Goal: Task Accomplishment & Management: Use online tool/utility

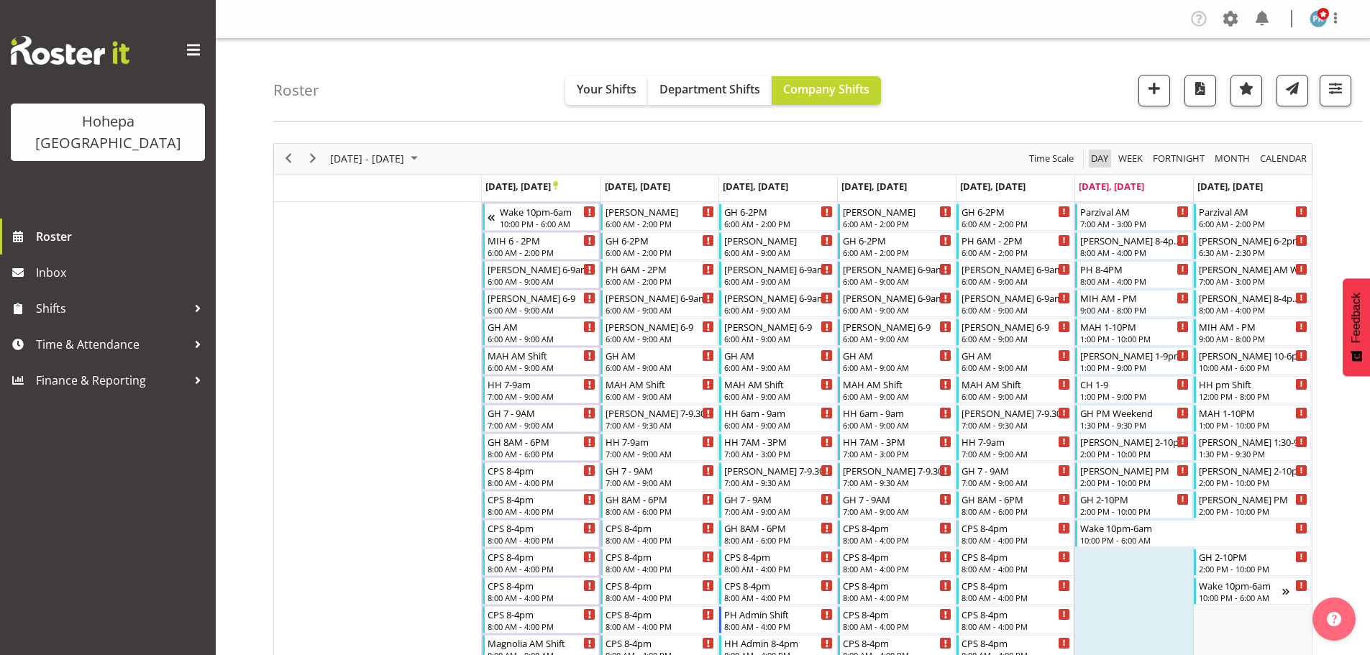
click at [1095, 159] on span "Day" at bounding box center [1100, 159] width 20 height 18
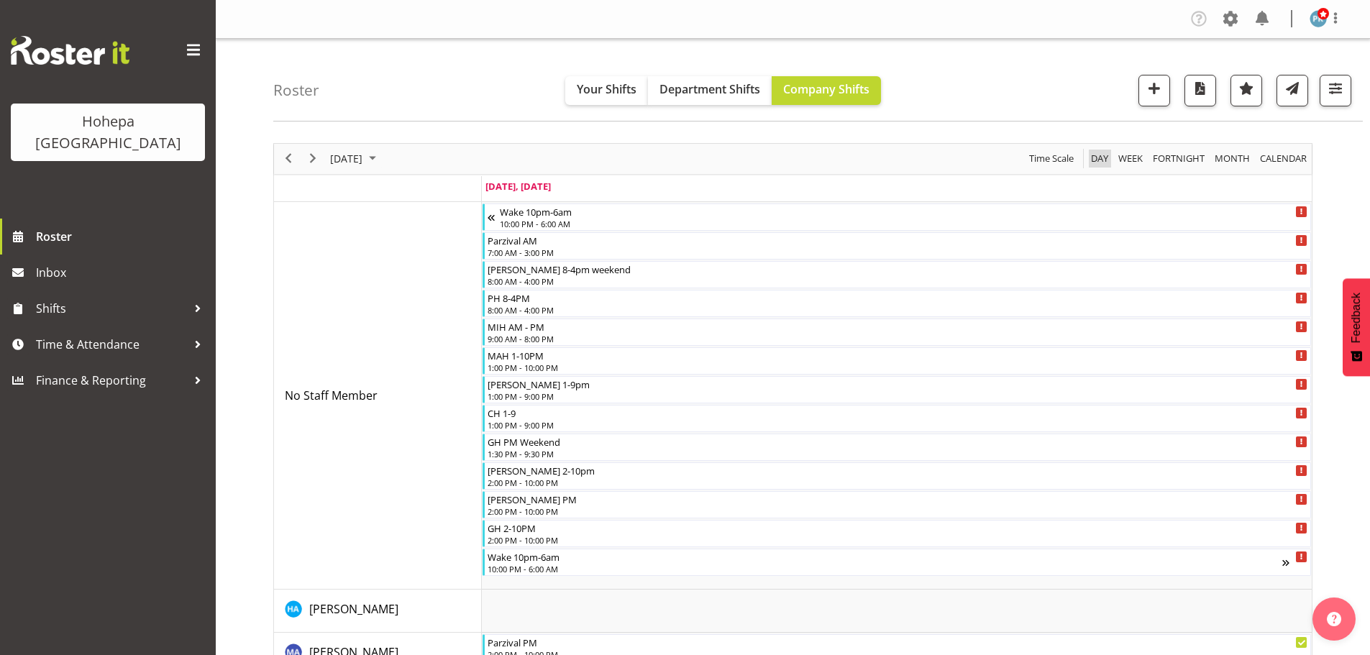
click at [1095, 161] on span "Day" at bounding box center [1100, 159] width 20 height 18
click at [286, 164] on span "Previous" at bounding box center [288, 159] width 17 height 18
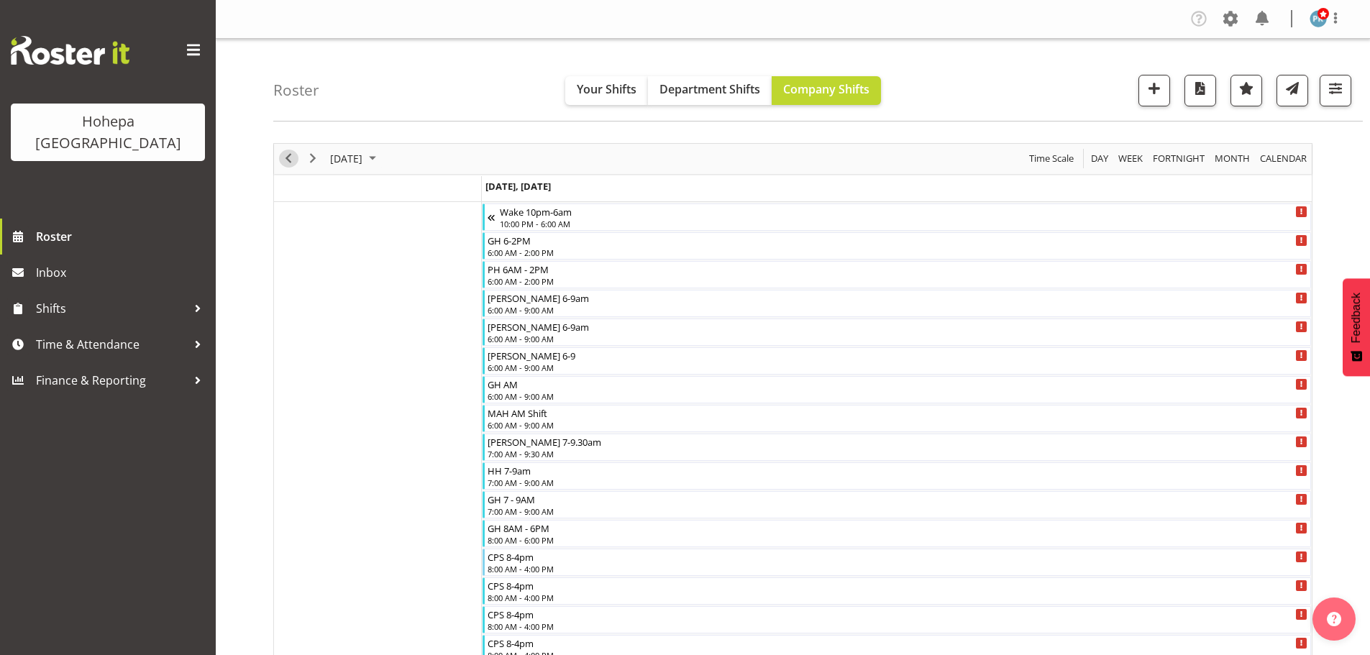
click at [290, 159] on span "Previous" at bounding box center [288, 159] width 17 height 18
click at [314, 163] on span "Next" at bounding box center [312, 159] width 17 height 18
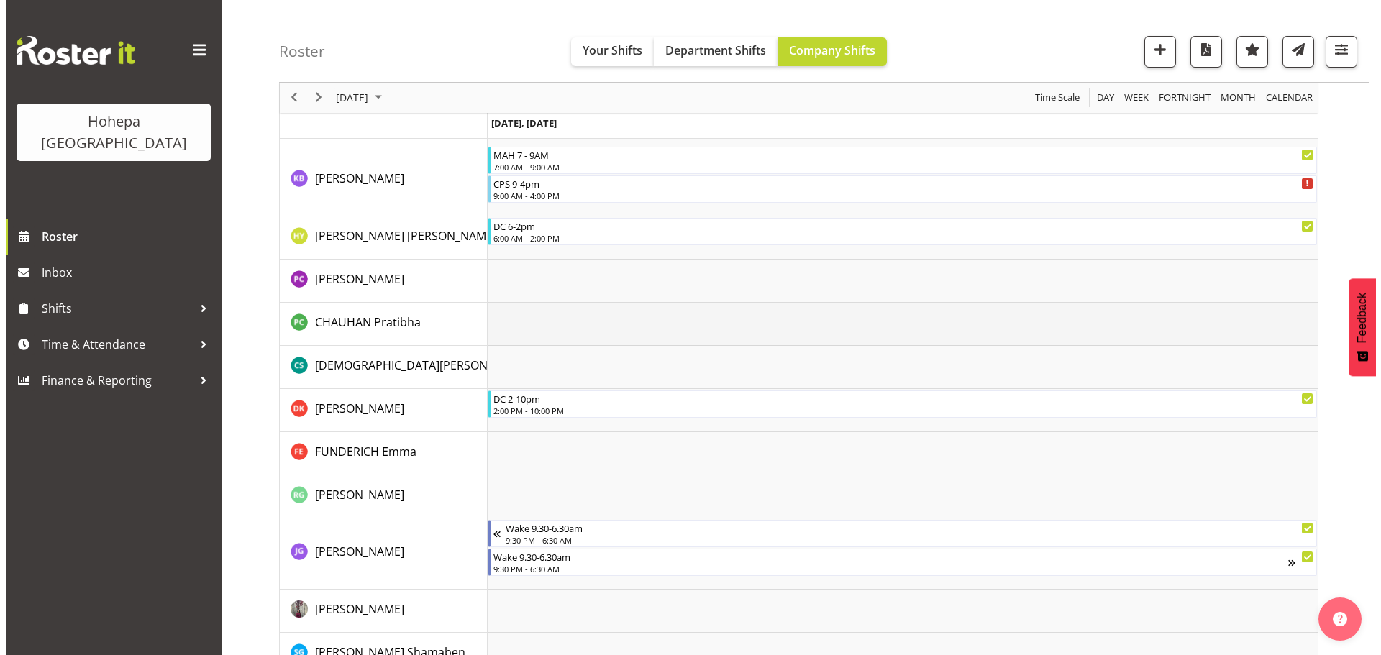
scroll to position [1726, 0]
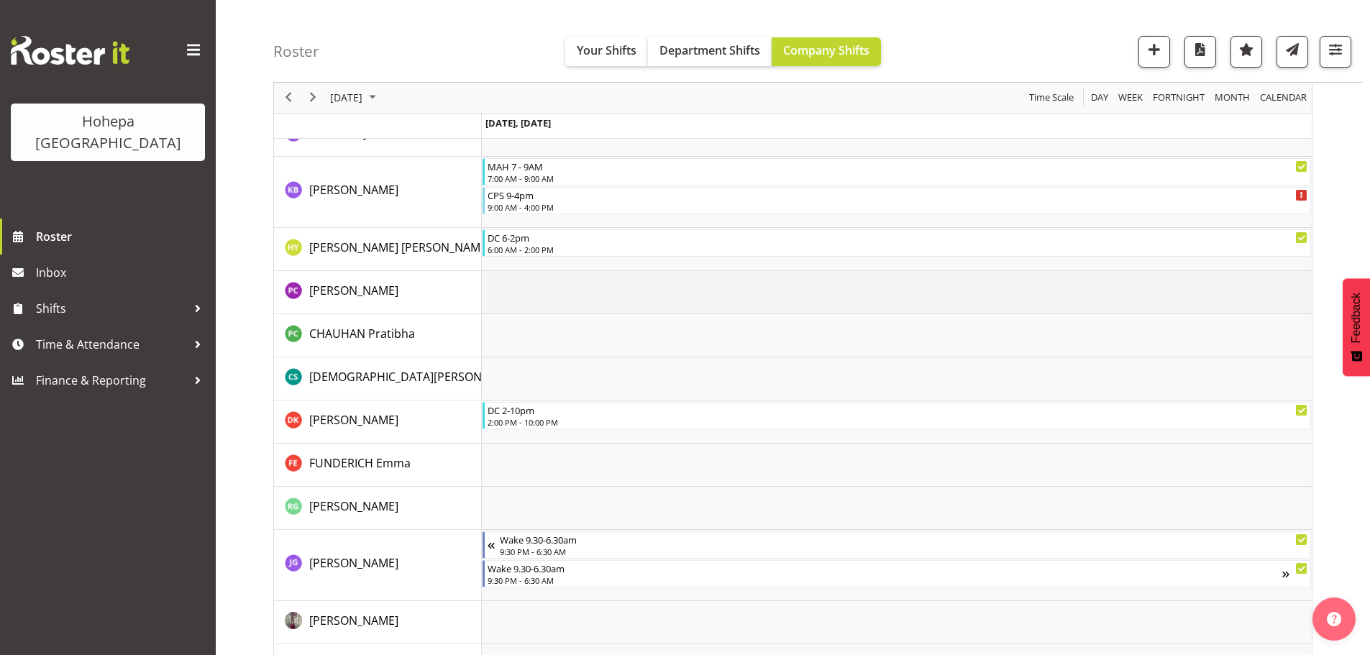
click at [537, 282] on td "Timeline Day of September 26, 2025" at bounding box center [897, 292] width 830 height 43
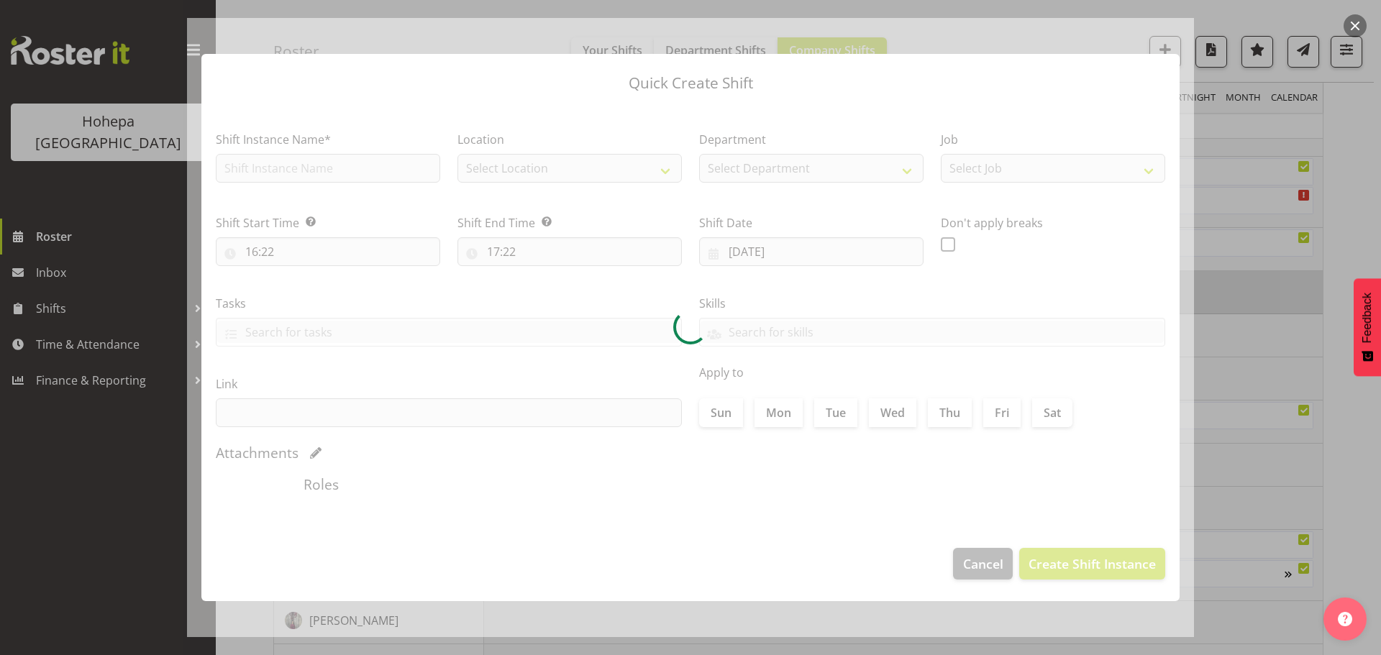
click at [537, 282] on div at bounding box center [690, 327] width 1007 height 619
type input "[DATE]"
checkbox input "true"
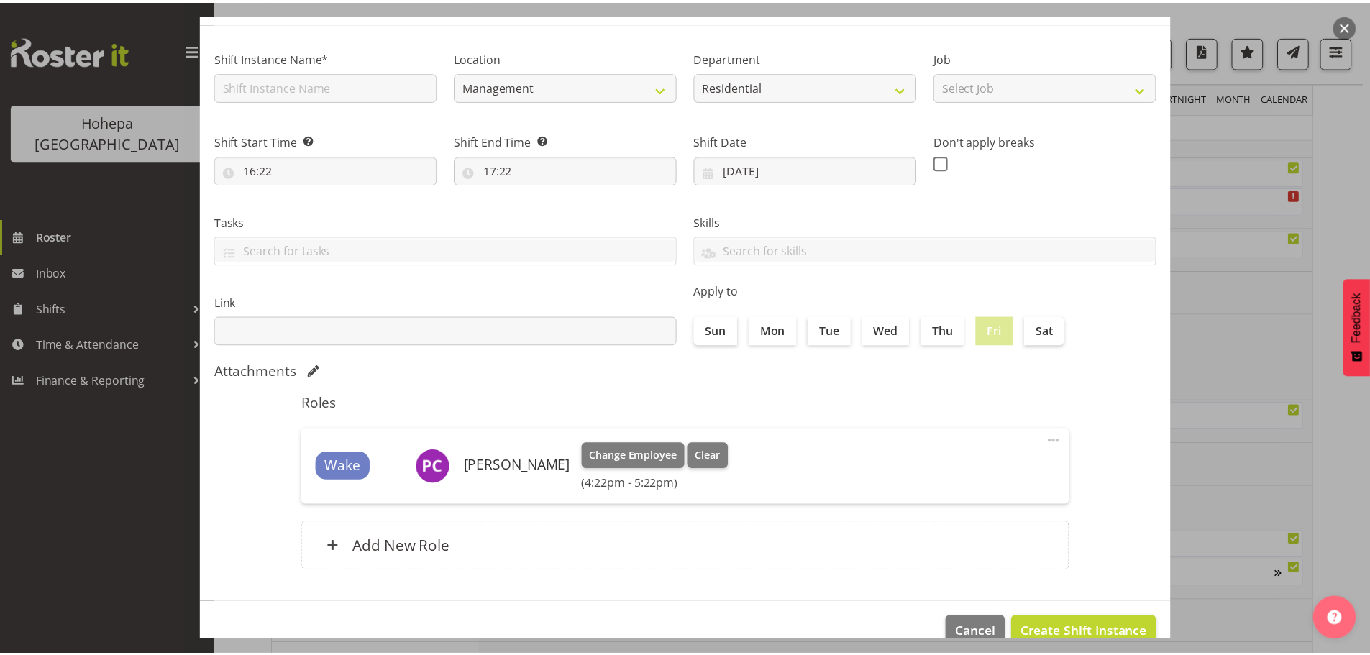
scroll to position [108, 0]
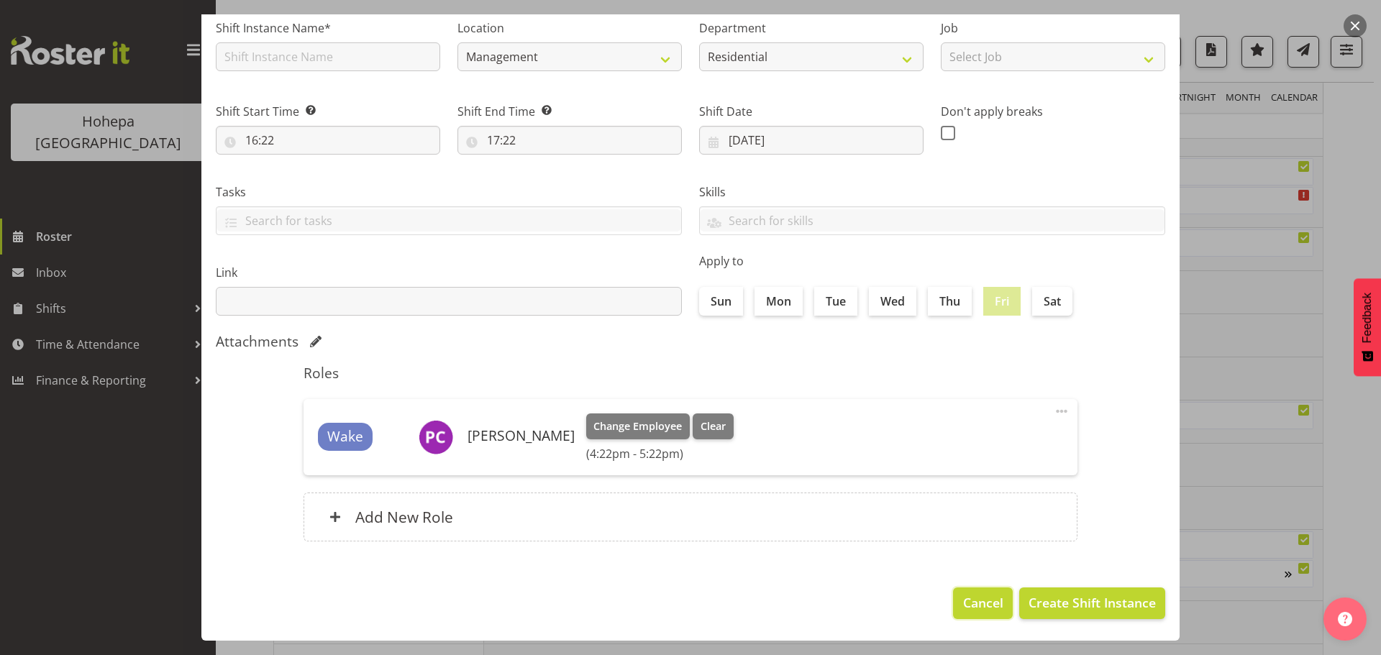
click at [984, 602] on span "Cancel" at bounding box center [983, 602] width 40 height 19
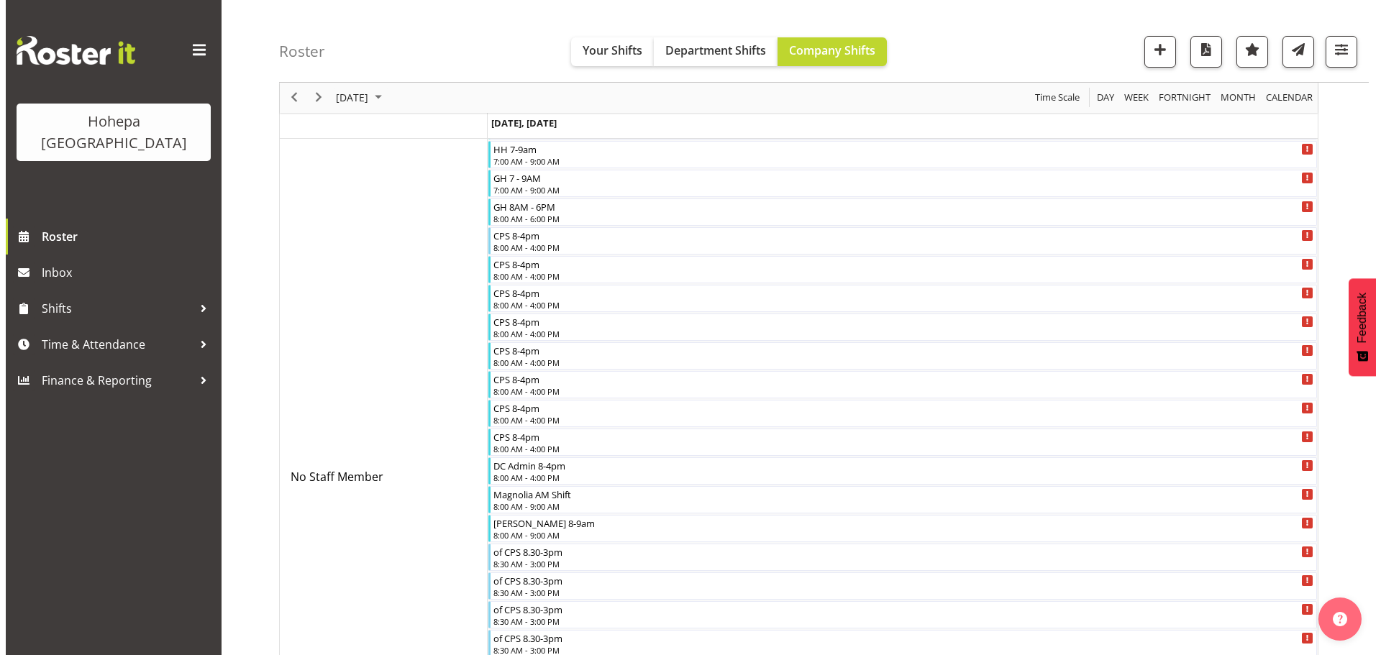
scroll to position [432, 0]
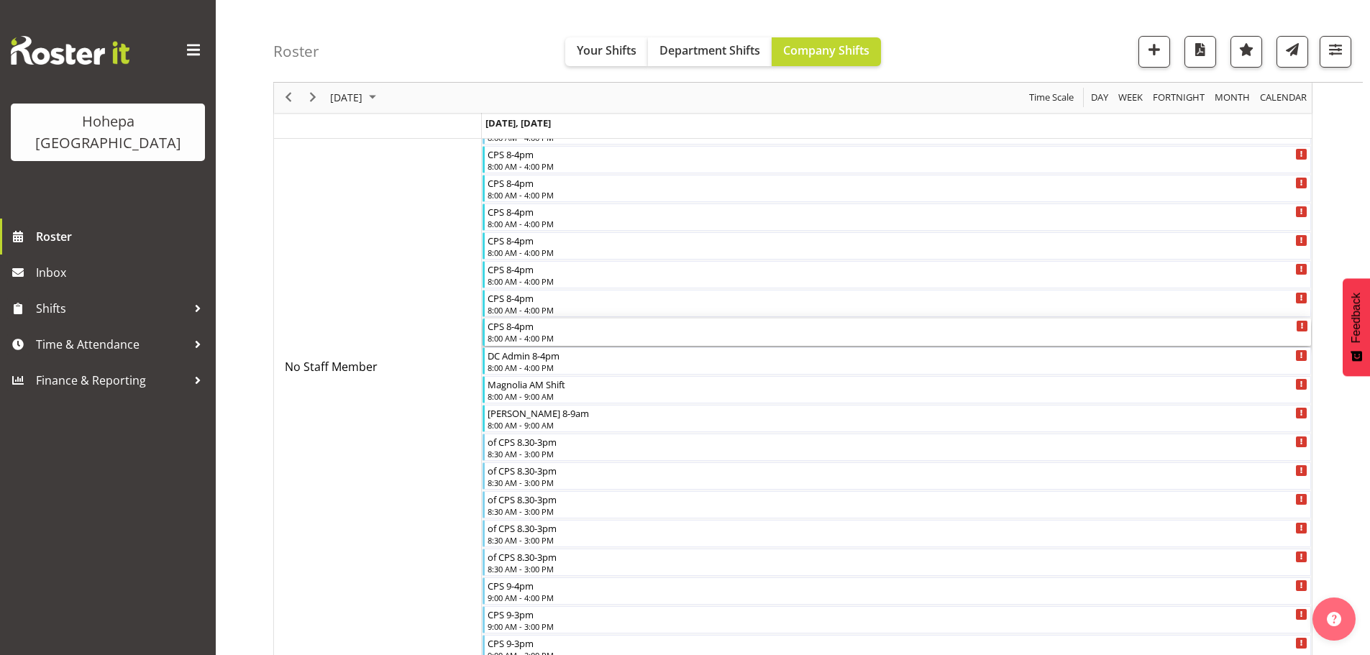
click at [515, 344] on div "8:00 AM - 4:00 PM" at bounding box center [898, 338] width 821 height 12
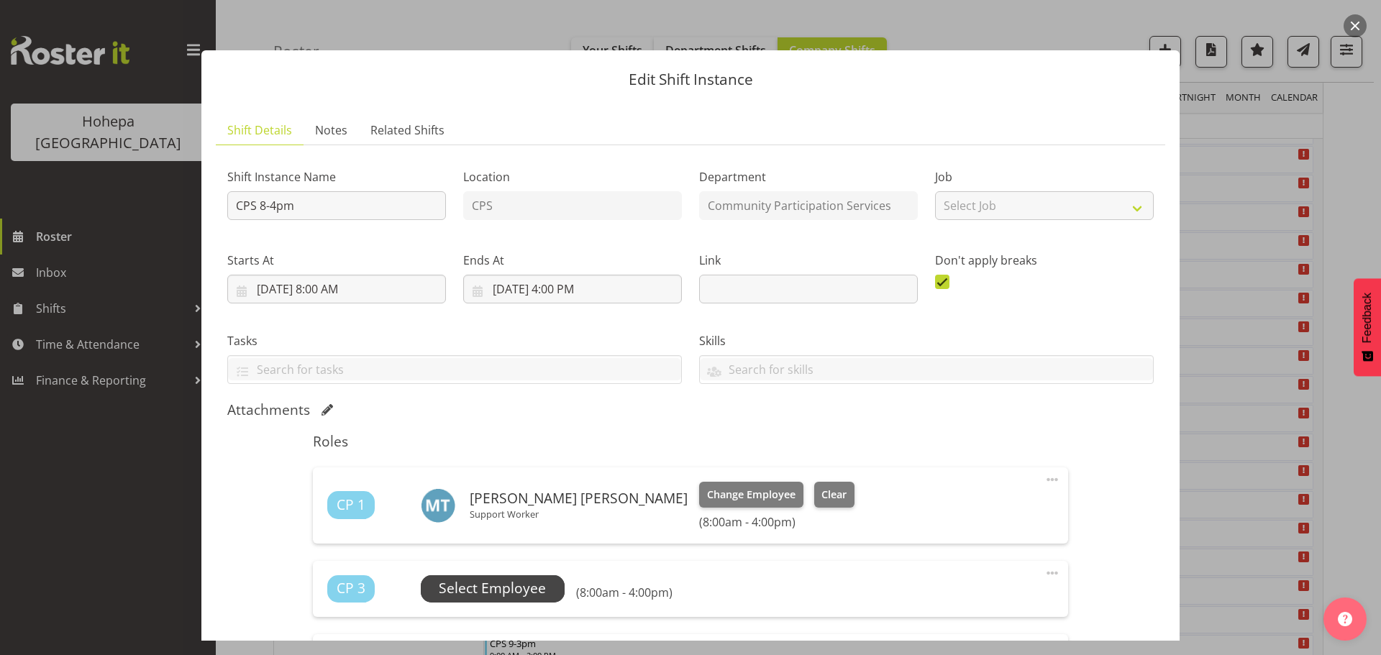
click at [523, 592] on span "Select Employee" at bounding box center [492, 588] width 107 height 21
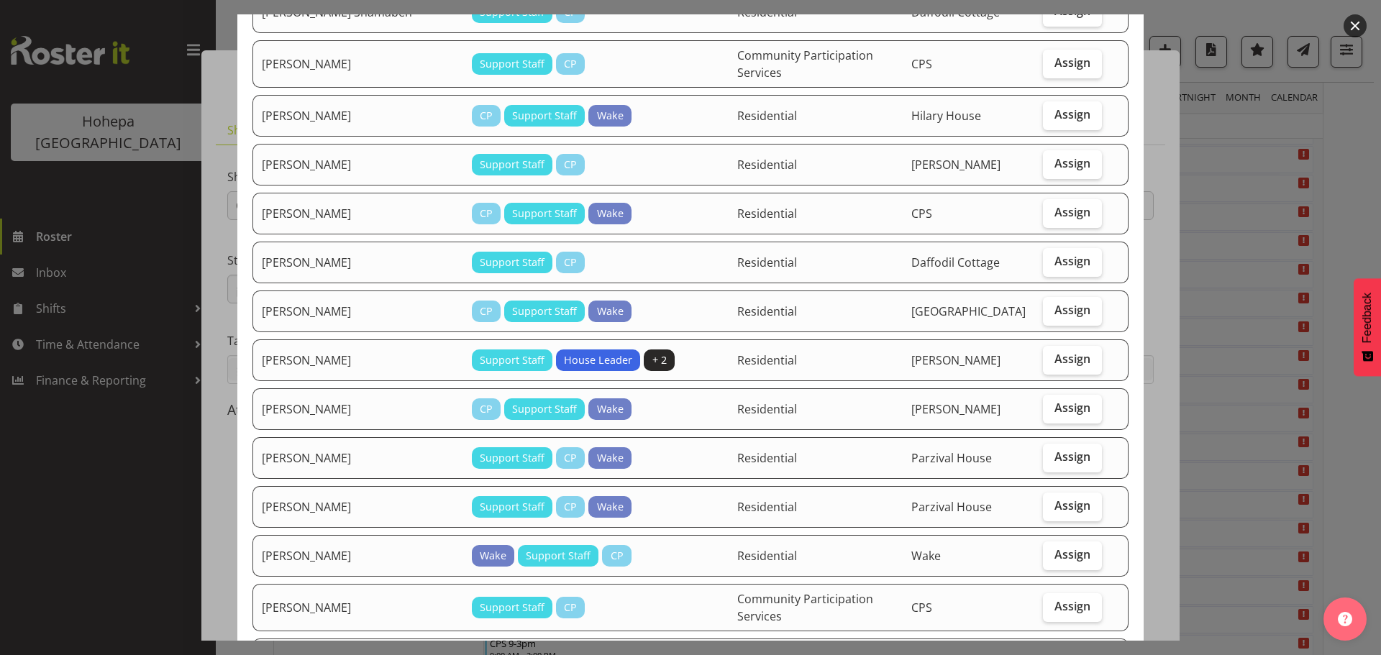
scroll to position [0, 0]
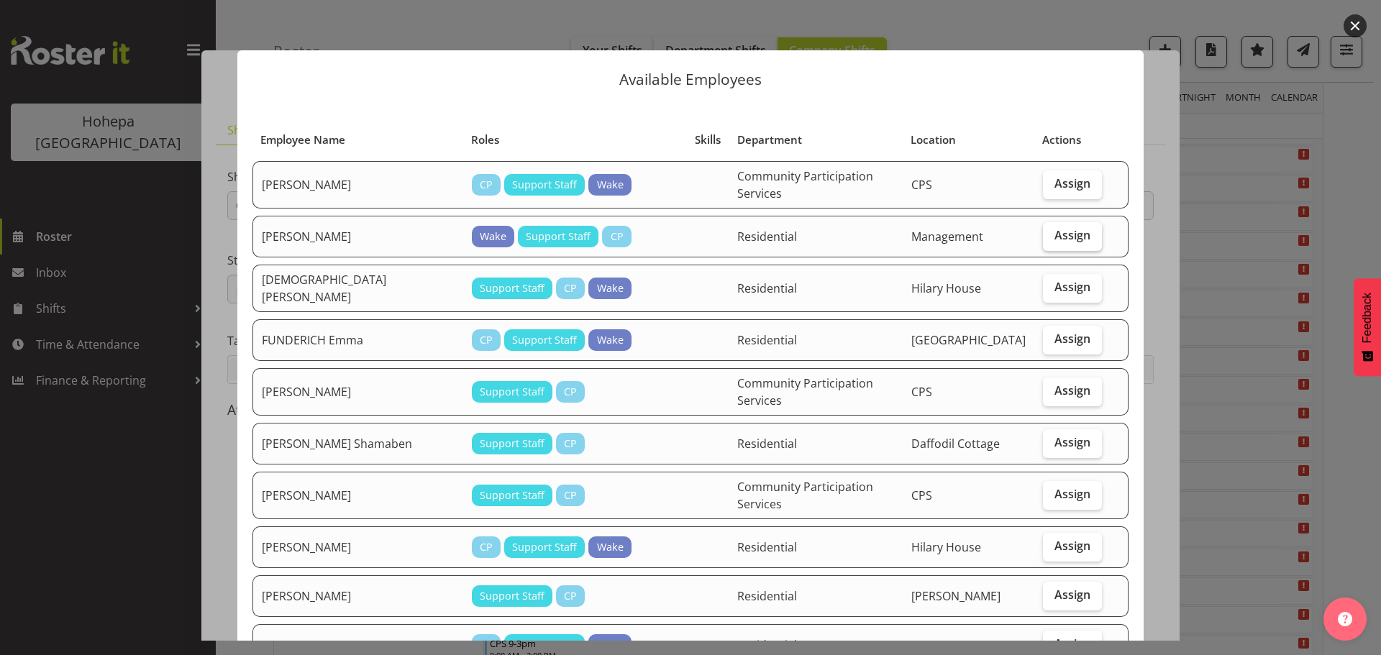
click at [1054, 229] on span "Assign" at bounding box center [1072, 235] width 36 height 14
click at [1049, 231] on input "Assign" at bounding box center [1047, 235] width 9 height 9
checkbox input "true"
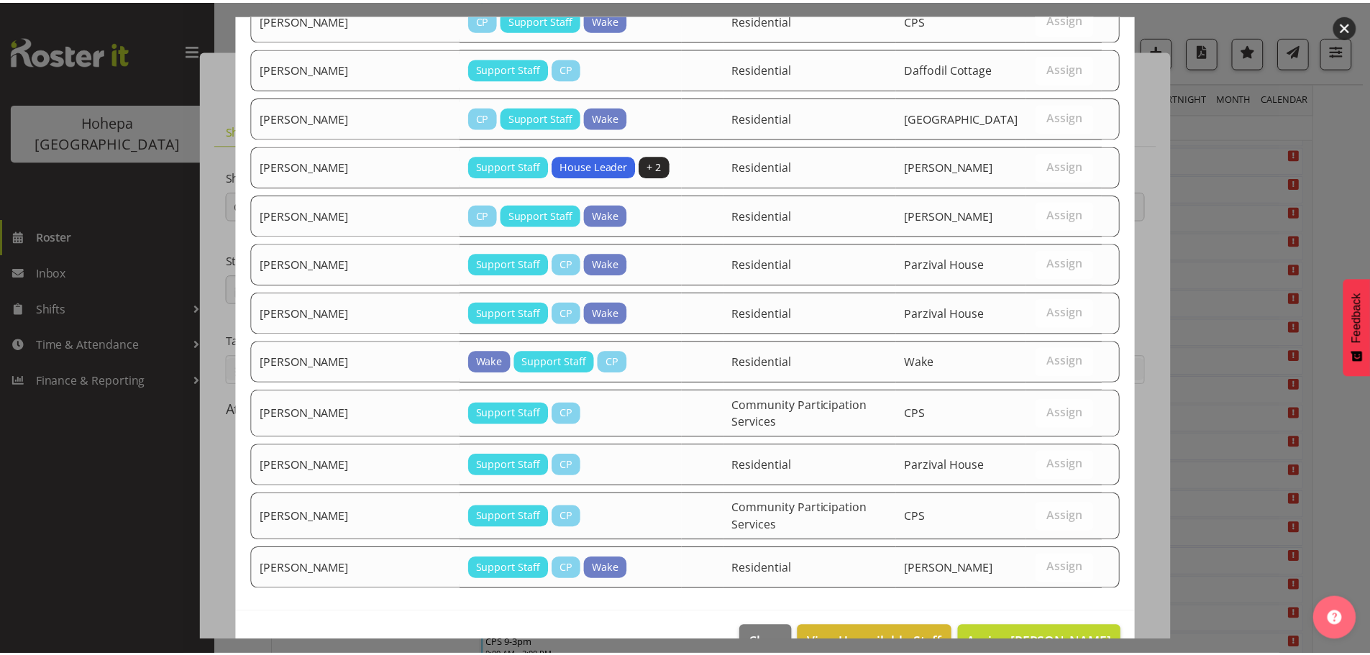
scroll to position [630, 0]
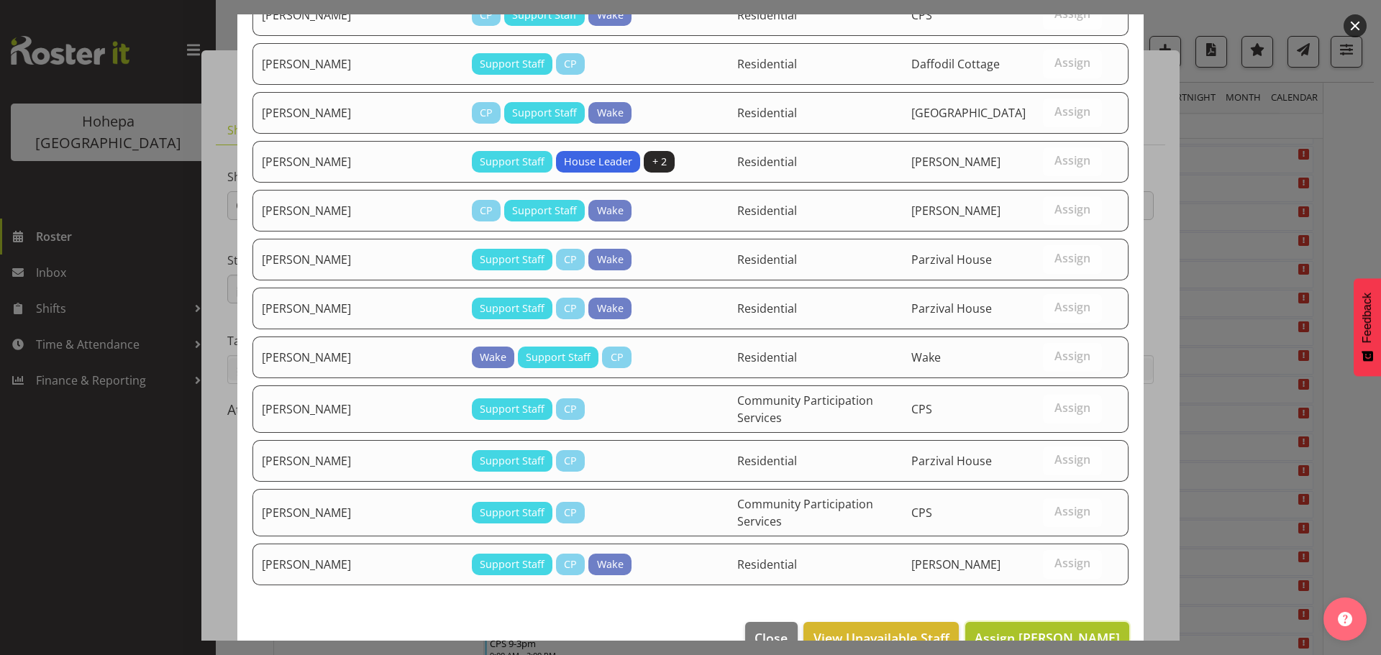
click at [1028, 629] on span "Assign [PERSON_NAME]" at bounding box center [1047, 637] width 145 height 17
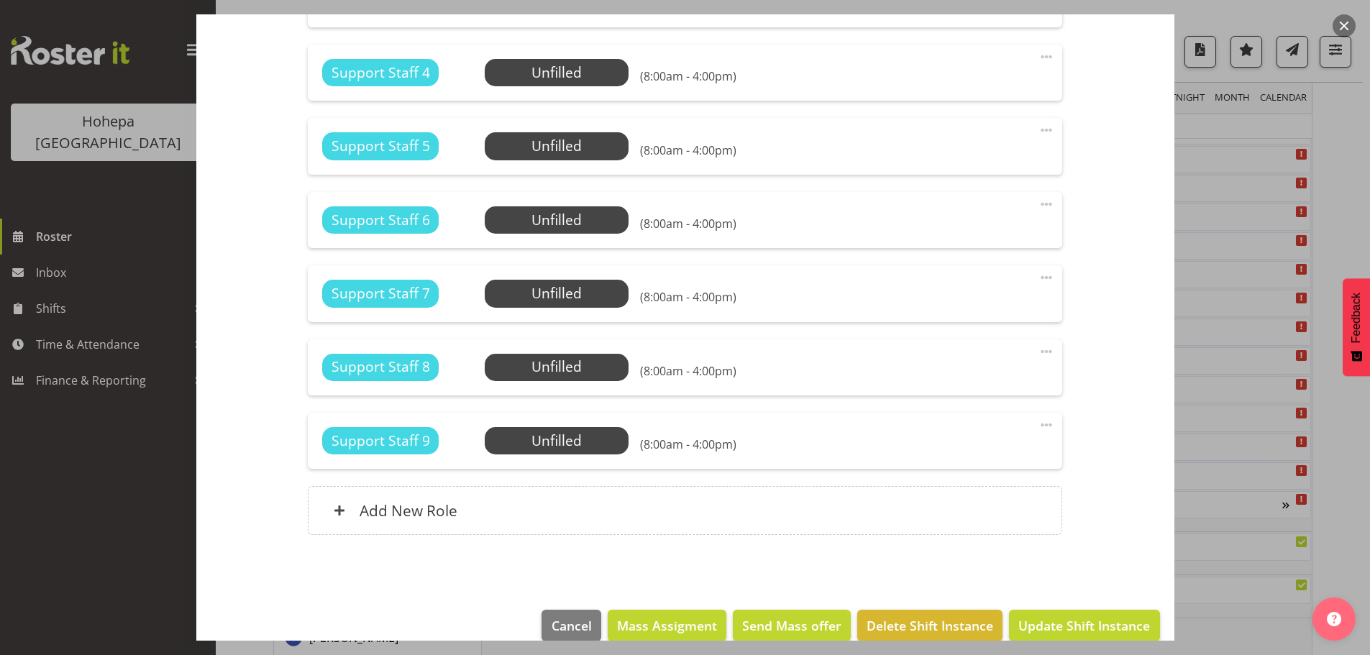
scroll to position [1267, 0]
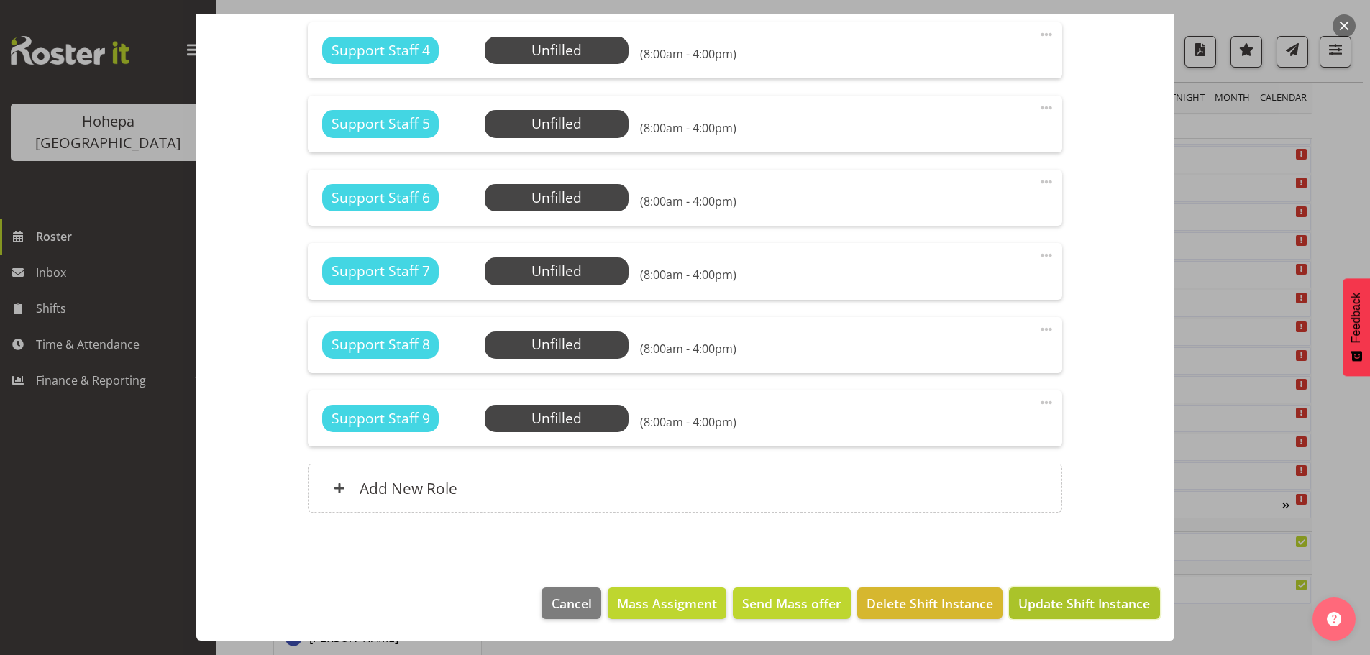
click at [1047, 601] on span "Update Shift Instance" at bounding box center [1084, 603] width 132 height 19
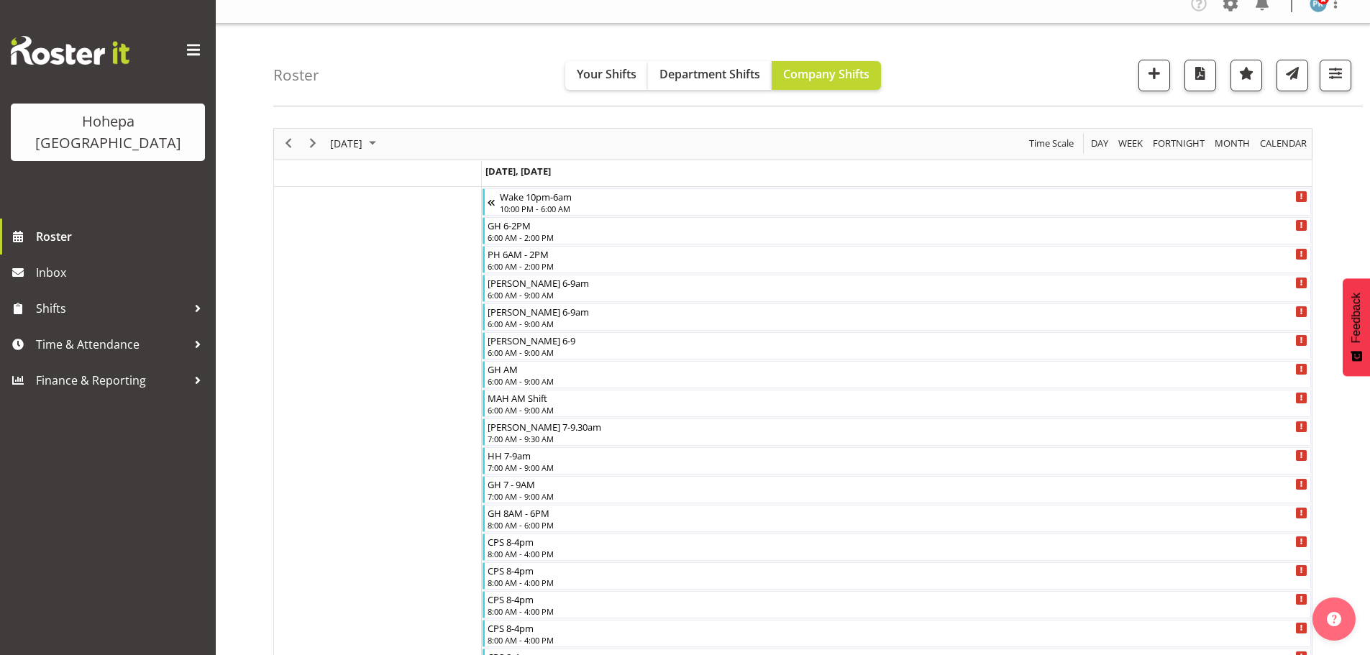
scroll to position [0, 0]
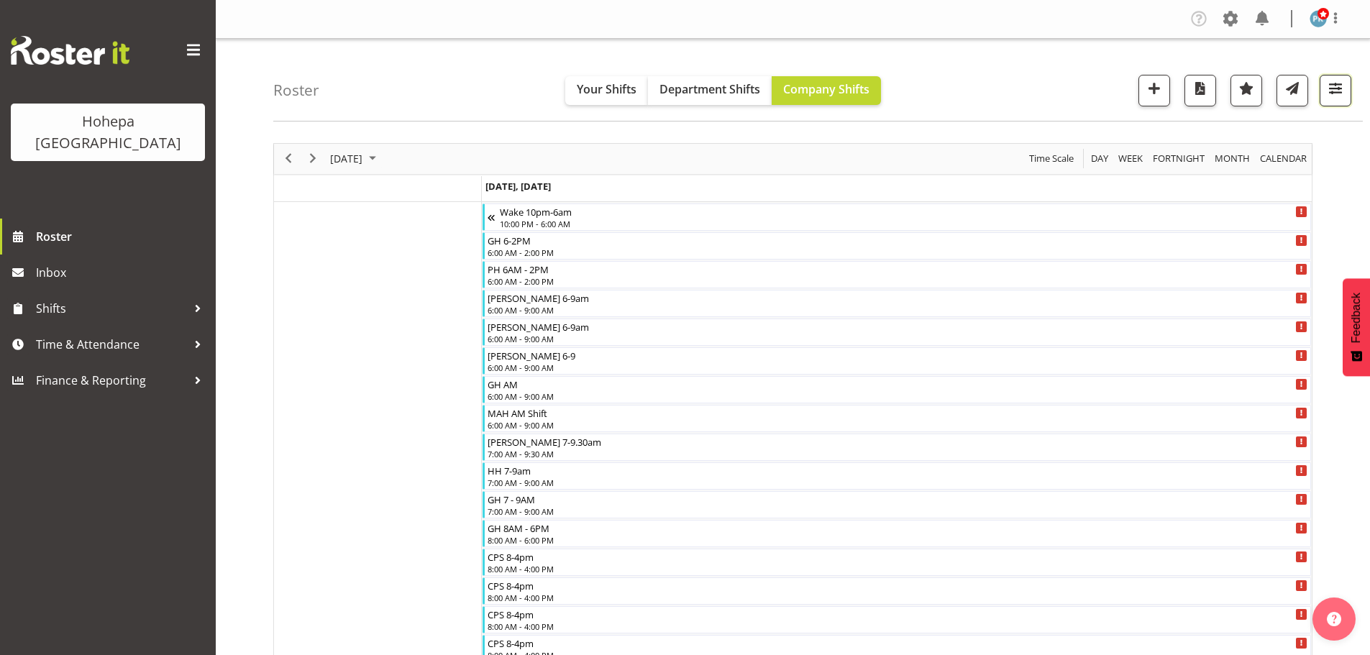
click at [1332, 91] on span "button" at bounding box center [1335, 88] width 19 height 19
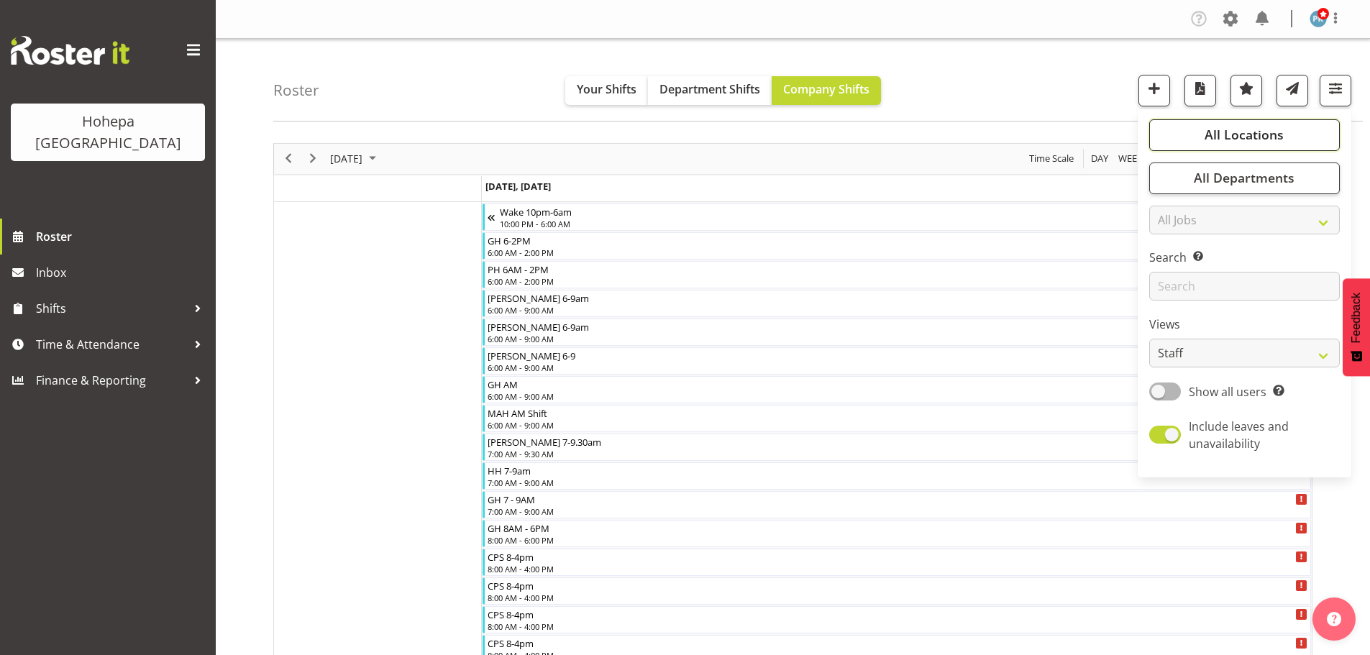
click at [1239, 137] on span "All Locations" at bounding box center [1244, 134] width 79 height 17
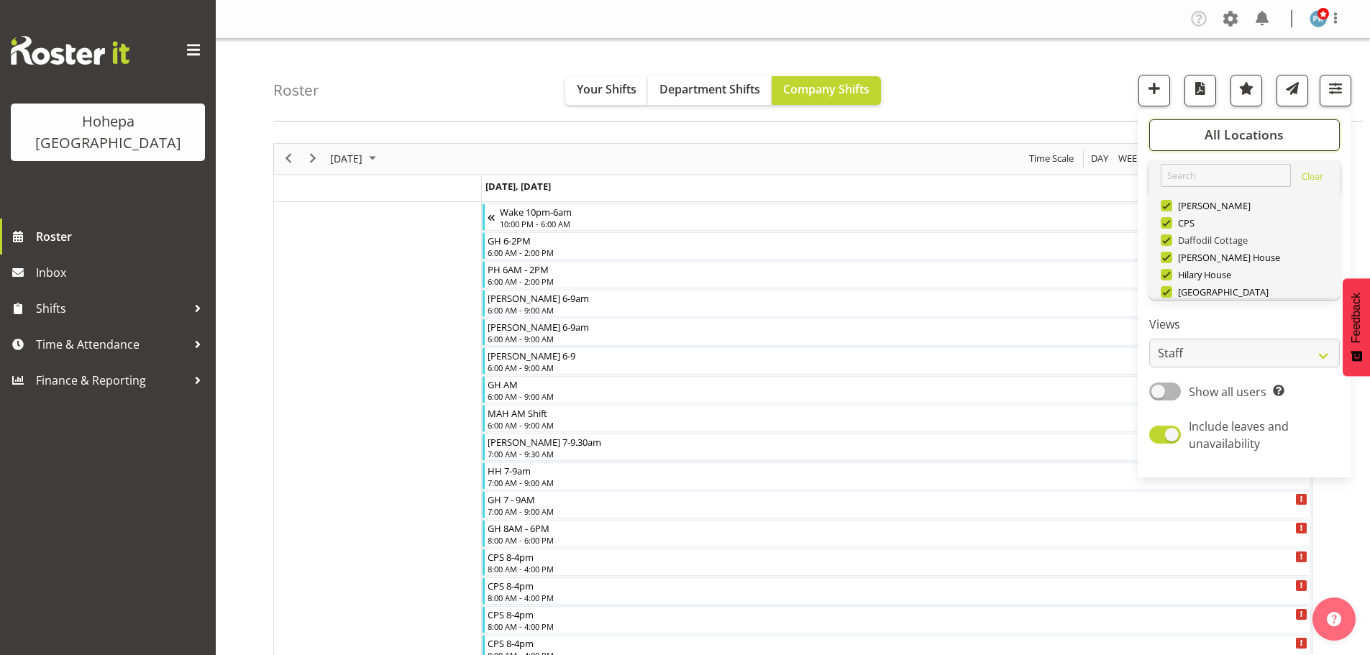
scroll to position [138, 0]
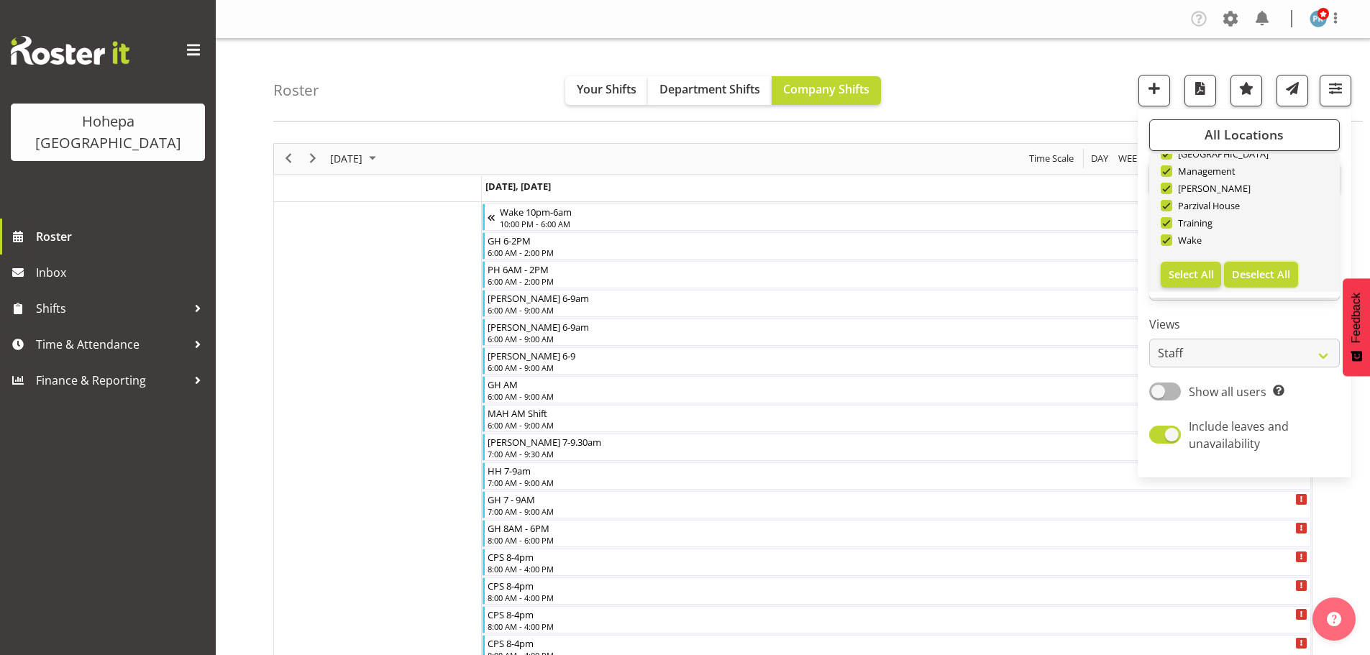
click at [1247, 269] on span "Deselect All" at bounding box center [1261, 275] width 58 height 14
checkbox input "false"
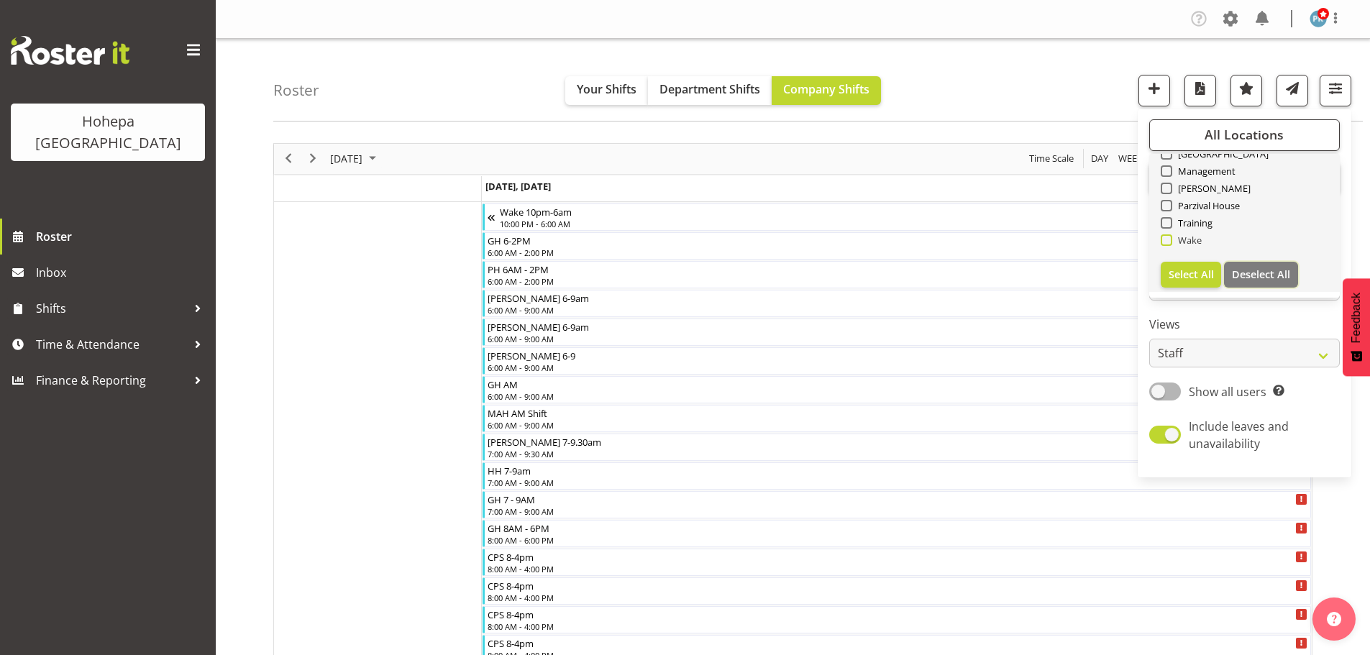
checkbox input "false"
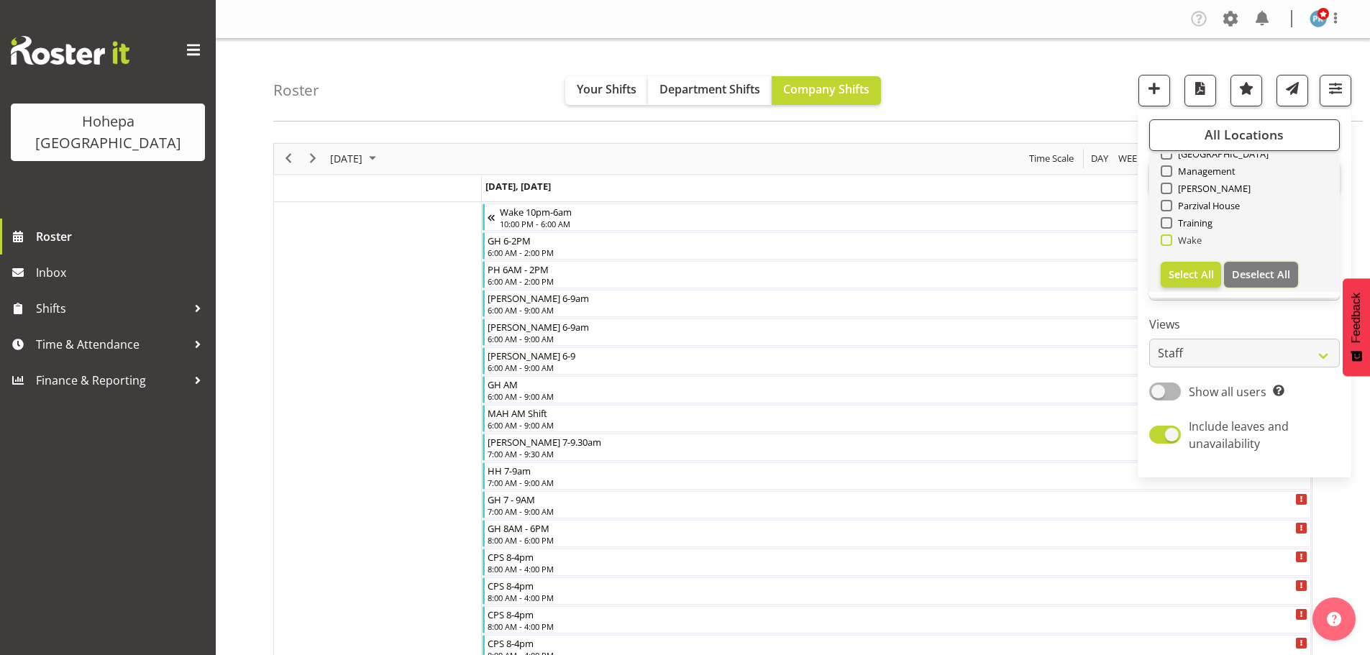
checkbox input "false"
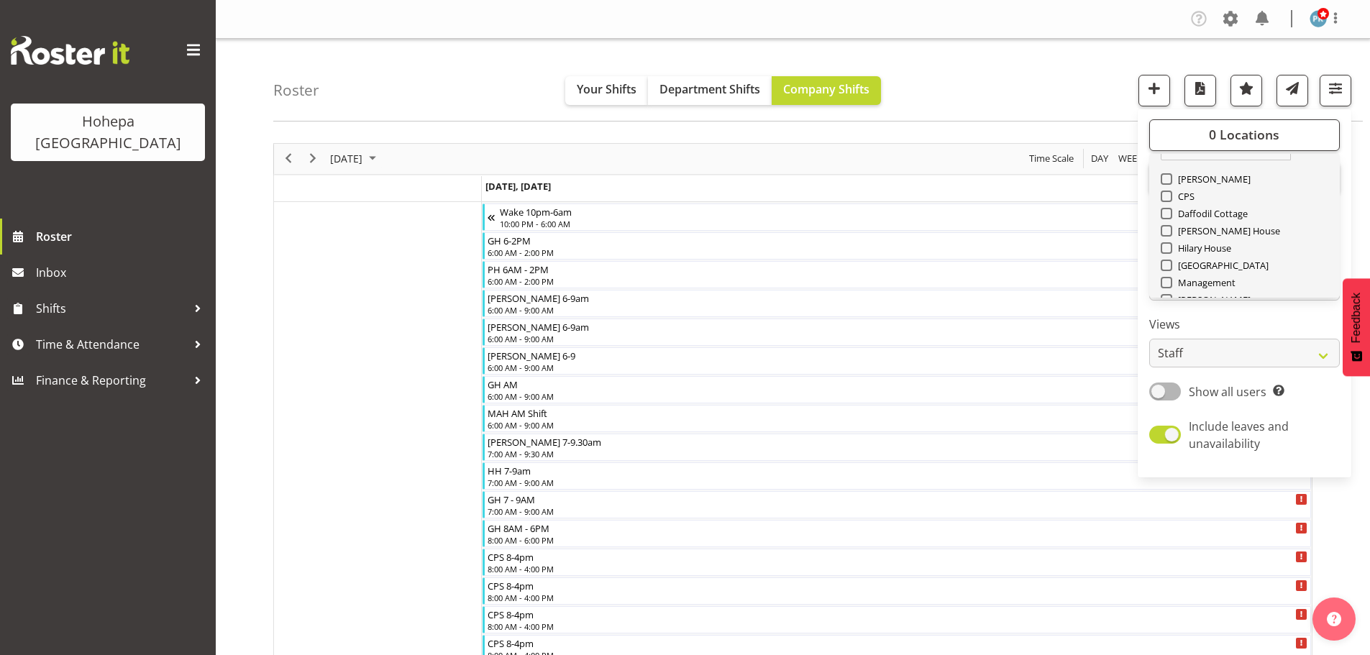
scroll to position [0, 0]
click at [1172, 227] on span at bounding box center [1167, 223] width 12 height 12
click at [1170, 227] on input "CPS" at bounding box center [1165, 222] width 9 height 9
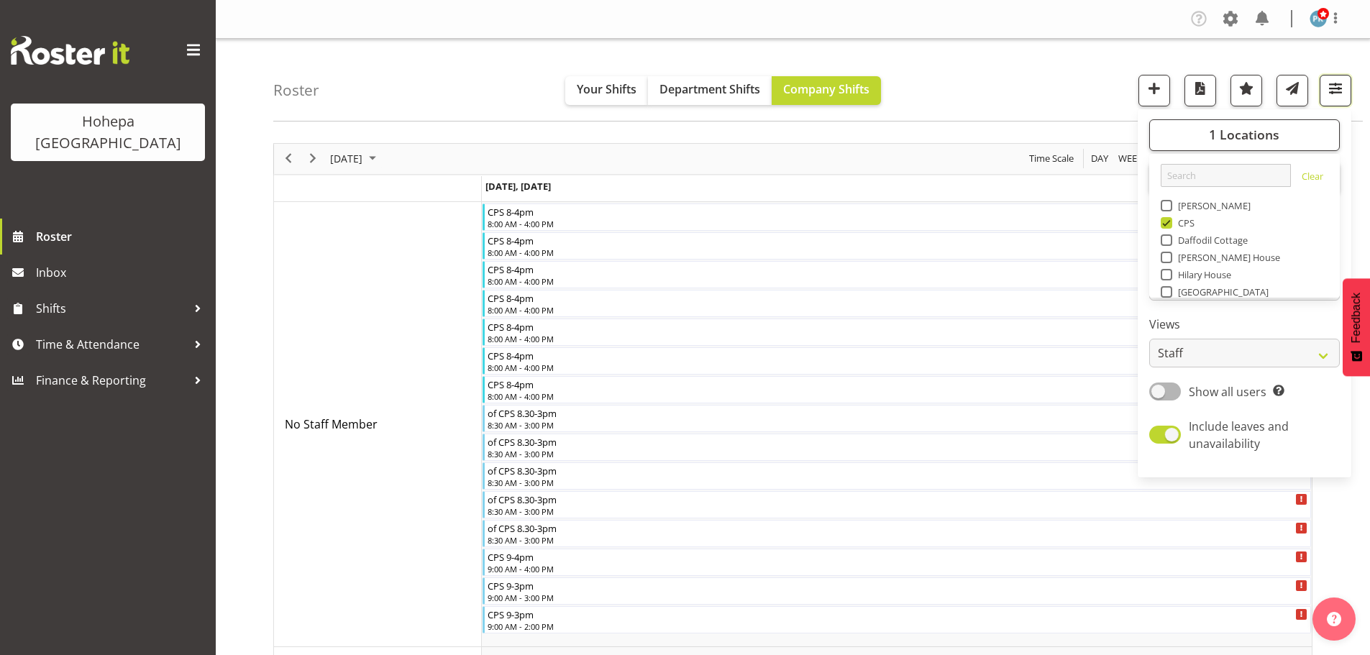
click at [1338, 93] on span "button" at bounding box center [1335, 88] width 19 height 19
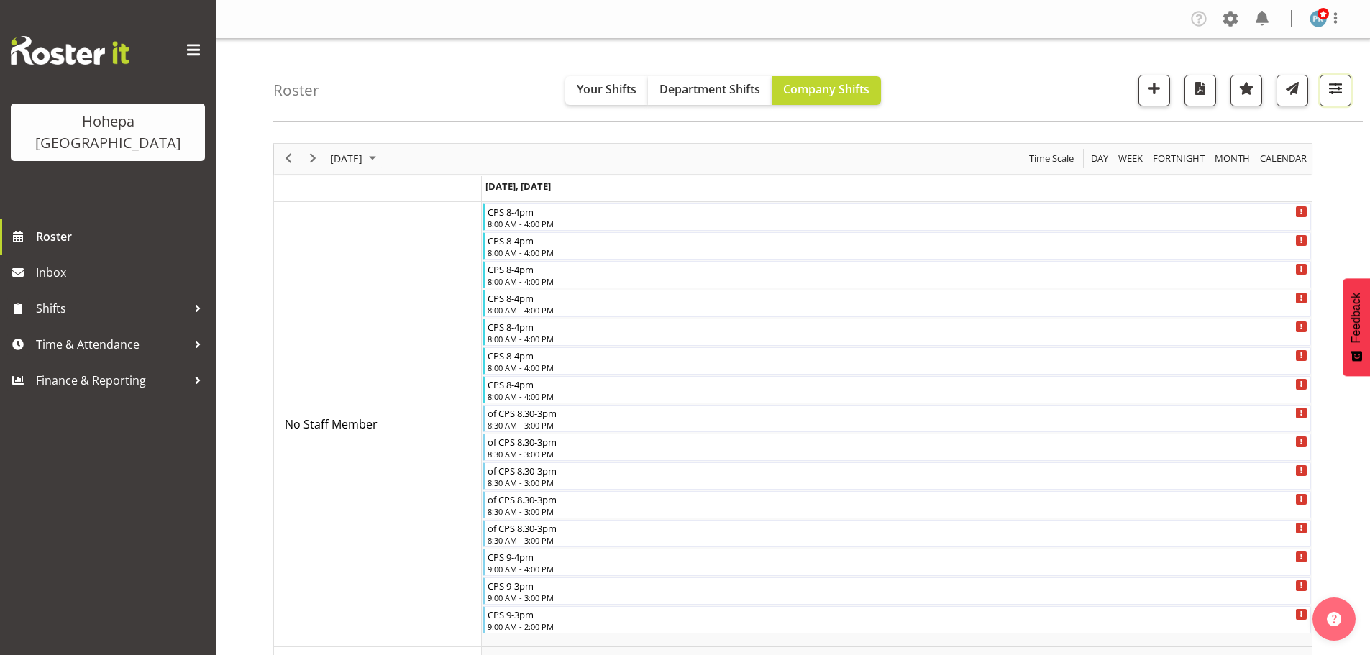
click at [1331, 90] on span "button" at bounding box center [1335, 88] width 19 height 19
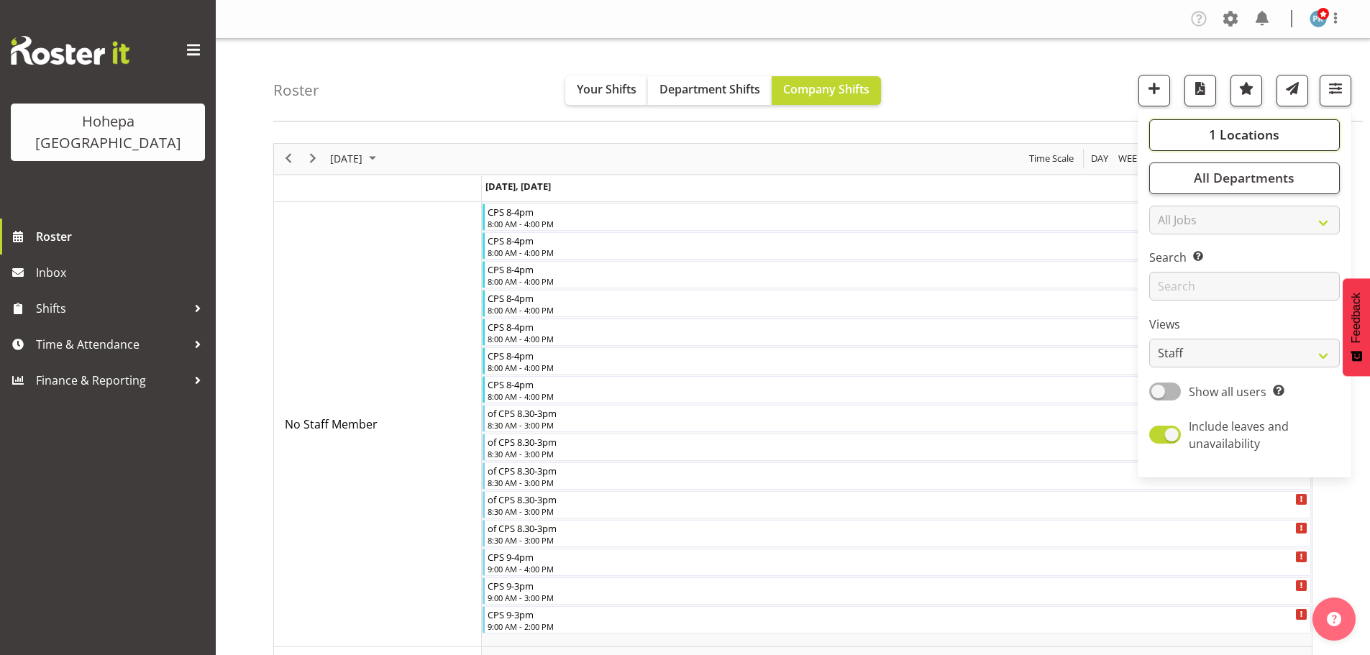
click at [1270, 129] on span "1 Locations" at bounding box center [1244, 134] width 70 height 17
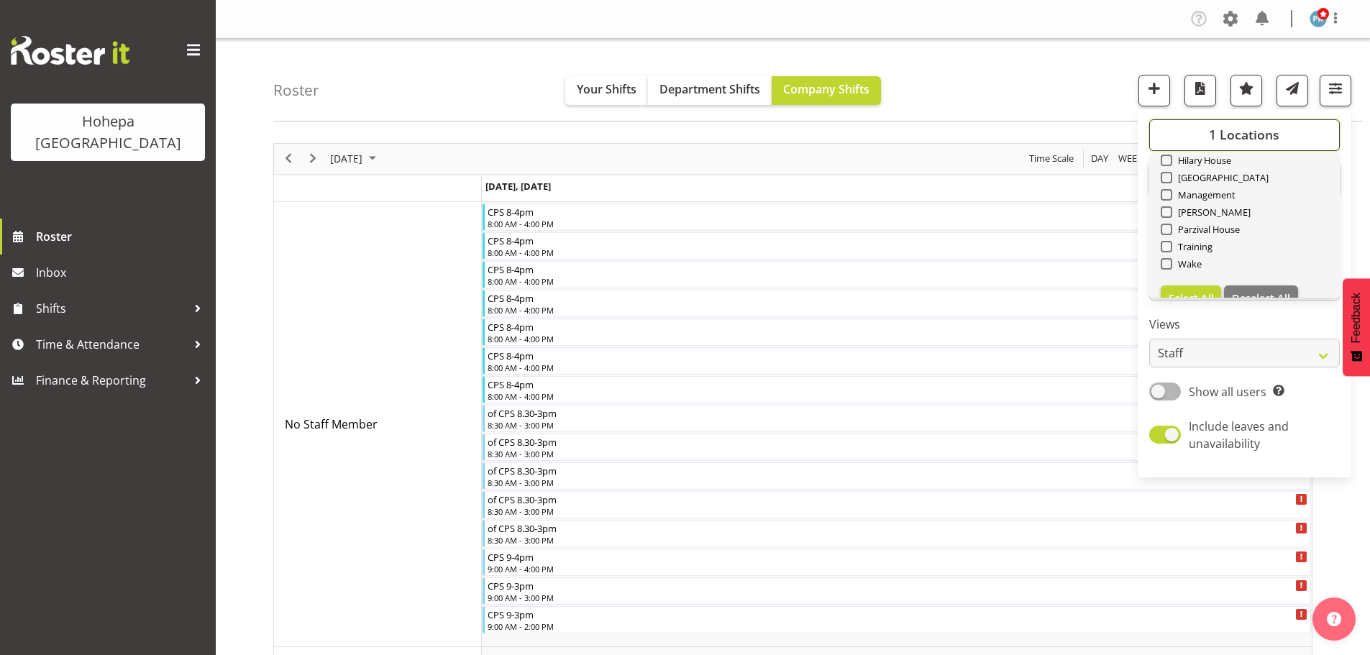
scroll to position [138, 0]
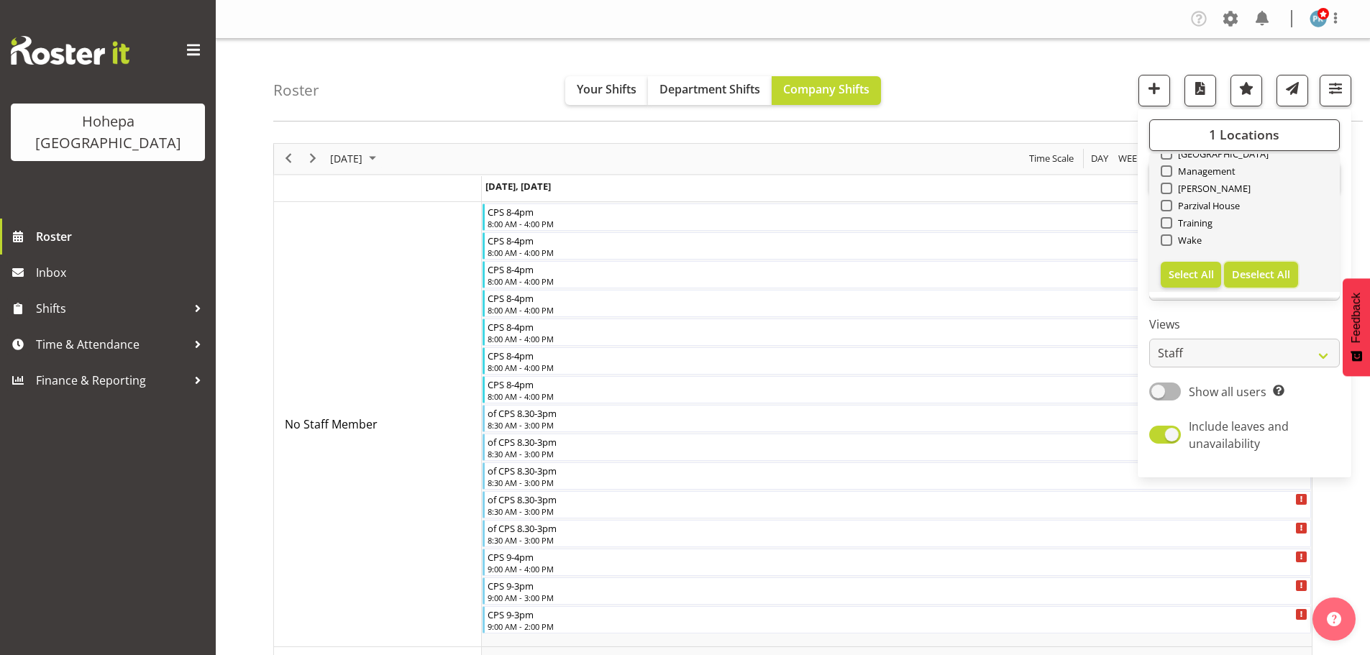
click at [1253, 271] on span "Deselect All" at bounding box center [1261, 275] width 58 height 14
checkbox input "false"
click at [1208, 273] on span "Select All" at bounding box center [1191, 275] width 45 height 14
checkbox input "true"
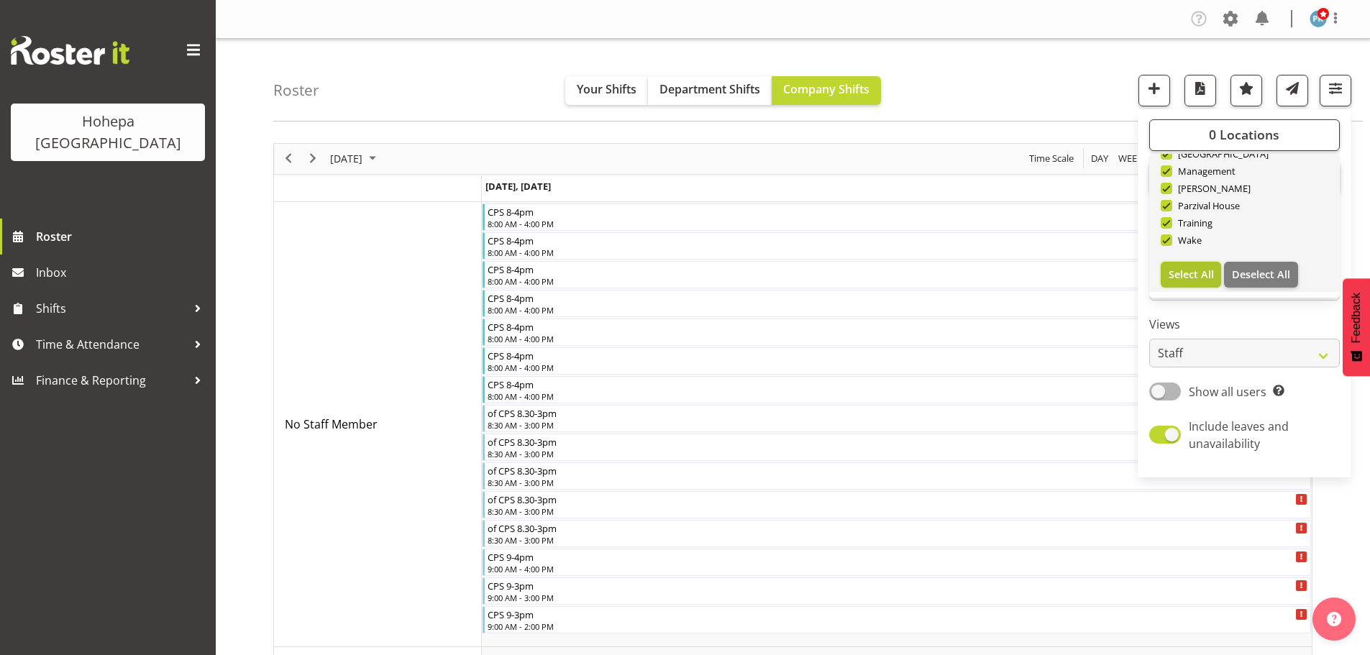
checkbox input "true"
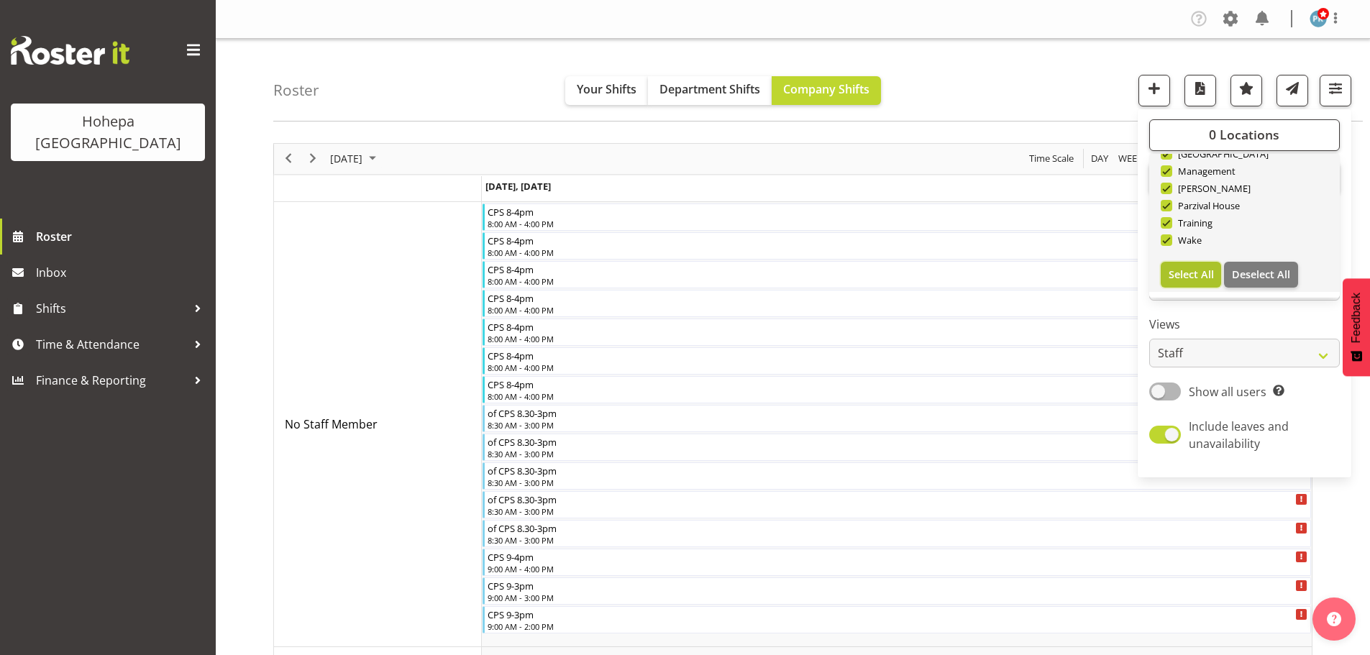
checkbox input "true"
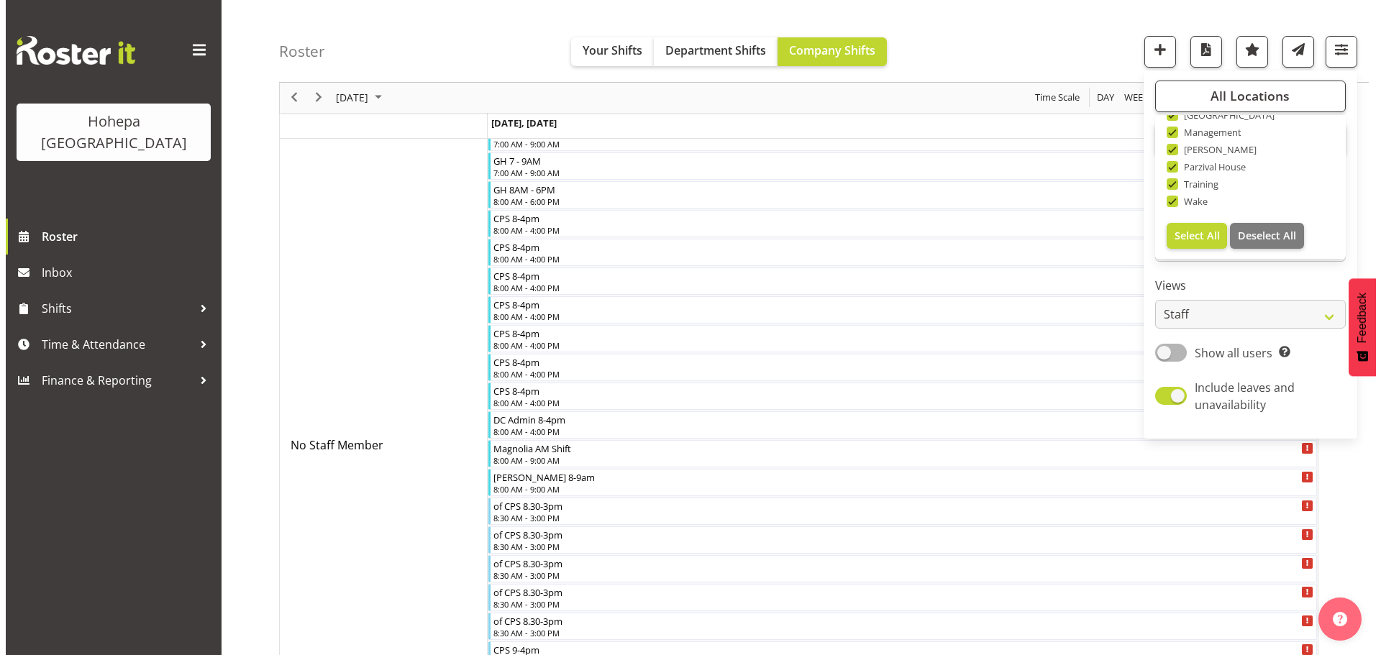
scroll to position [432, 0]
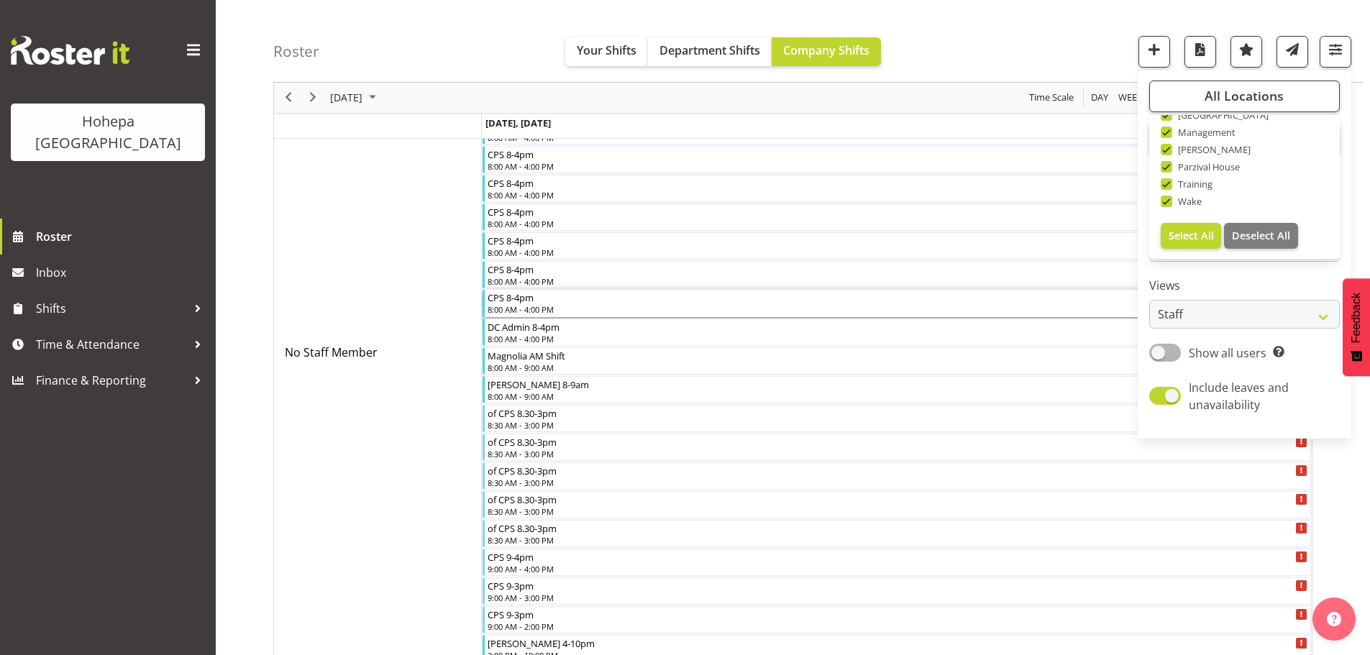
click at [527, 309] on div "8:00 AM - 4:00 PM" at bounding box center [898, 310] width 821 height 12
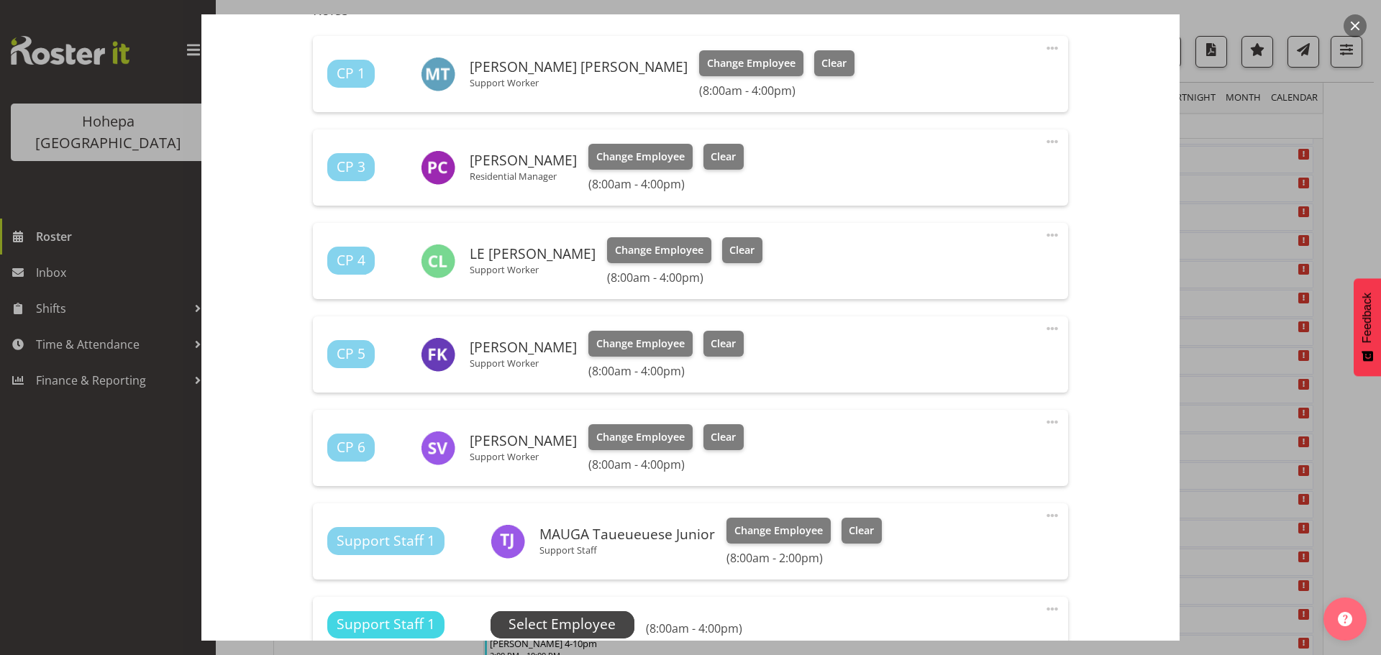
click at [609, 619] on span "Select Employee" at bounding box center [562, 624] width 107 height 21
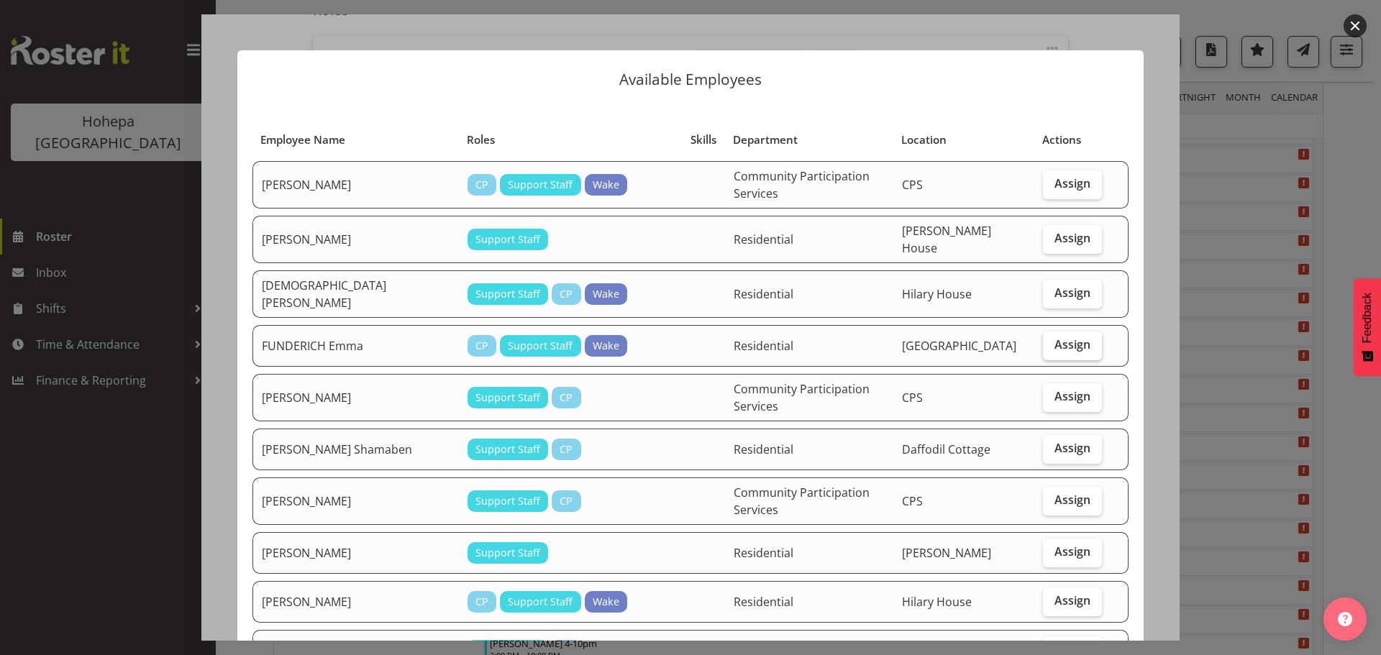
click at [1059, 337] on span "Assign" at bounding box center [1072, 344] width 36 height 14
click at [1052, 340] on input "Assign" at bounding box center [1047, 344] width 9 height 9
checkbox input "true"
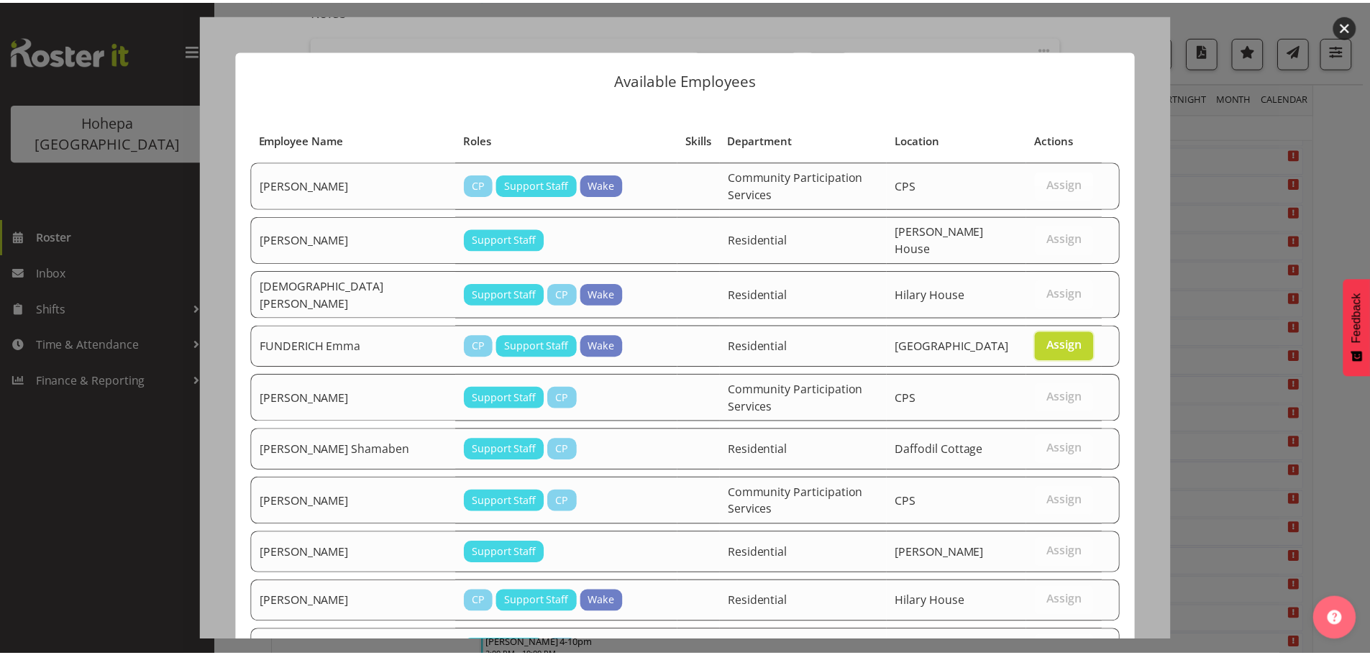
scroll to position [777, 0]
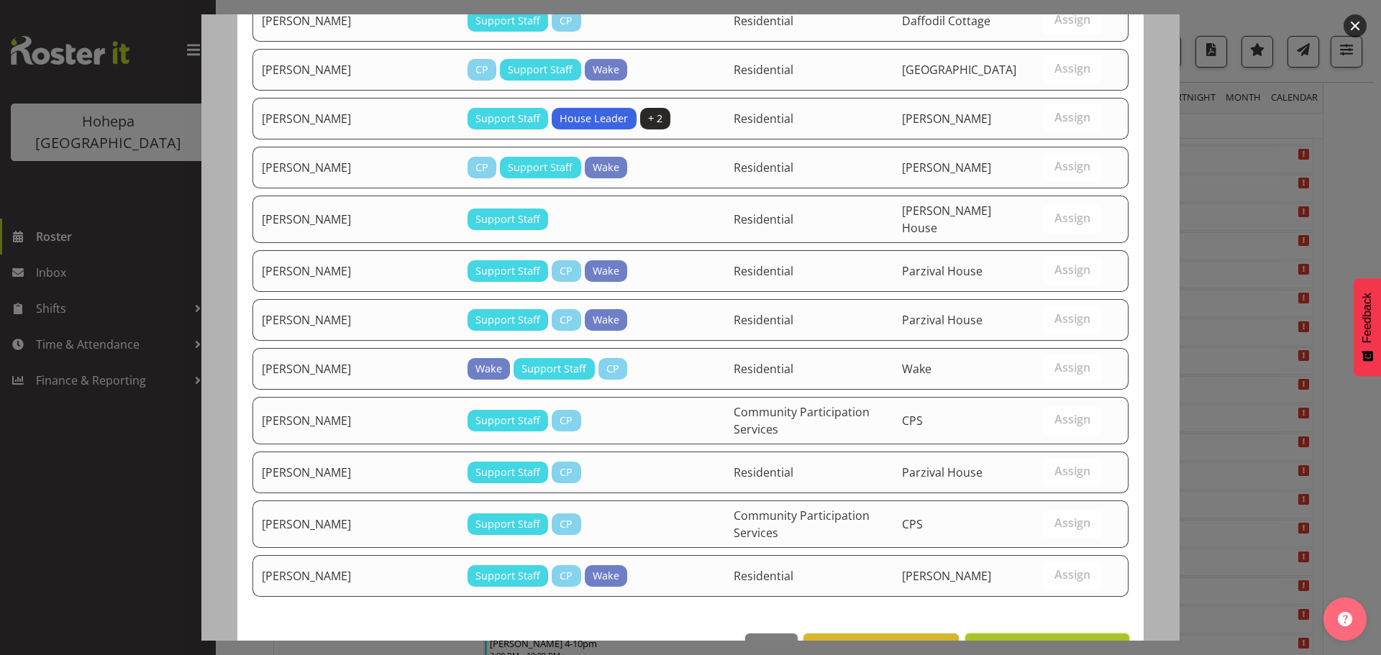
click at [1075, 641] on span "Assign [PERSON_NAME]" at bounding box center [1047, 649] width 145 height 17
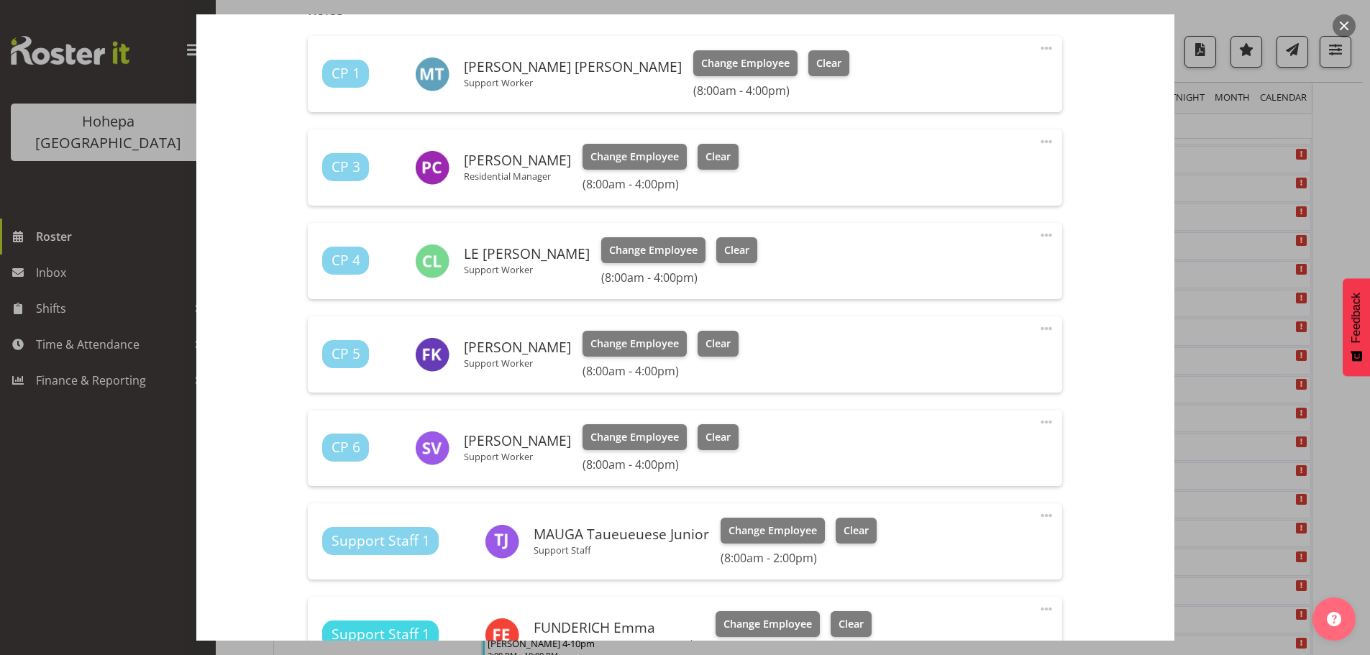
scroll to position [1287, 0]
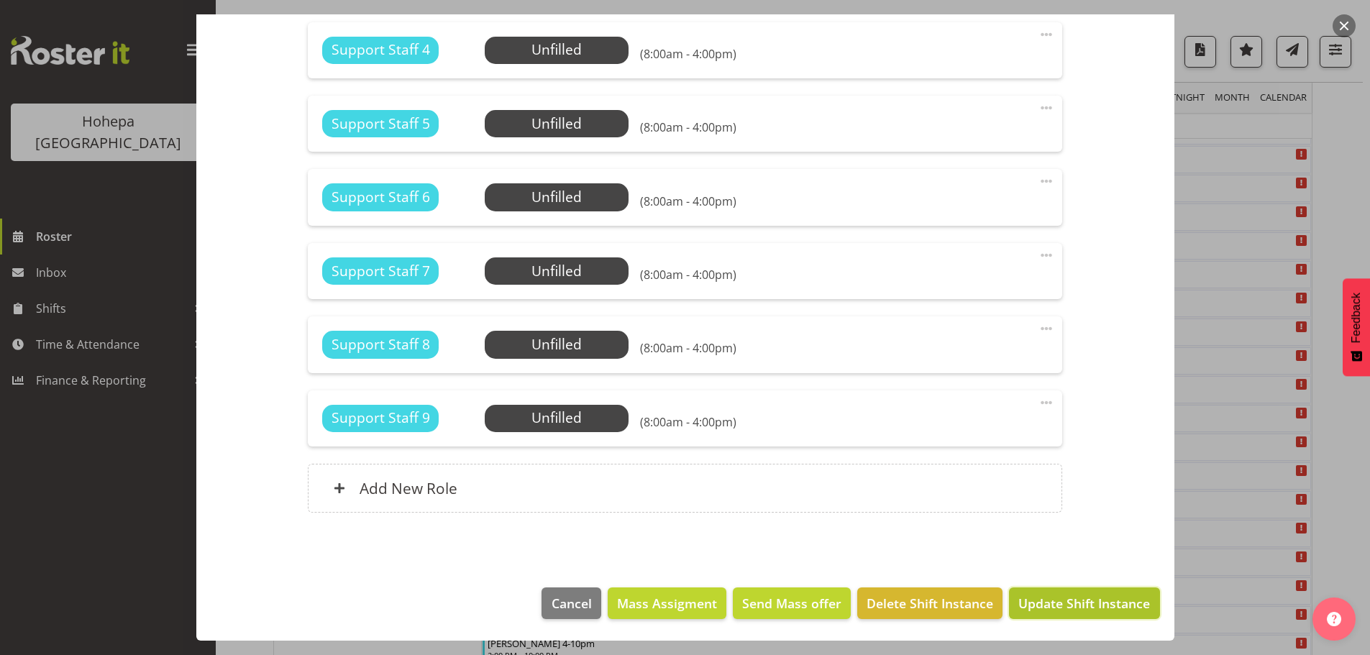
click at [1090, 607] on span "Update Shift Instance" at bounding box center [1084, 603] width 132 height 19
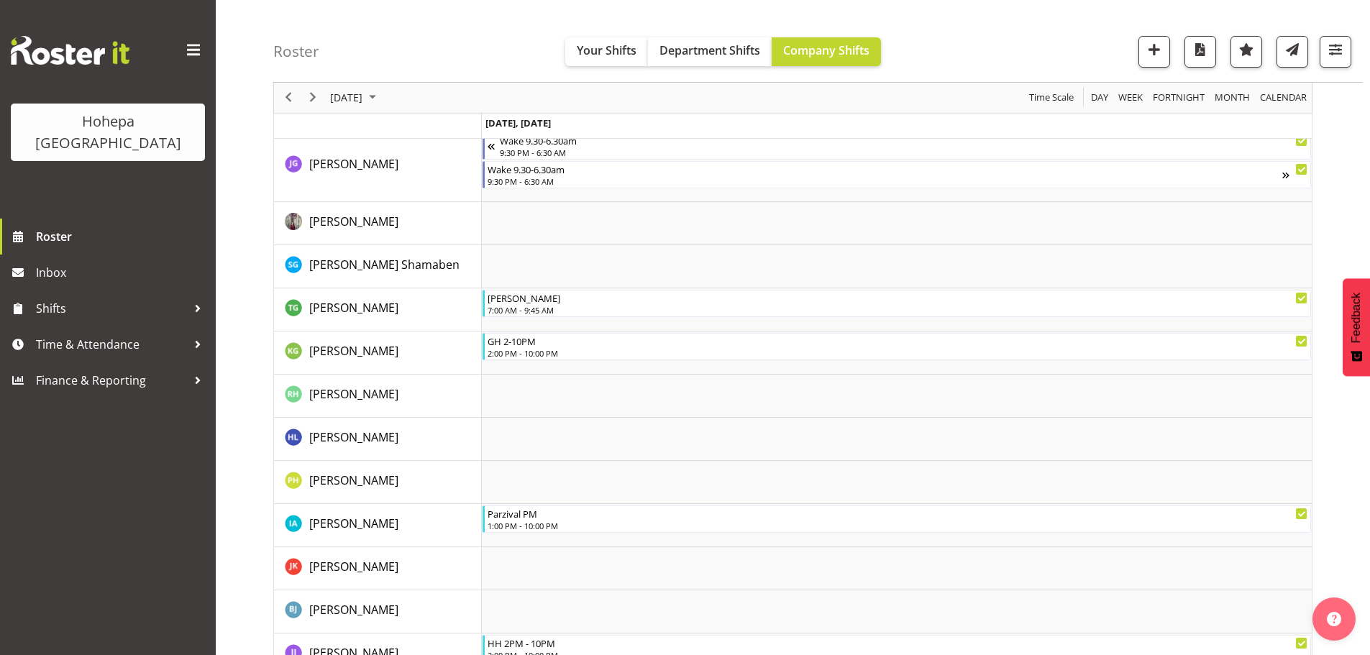
scroll to position [1852, 0]
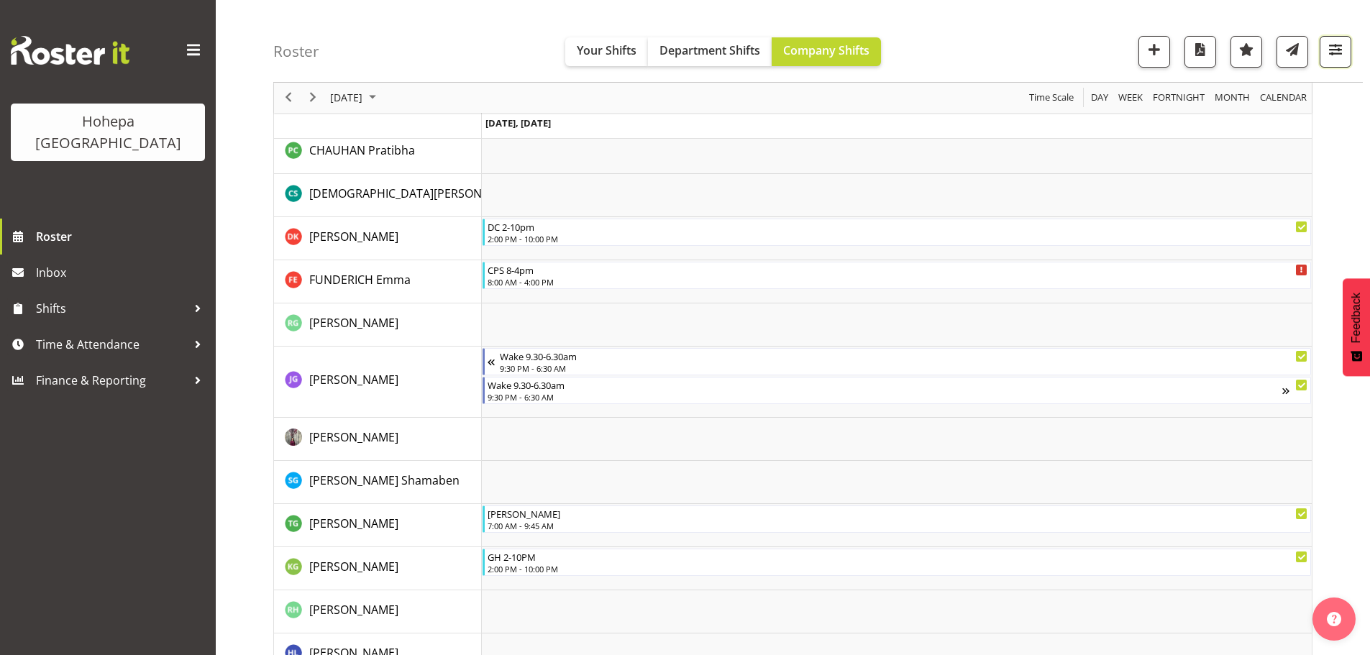
click at [1335, 47] on span "button" at bounding box center [1335, 49] width 19 height 19
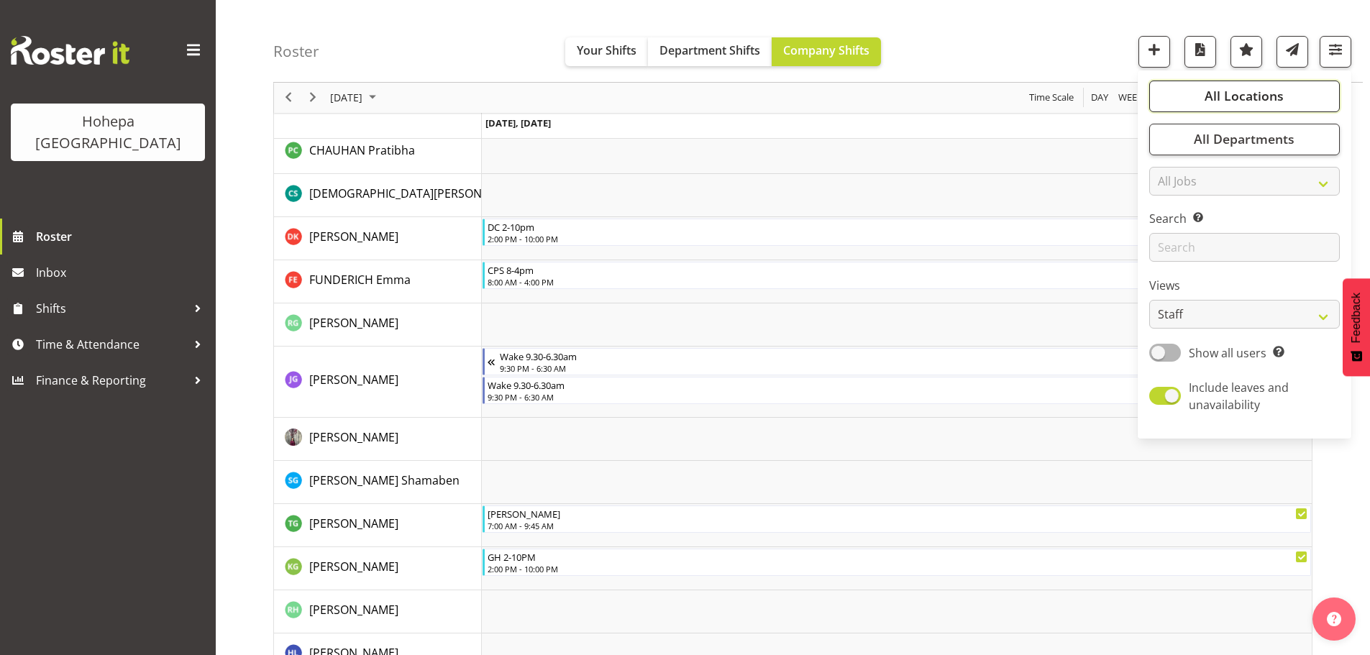
click at [1253, 94] on span "All Locations" at bounding box center [1244, 96] width 79 height 17
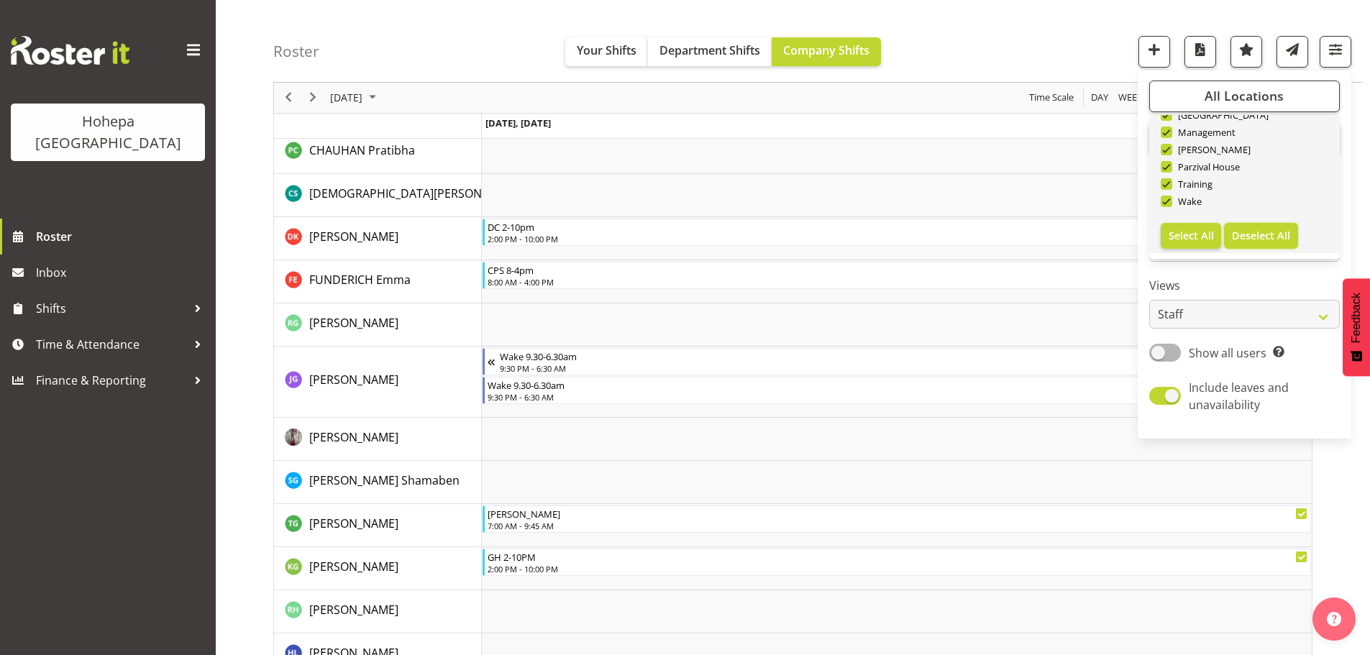
click at [1251, 229] on span "Deselect All" at bounding box center [1261, 236] width 58 height 14
checkbox input "false"
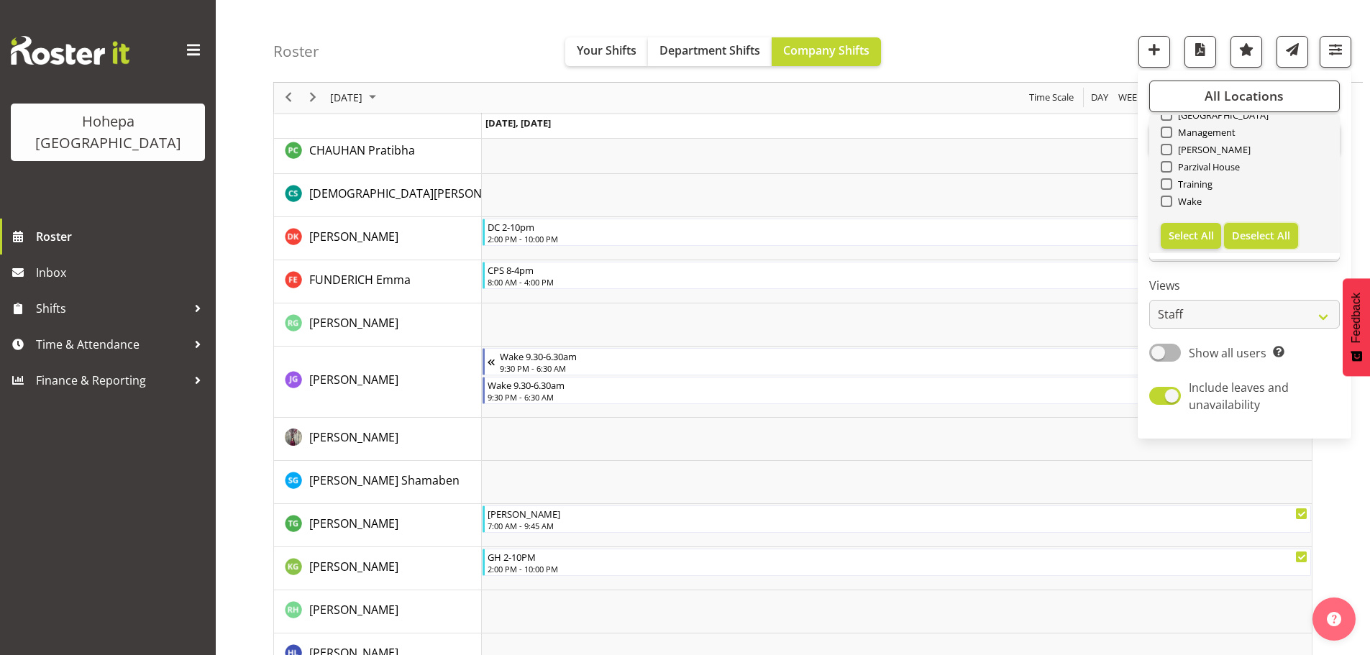
checkbox input "false"
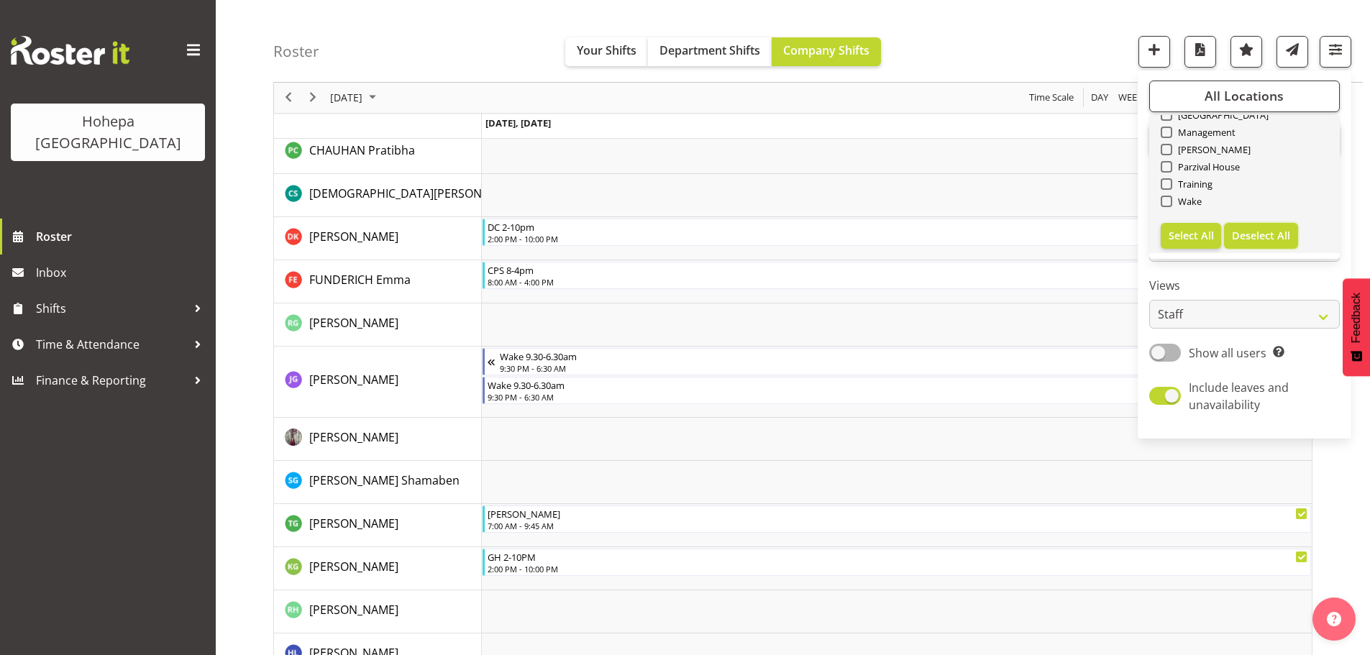
checkbox input "false"
click at [1169, 201] on span at bounding box center [1167, 202] width 12 height 12
click at [1169, 201] on input "Wake" at bounding box center [1165, 201] width 9 height 9
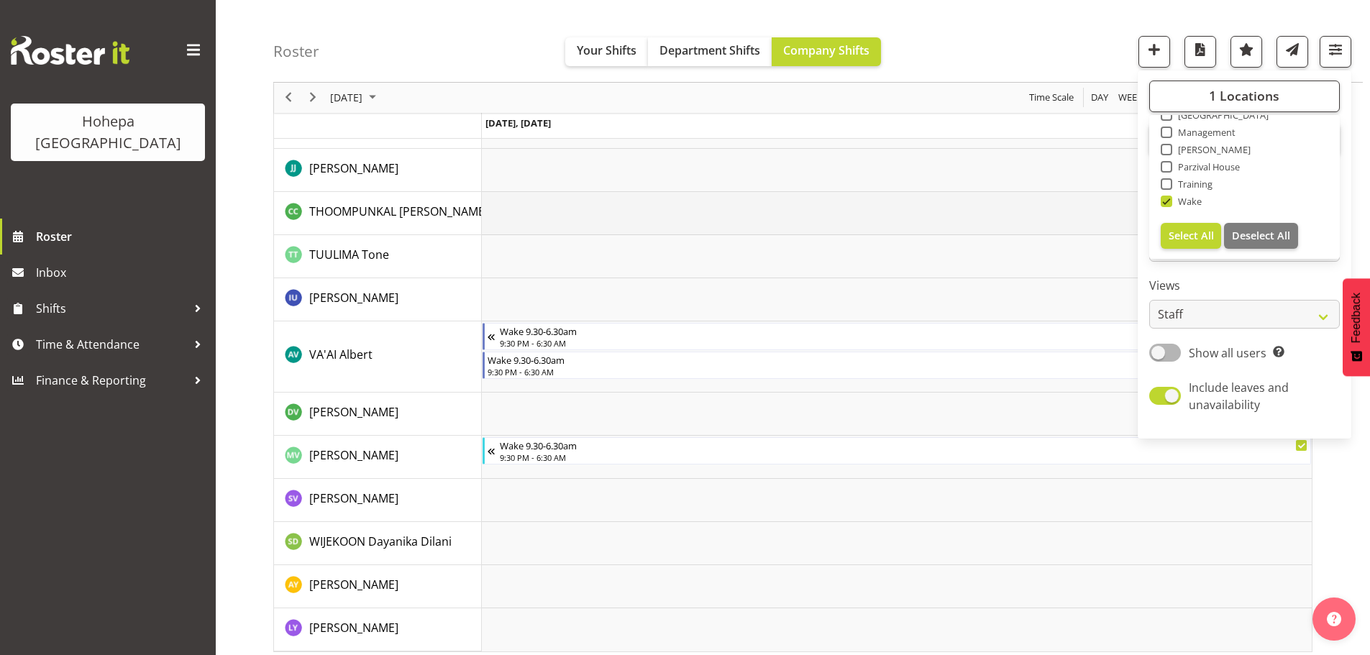
scroll to position [3209, 0]
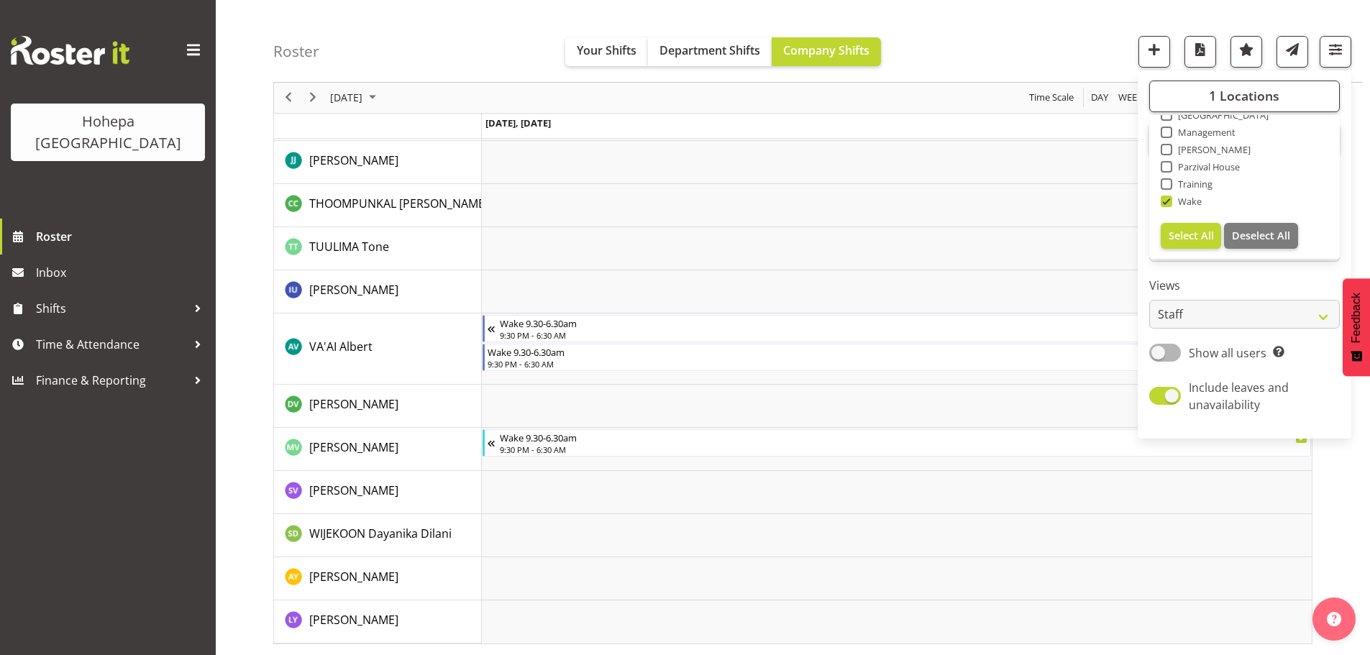
drag, startPoint x: 1166, startPoint y: 200, endPoint x: 1182, endPoint y: 191, distance: 18.7
click at [1166, 200] on span at bounding box center [1167, 202] width 12 height 12
click at [1166, 200] on input "Wake" at bounding box center [1165, 201] width 9 height 9
checkbox input "false"
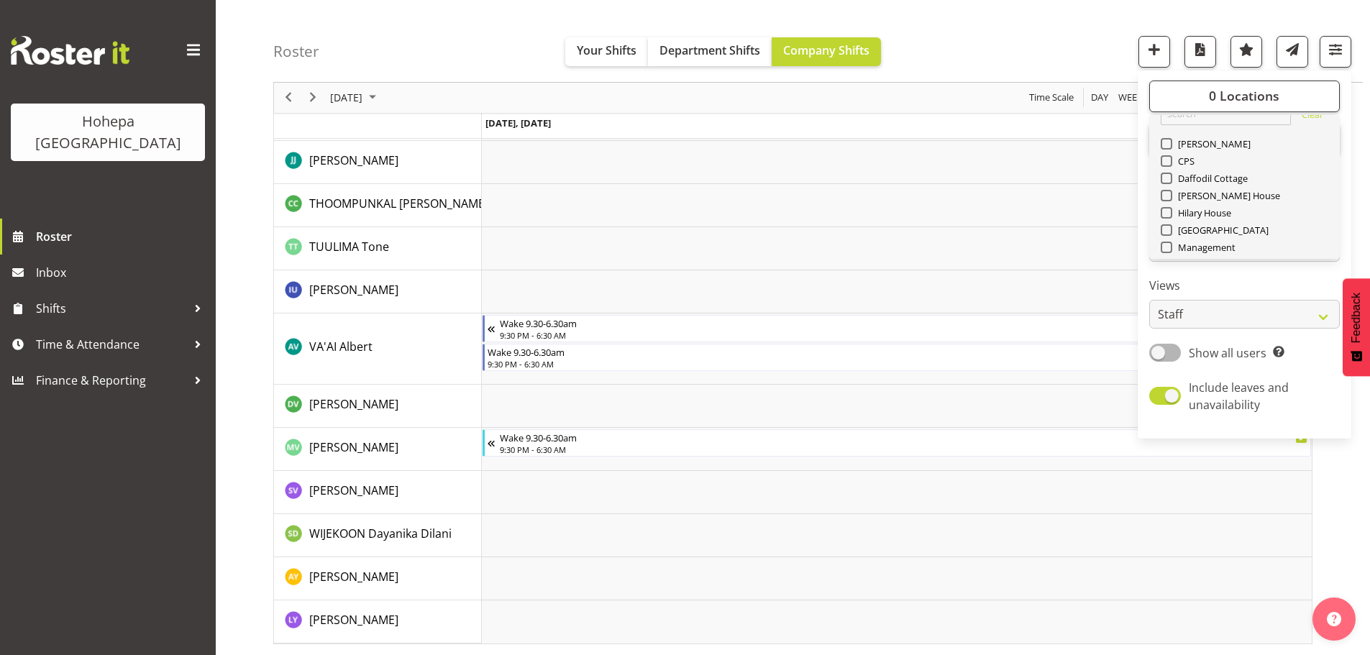
scroll to position [0, 0]
click at [1171, 170] on span at bounding box center [1167, 167] width 12 height 12
click at [1170, 170] on input "[PERSON_NAME]" at bounding box center [1165, 167] width 9 height 9
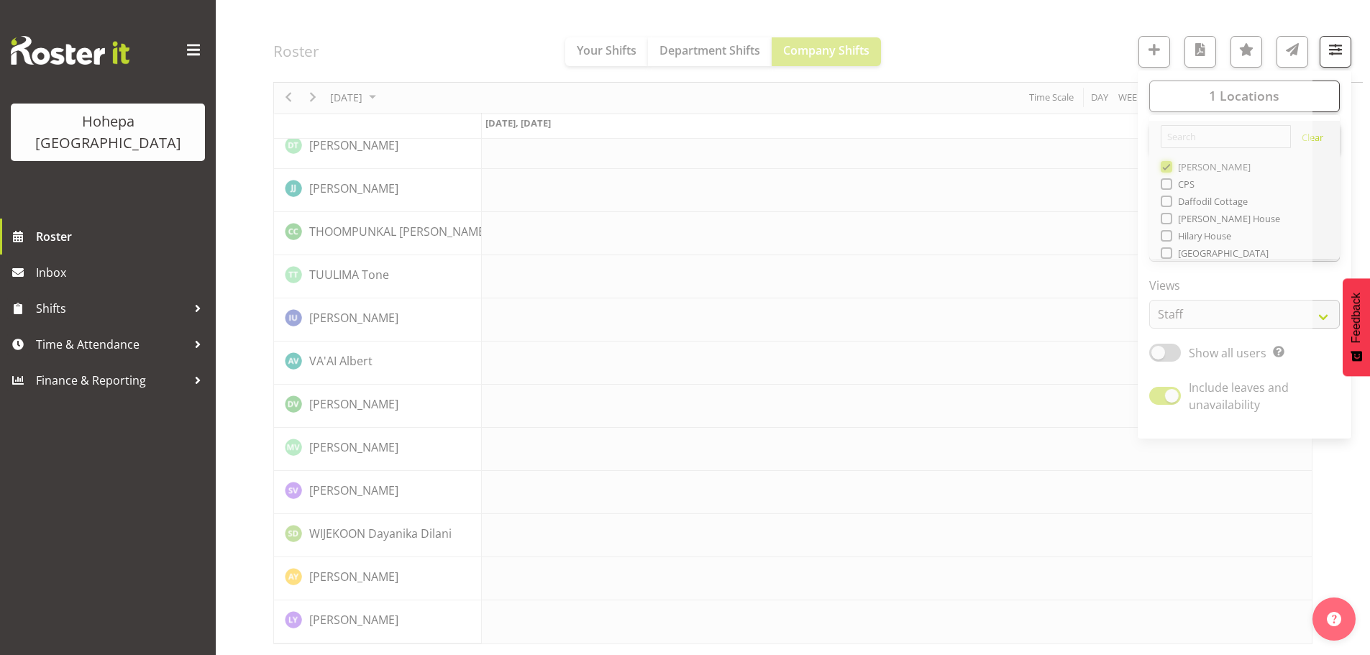
scroll to position [3097, 0]
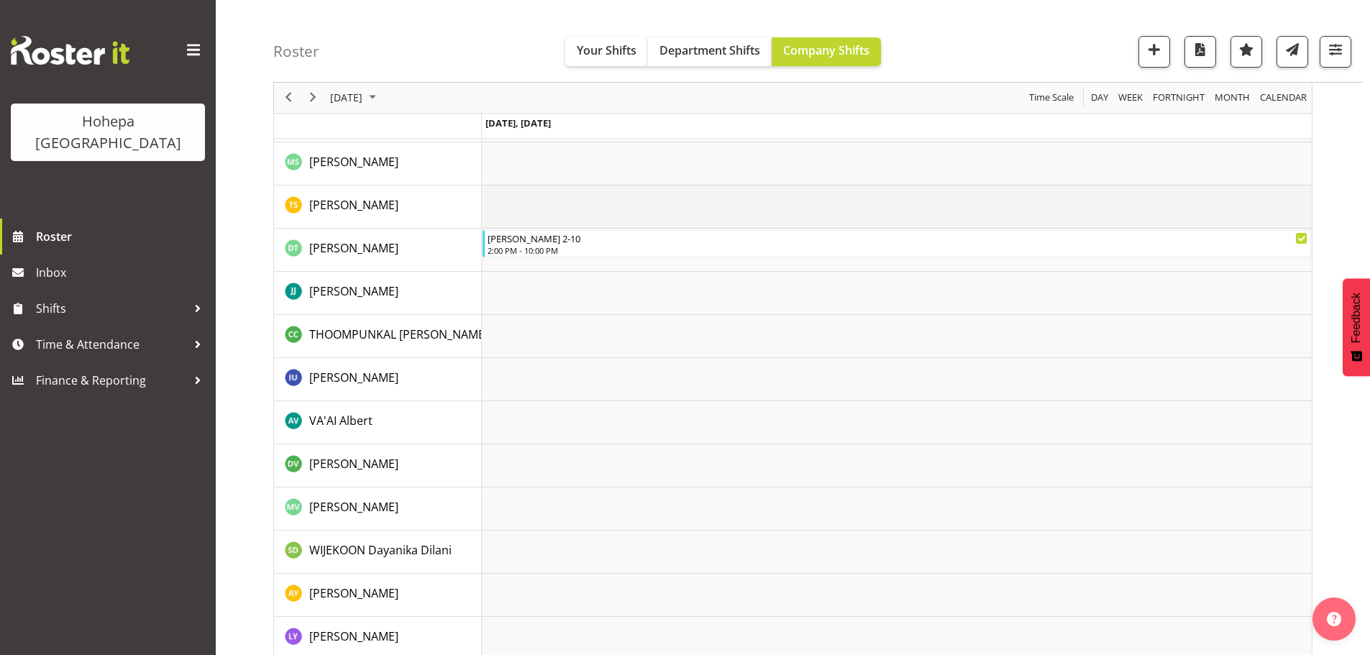
scroll to position [2651, 0]
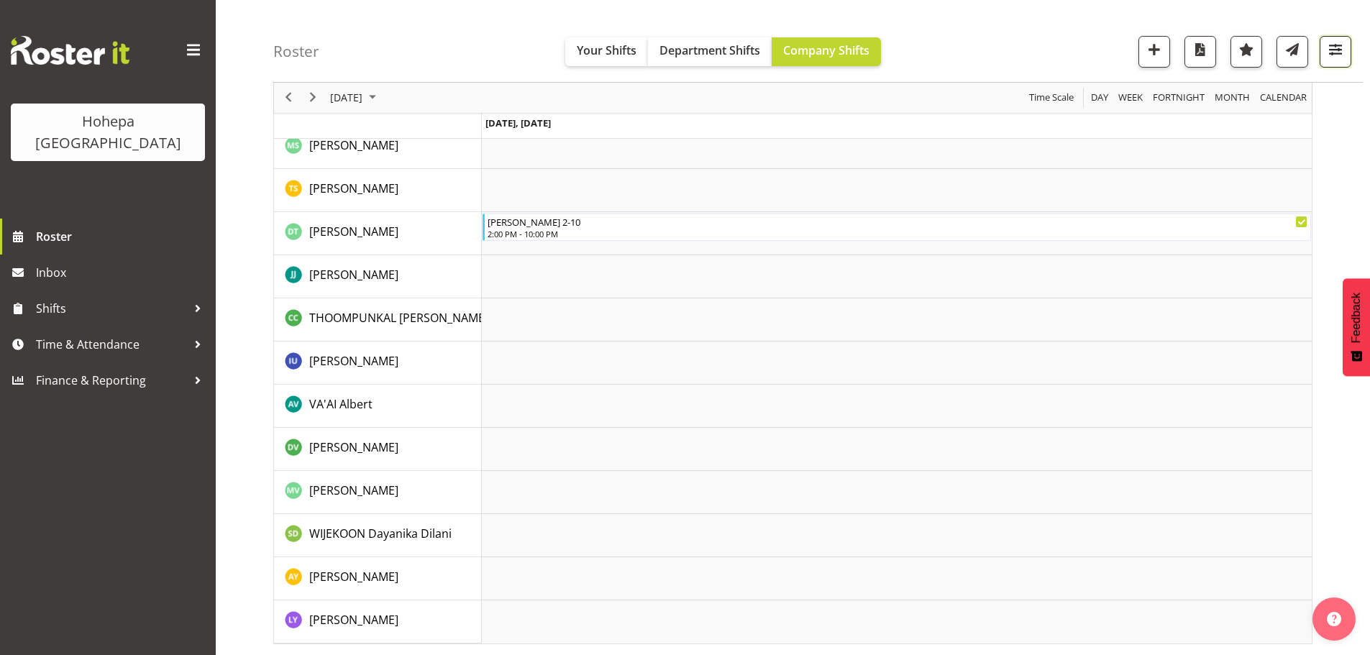
click at [1337, 46] on span "button" at bounding box center [1335, 49] width 19 height 19
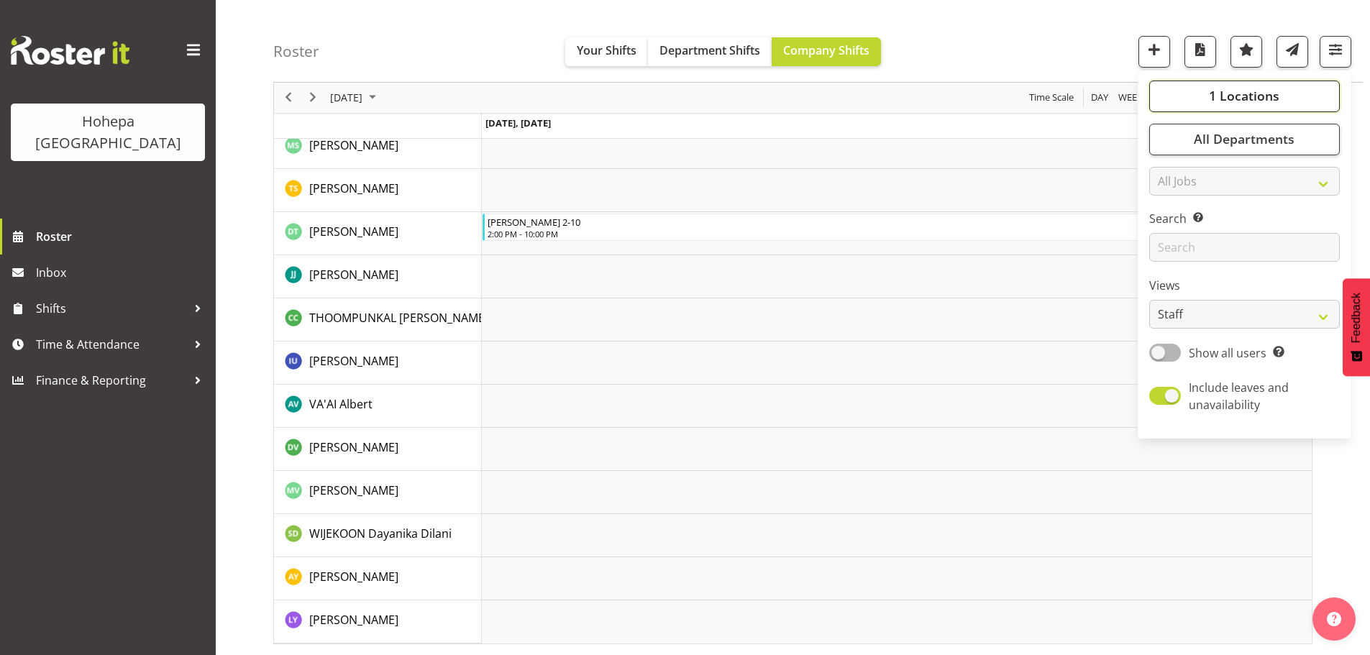
click at [1268, 94] on span "1 Locations" at bounding box center [1244, 96] width 70 height 17
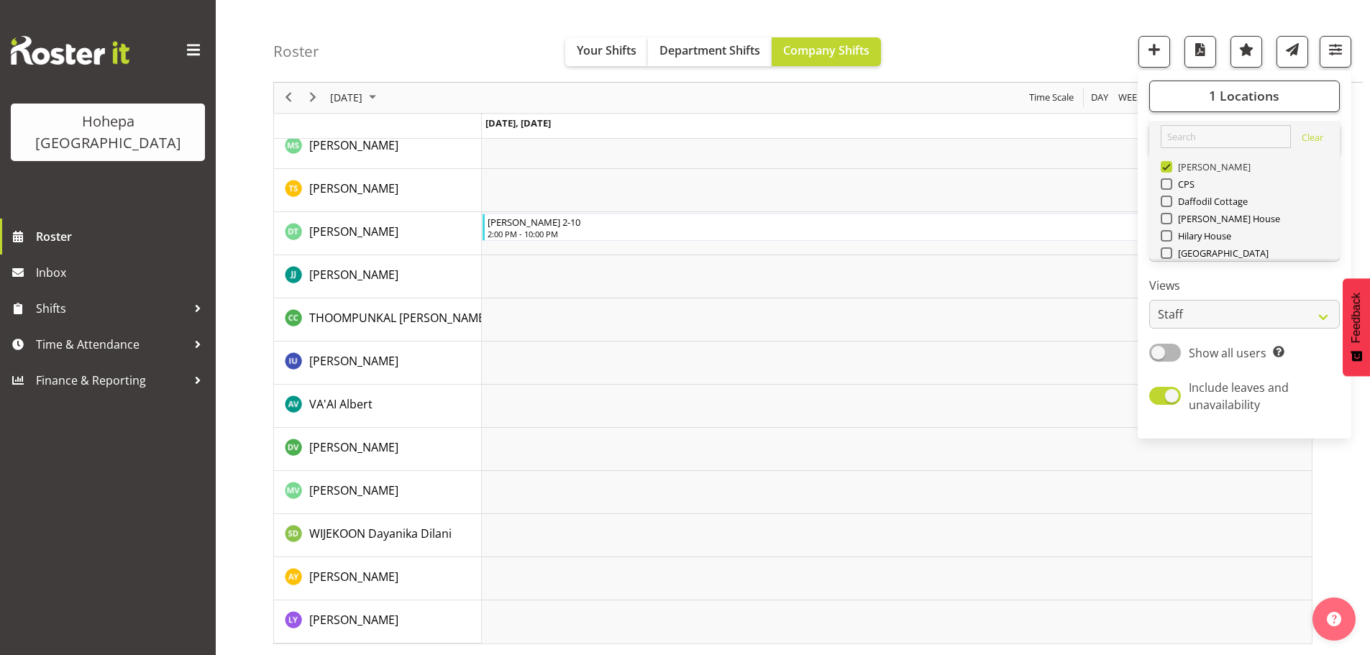
click at [1171, 166] on span at bounding box center [1167, 167] width 12 height 12
click at [1170, 166] on input "[PERSON_NAME]" at bounding box center [1165, 167] width 9 height 9
checkbox input "false"
click at [1170, 254] on span at bounding box center [1167, 253] width 12 height 12
click at [1170, 254] on input "[GEOGRAPHIC_DATA]" at bounding box center [1165, 253] width 9 height 9
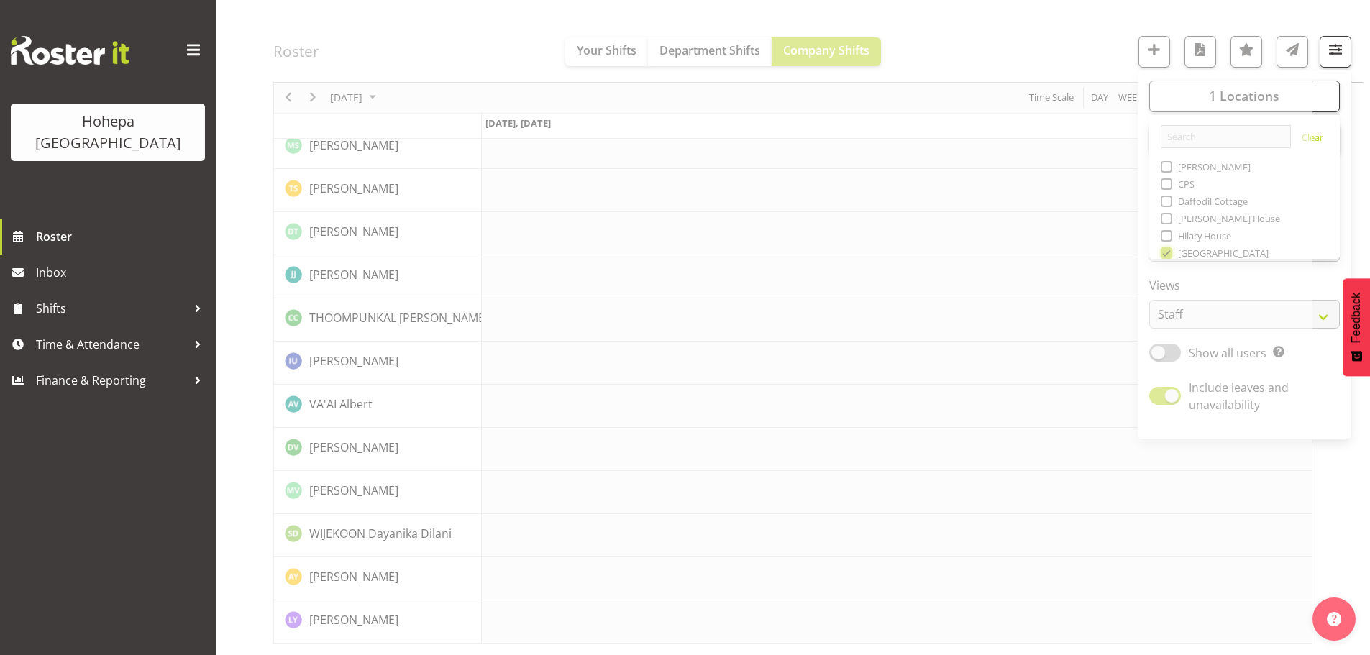
scroll to position [2622, 0]
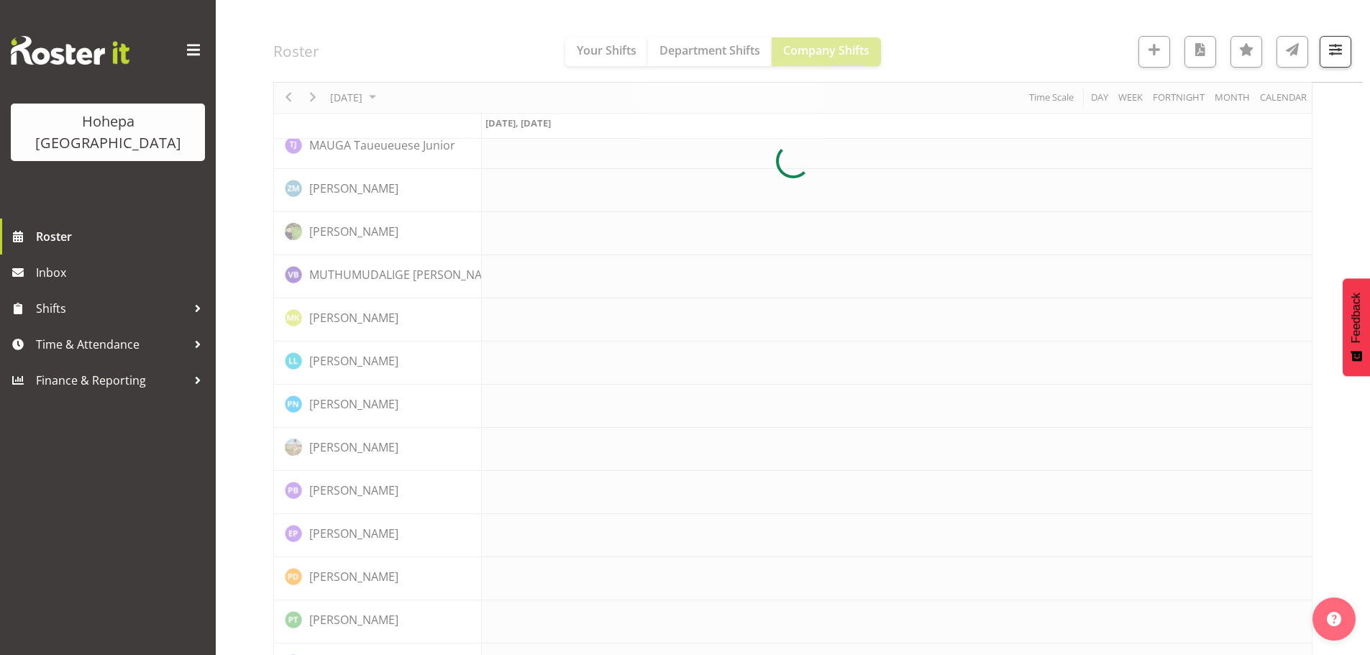
scroll to position [680, 0]
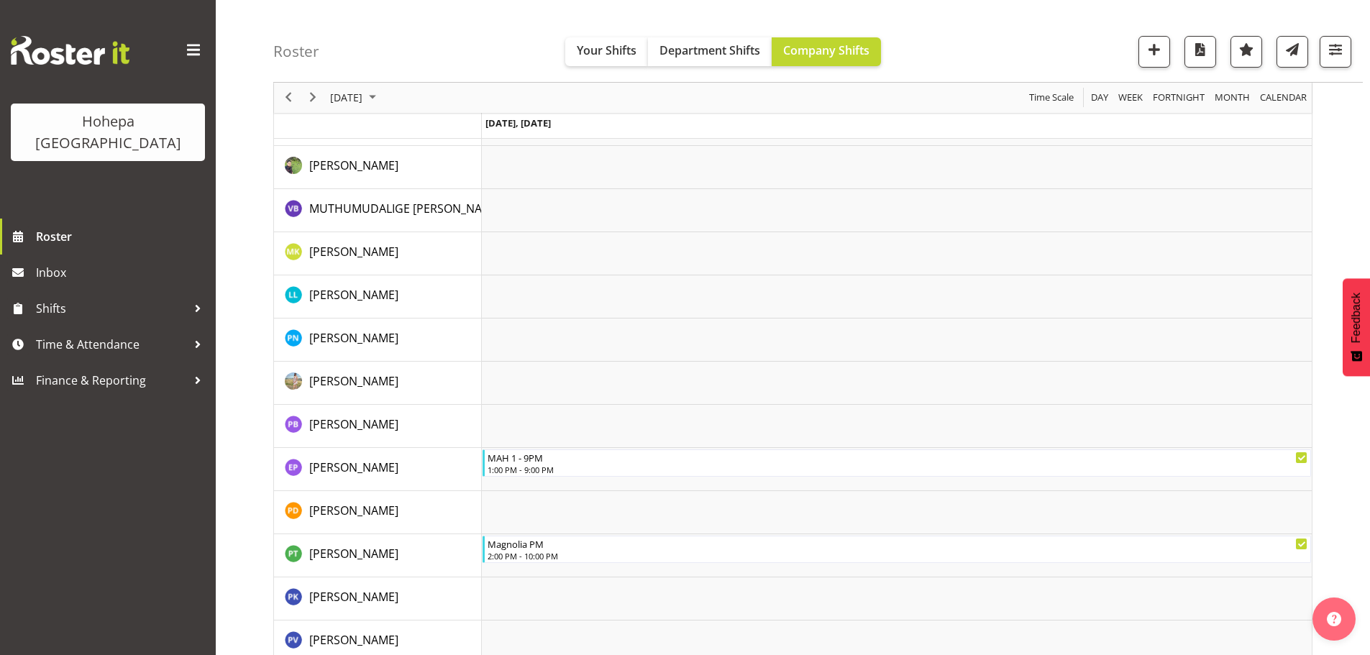
scroll to position [1726, 0]
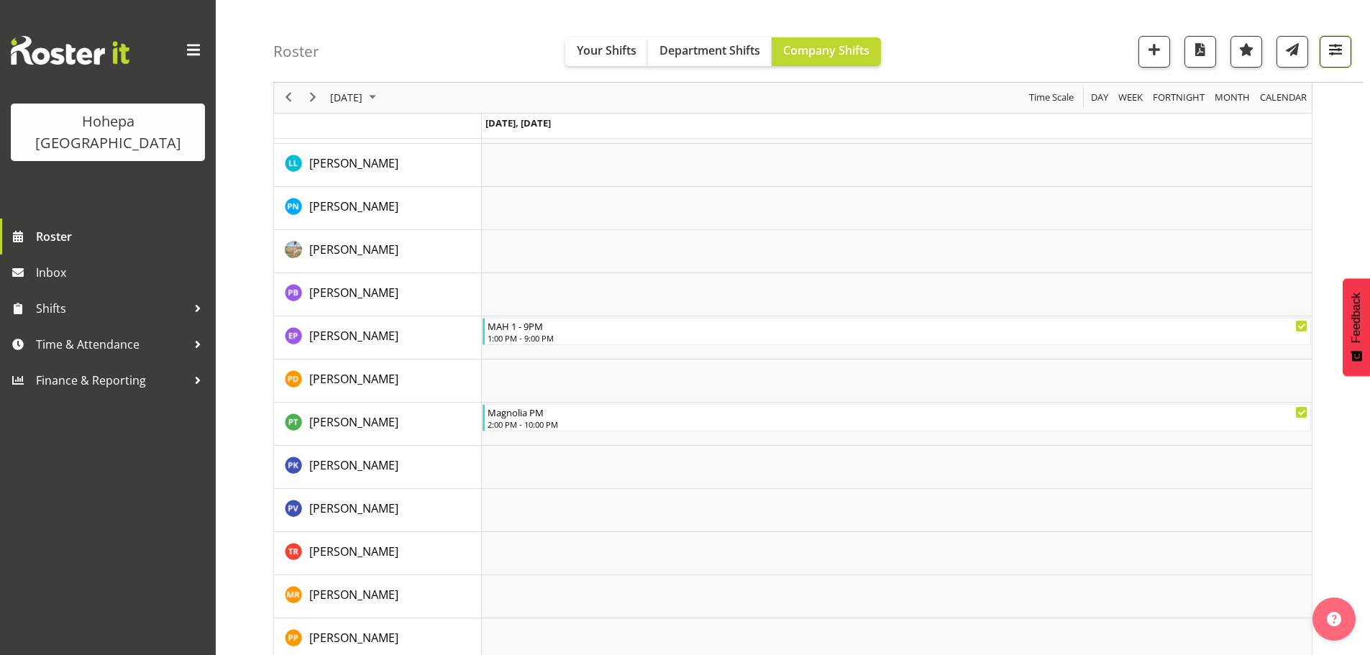
click at [1338, 51] on span "button" at bounding box center [1335, 49] width 19 height 19
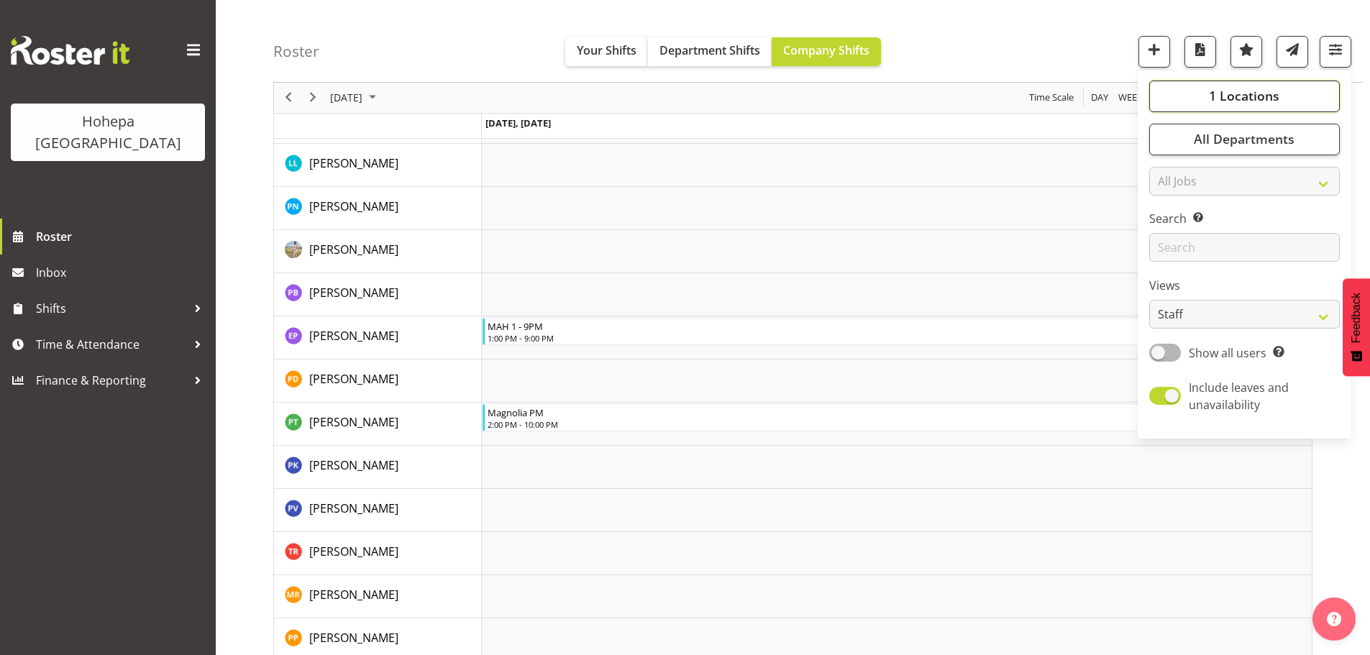
click at [1248, 91] on span "1 Locations" at bounding box center [1244, 96] width 70 height 17
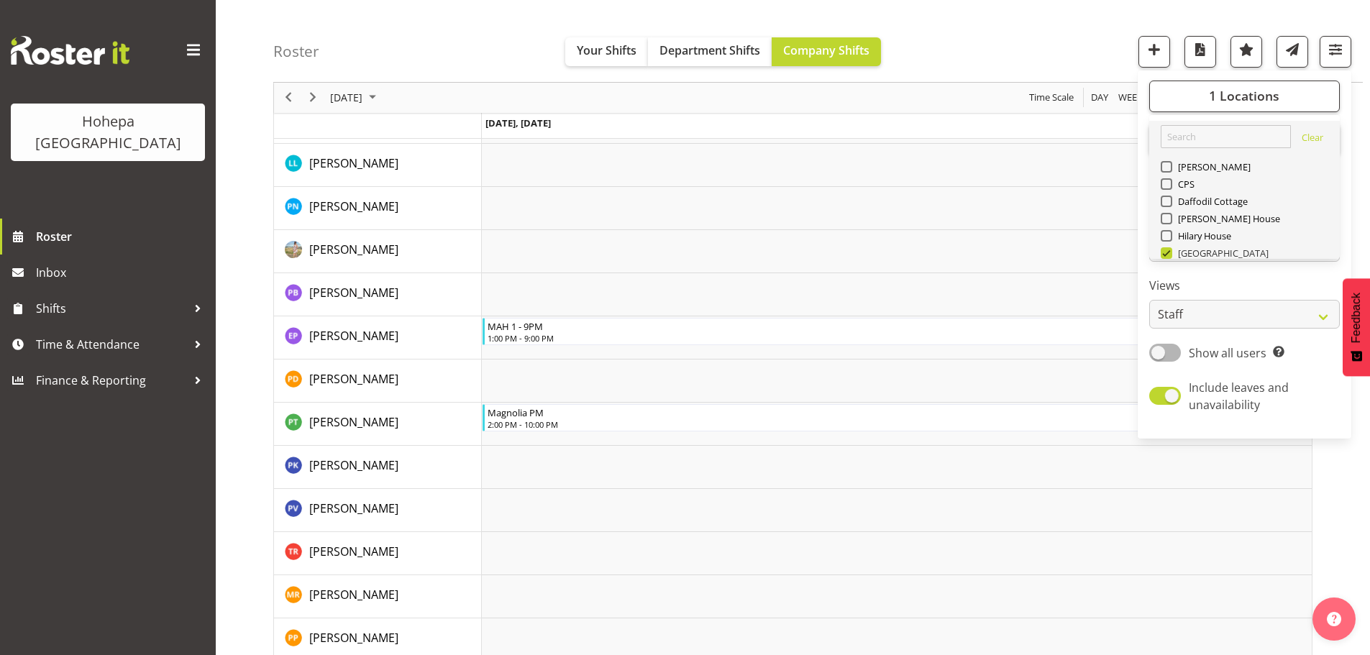
click at [1171, 249] on span at bounding box center [1167, 253] width 12 height 12
click at [1170, 249] on input "[GEOGRAPHIC_DATA]" at bounding box center [1165, 253] width 9 height 9
checkbox input "false"
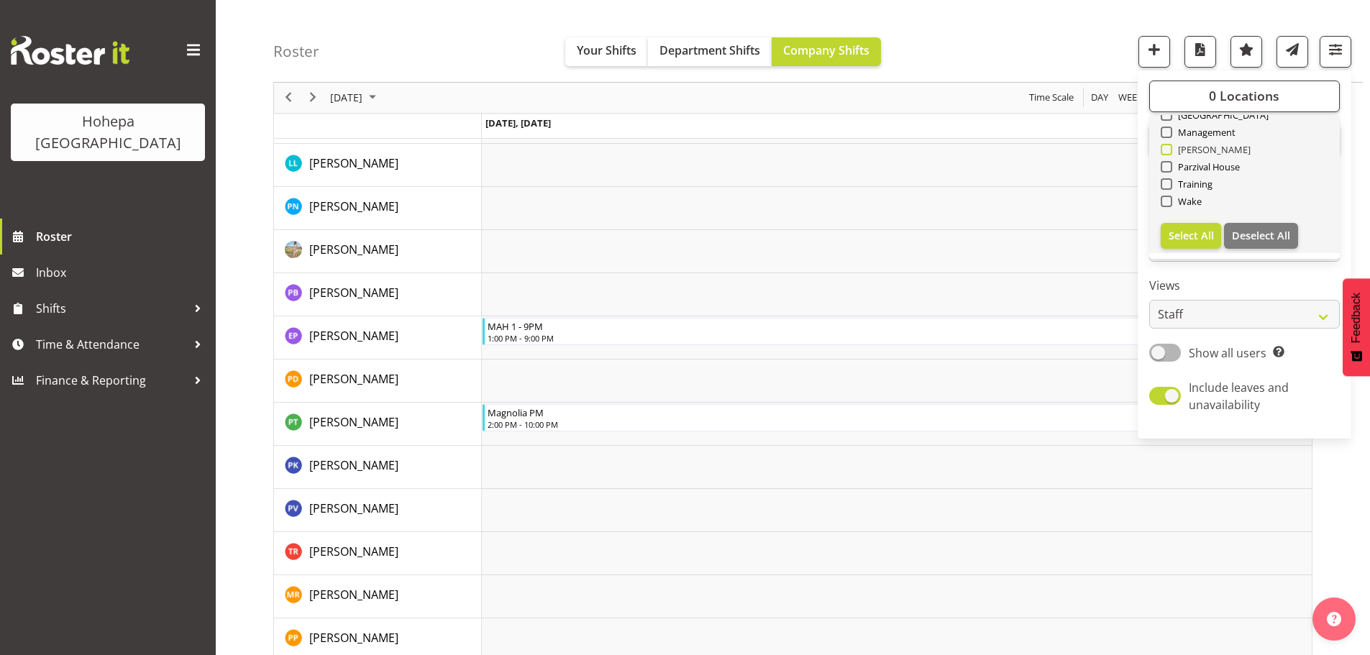
click at [1165, 155] on span at bounding box center [1167, 150] width 12 height 12
click at [1165, 155] on input "[PERSON_NAME]" at bounding box center [1165, 149] width 9 height 9
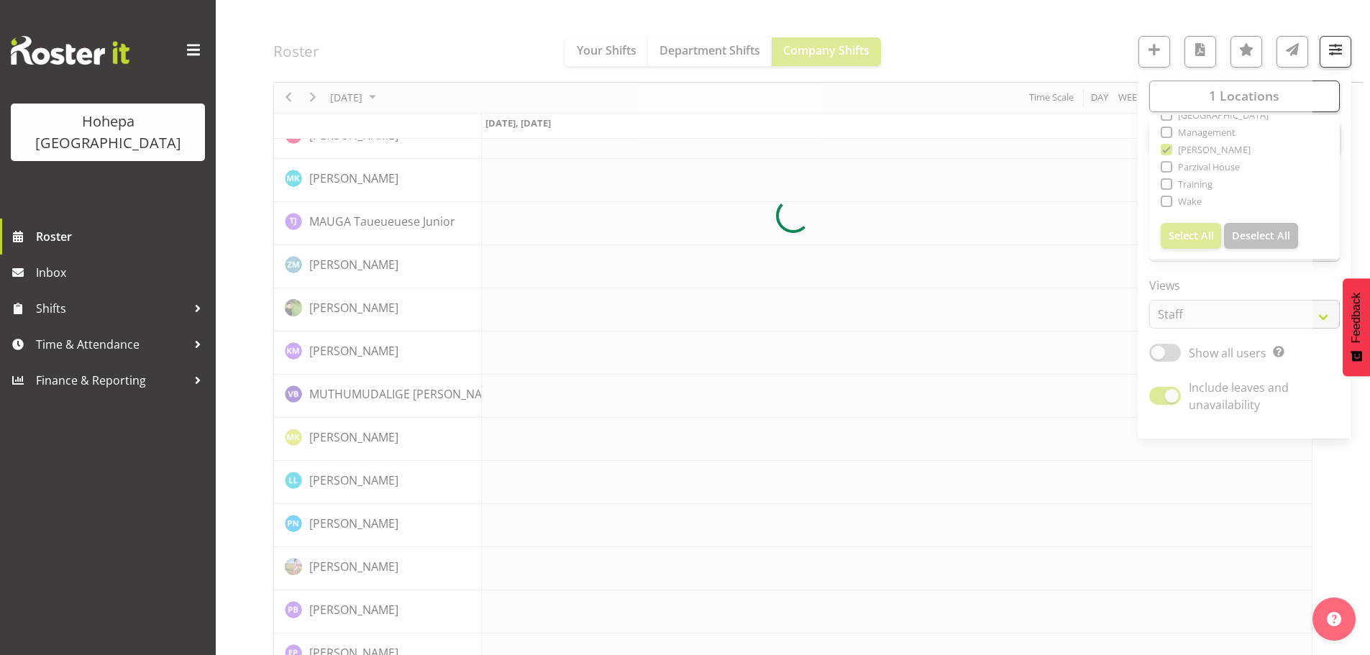
click at [1071, 53] on div at bounding box center [792, 216] width 1039 height 3599
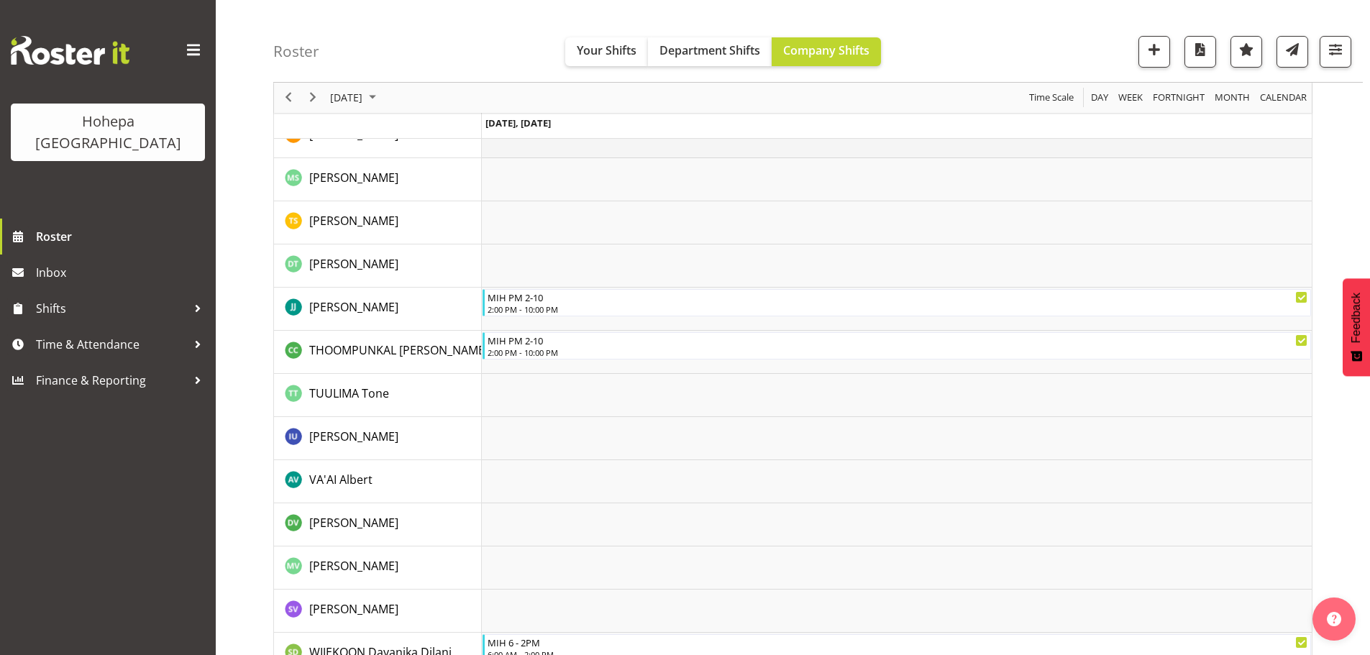
scroll to position [2924, 0]
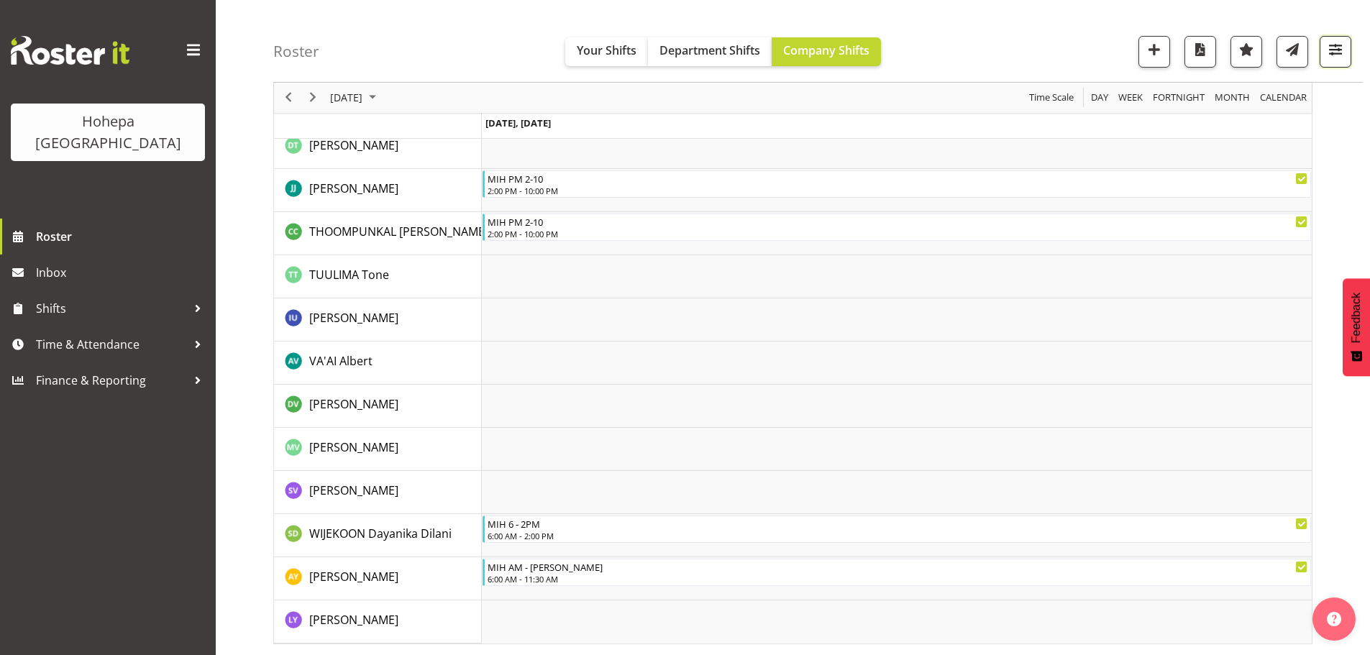
click at [1332, 47] on span "button" at bounding box center [1335, 49] width 19 height 19
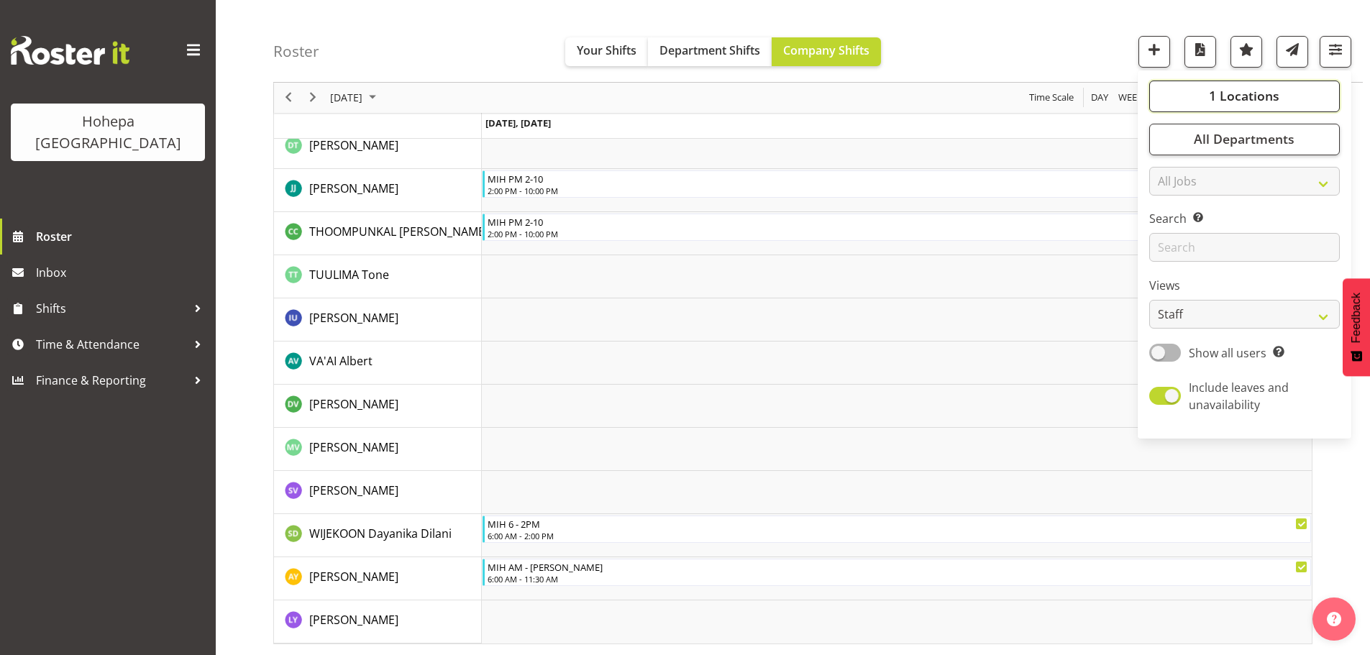
click at [1253, 94] on span "1 Locations" at bounding box center [1244, 96] width 70 height 17
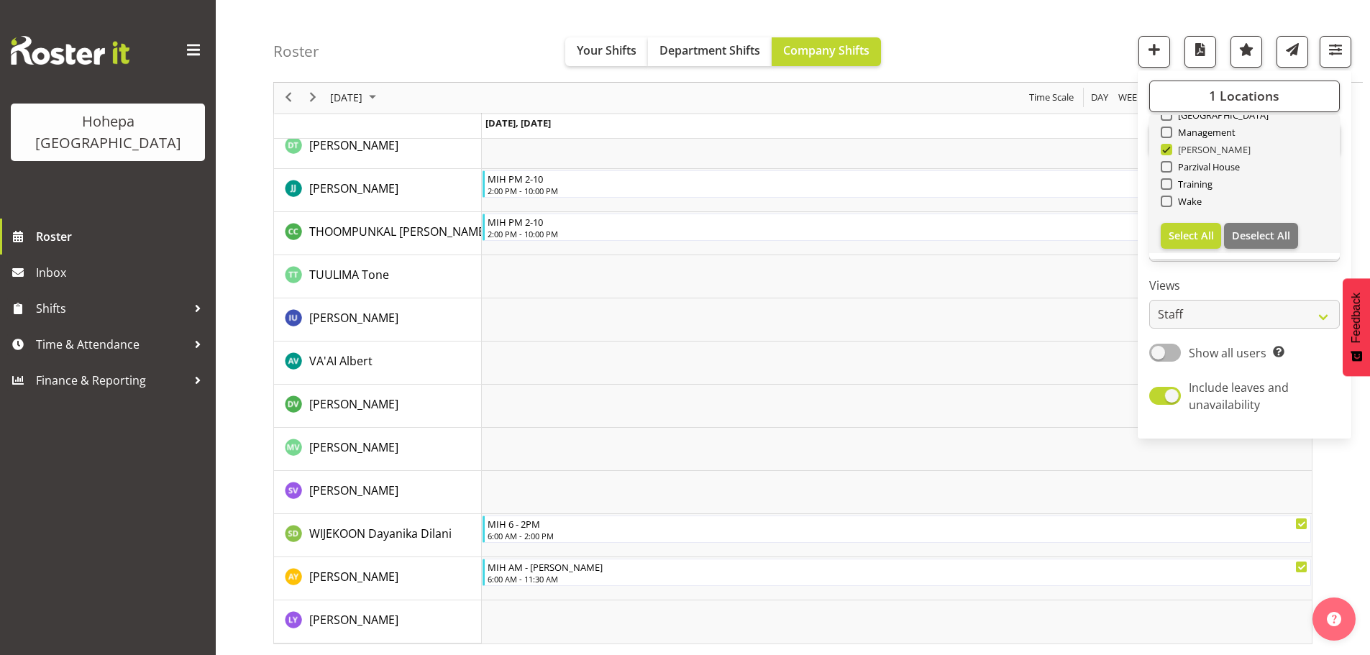
click at [1171, 149] on span at bounding box center [1167, 150] width 12 height 12
click at [1170, 149] on input "[PERSON_NAME]" at bounding box center [1165, 149] width 9 height 9
checkbox input "false"
click at [1170, 165] on span at bounding box center [1167, 167] width 12 height 12
click at [1170, 165] on input "Parzival House" at bounding box center [1165, 167] width 9 height 9
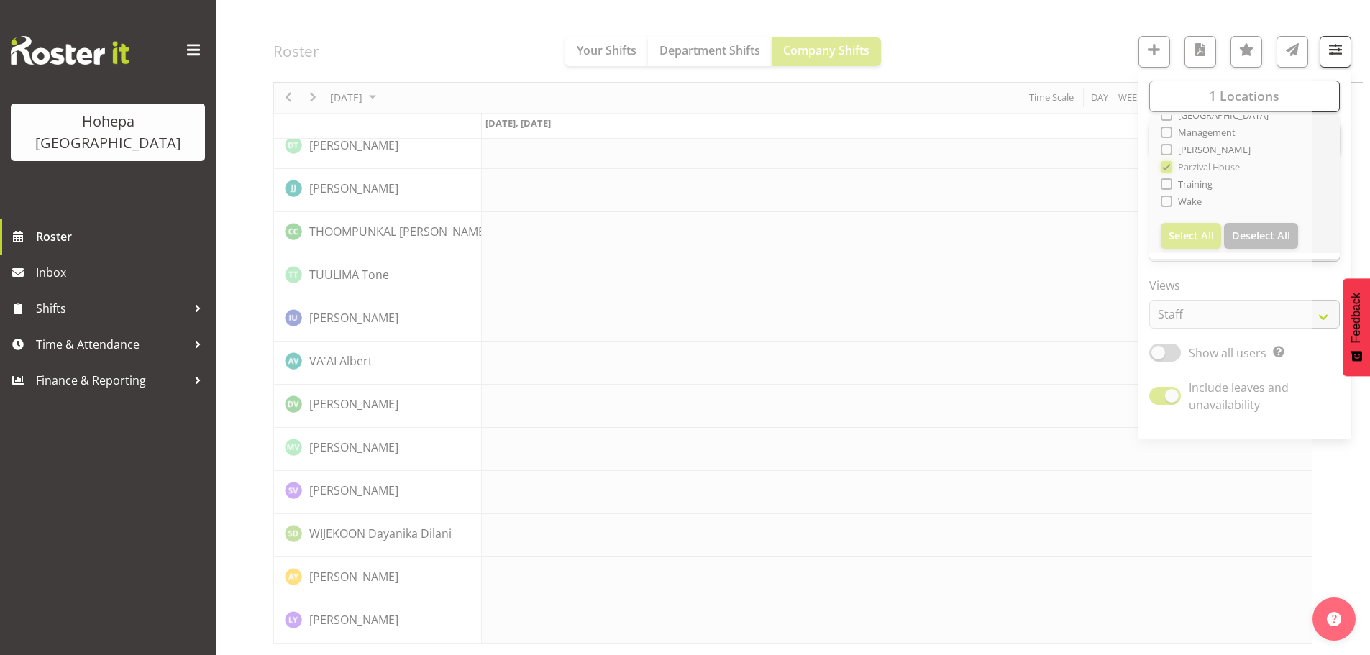
scroll to position [2838, 0]
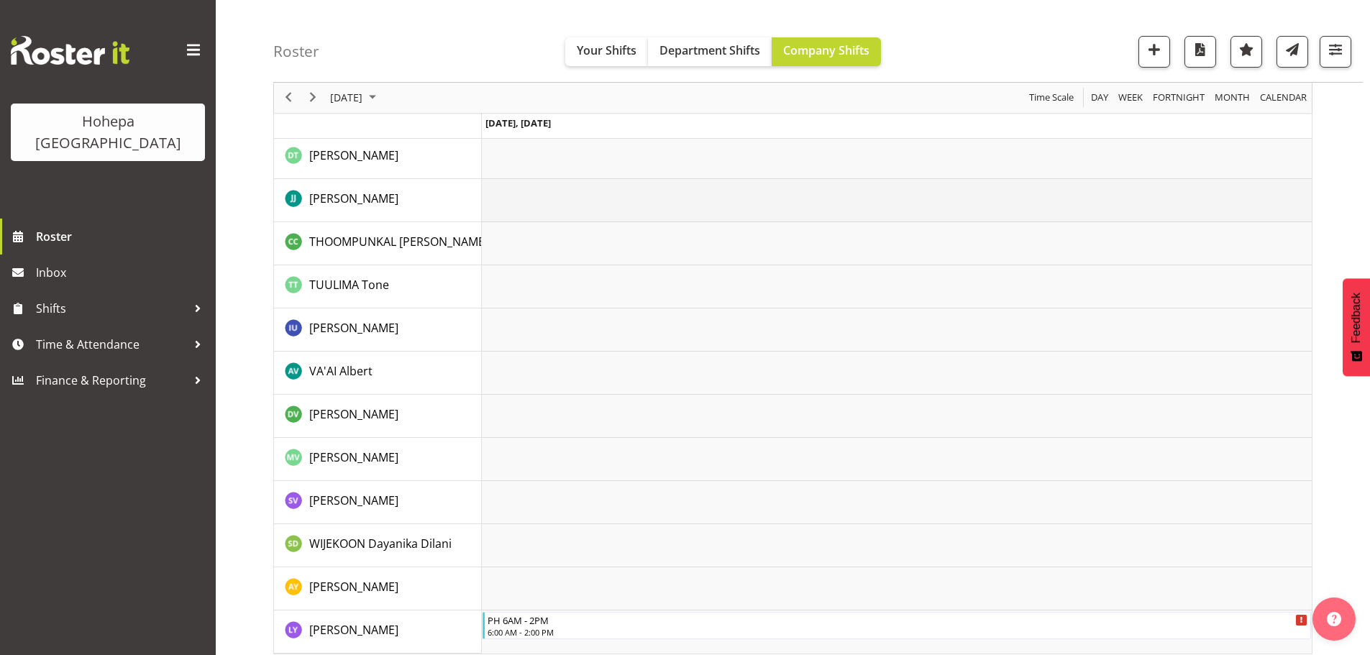
scroll to position [2795, 0]
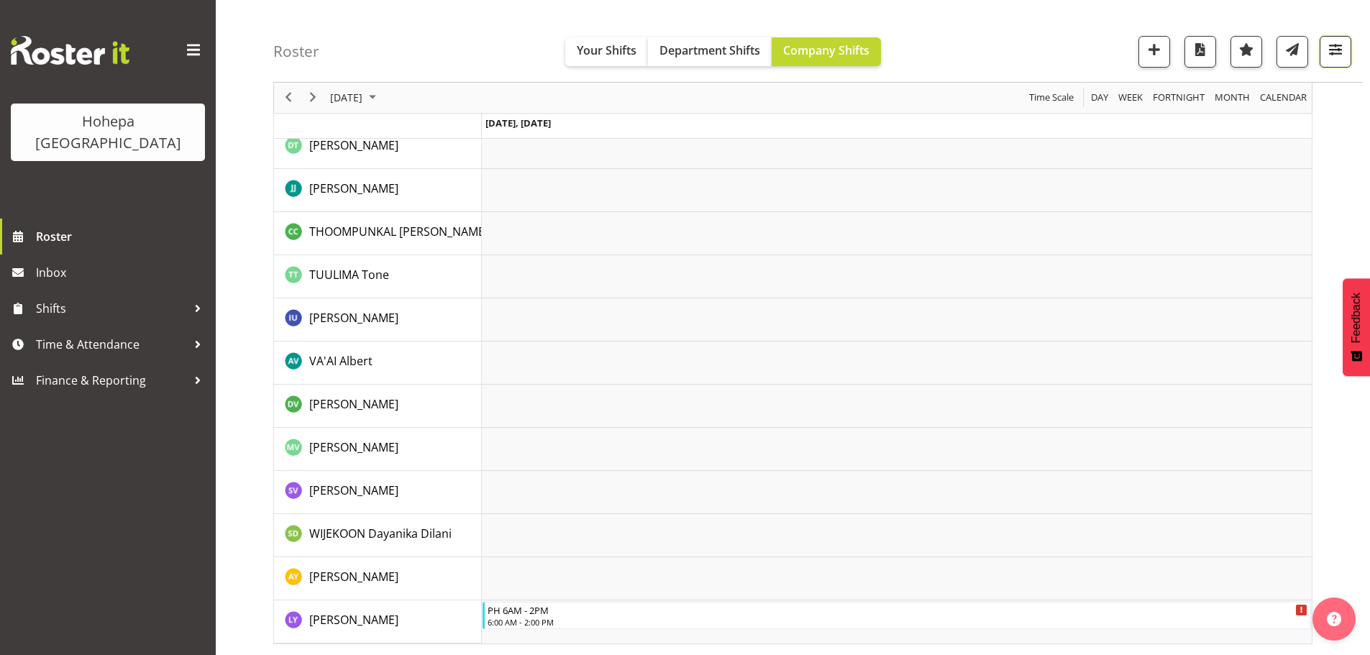
click at [1333, 52] on span "button" at bounding box center [1335, 49] width 19 height 19
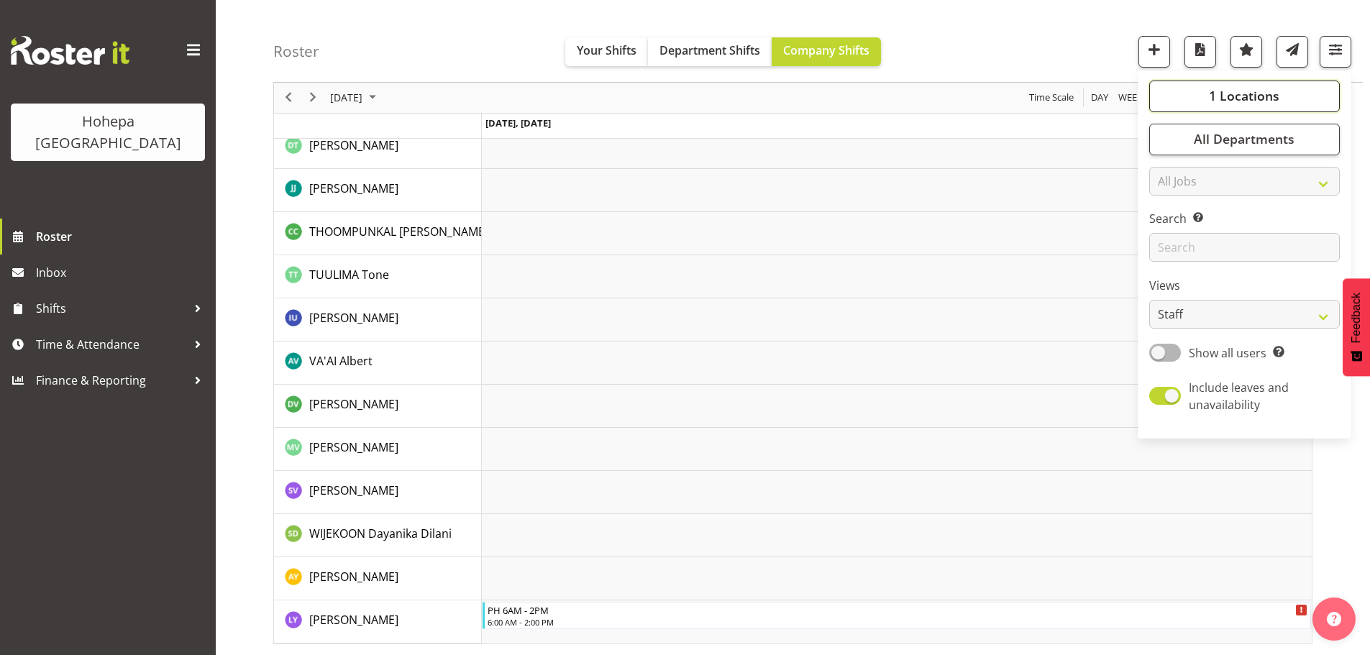
click at [1233, 94] on span "1 Locations" at bounding box center [1244, 96] width 70 height 17
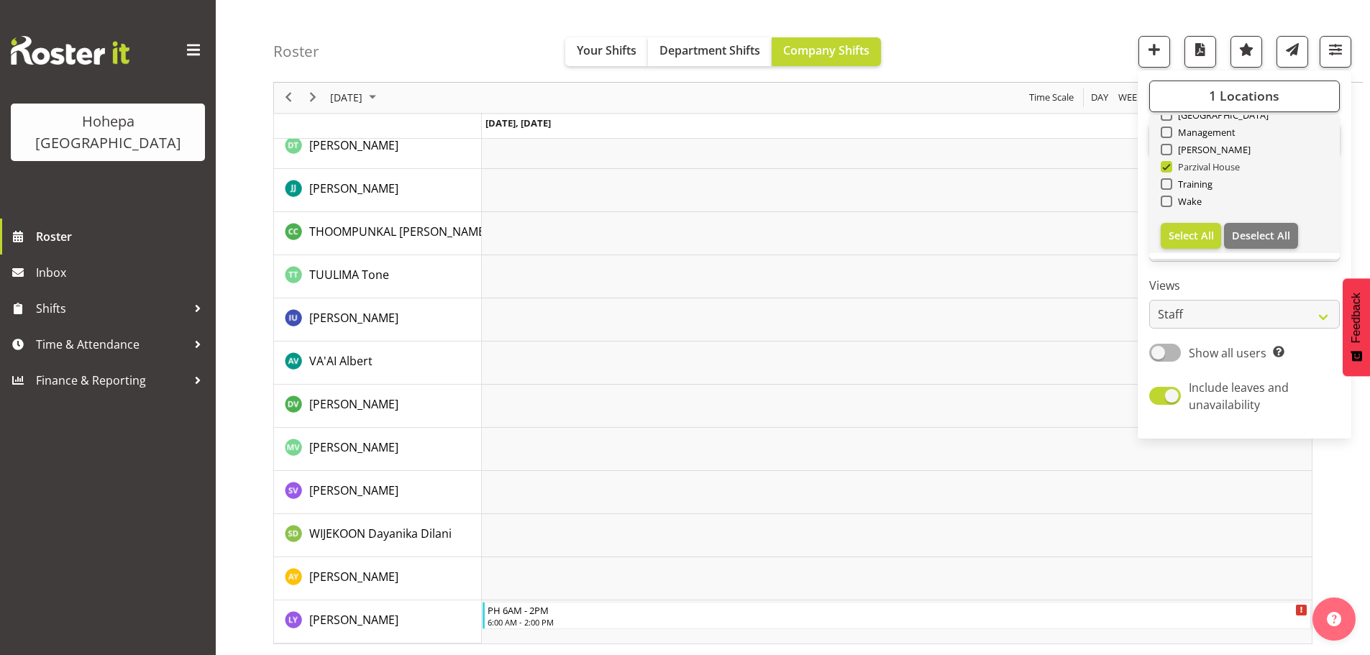
click at [1170, 170] on span at bounding box center [1167, 167] width 12 height 12
click at [1170, 170] on input "Parzival House" at bounding box center [1165, 167] width 9 height 9
checkbox input "false"
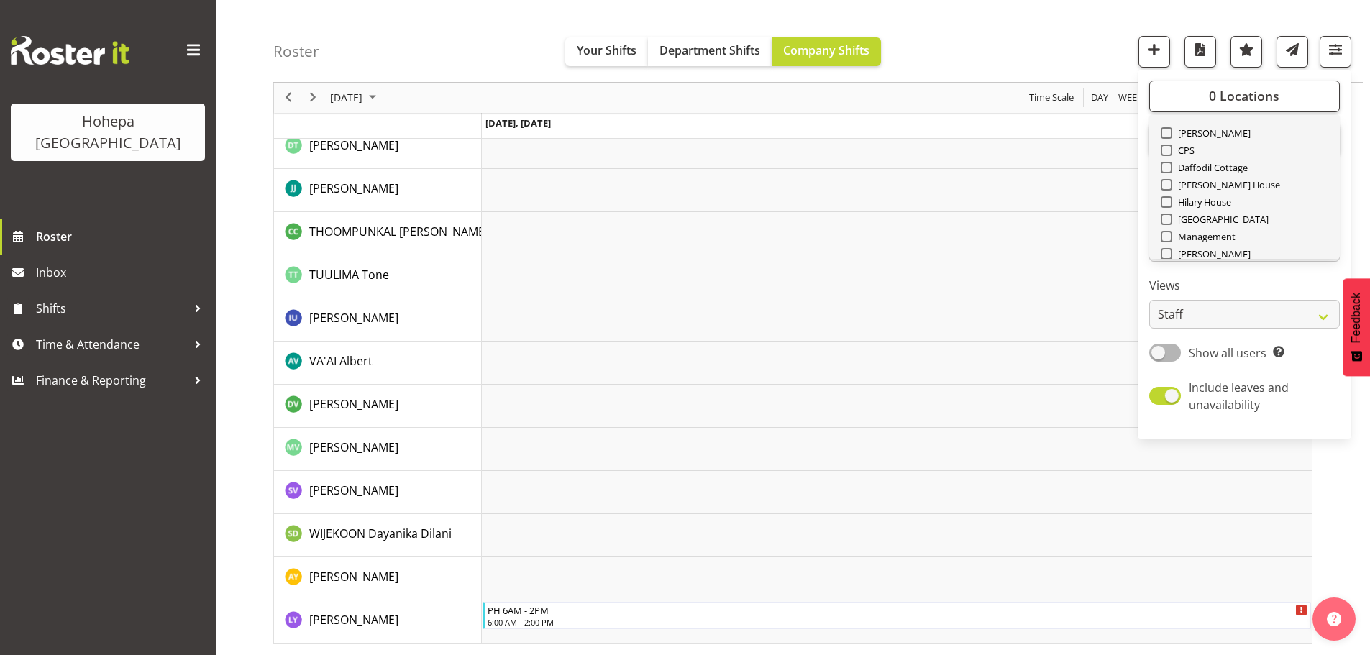
scroll to position [0, 0]
click at [1167, 216] on span at bounding box center [1167, 219] width 12 height 12
click at [1167, 216] on input "[PERSON_NAME] House" at bounding box center [1165, 218] width 9 height 9
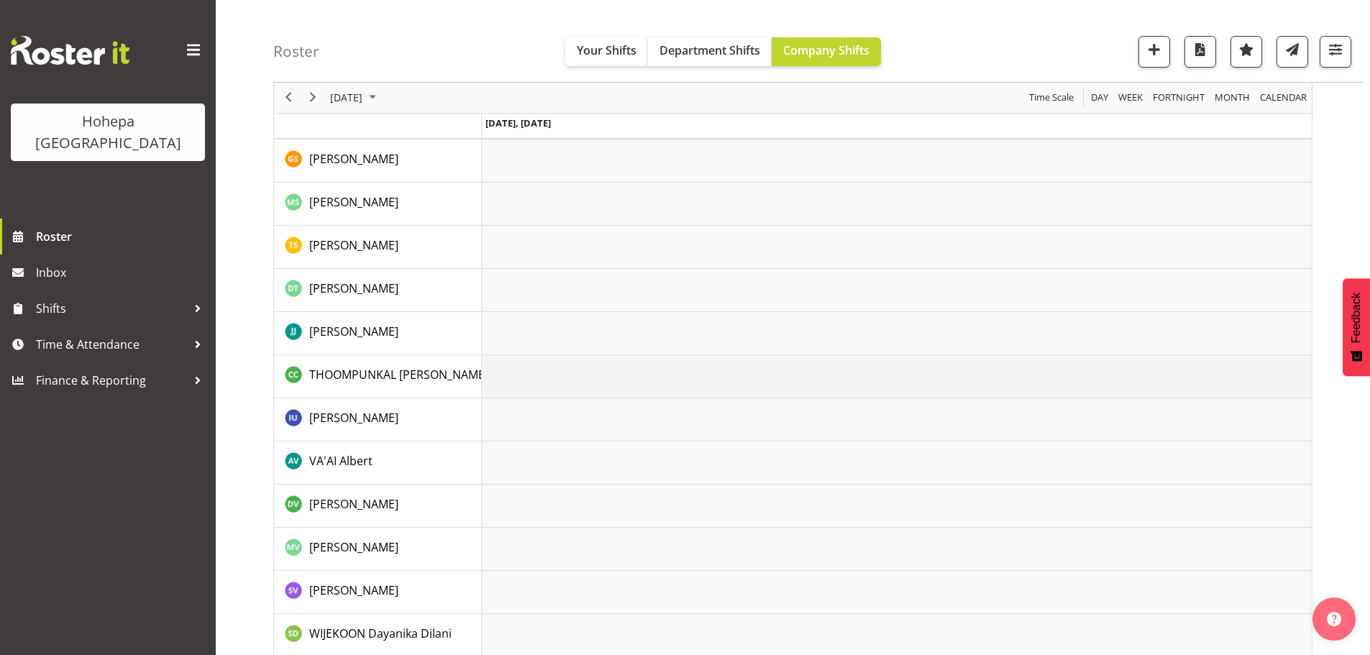
scroll to position [3025, 0]
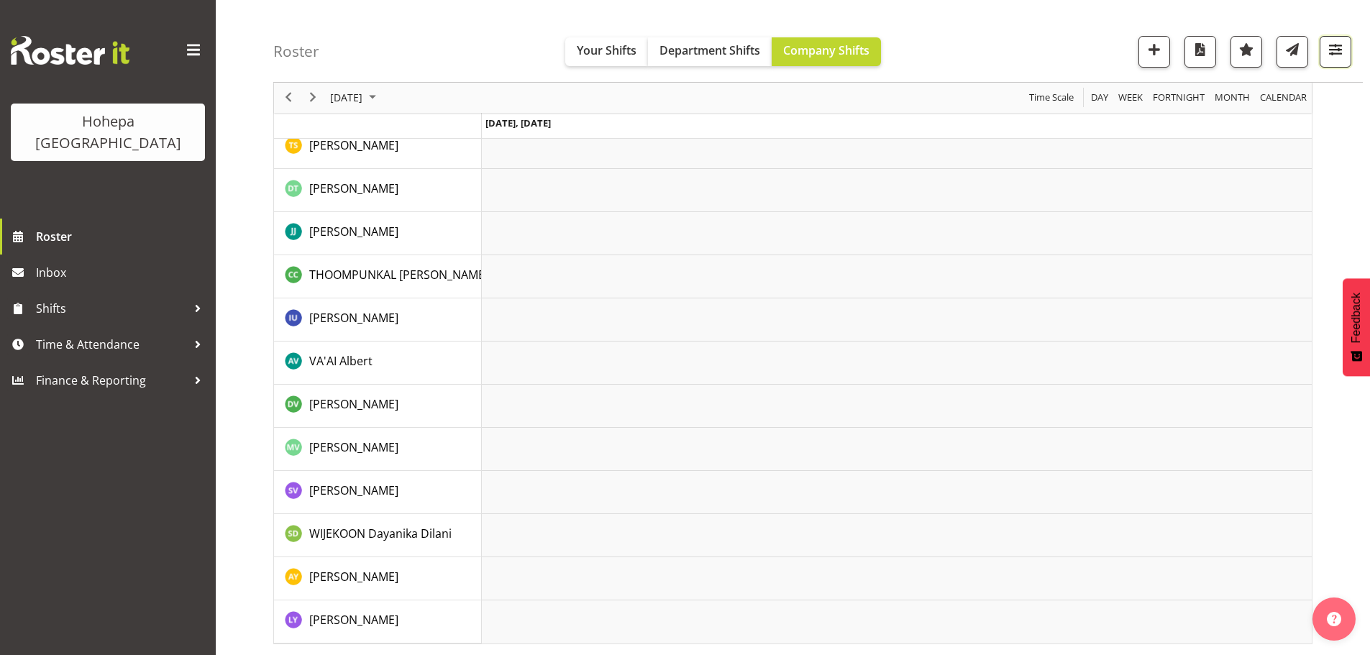
click at [1334, 47] on span "button" at bounding box center [1335, 49] width 19 height 19
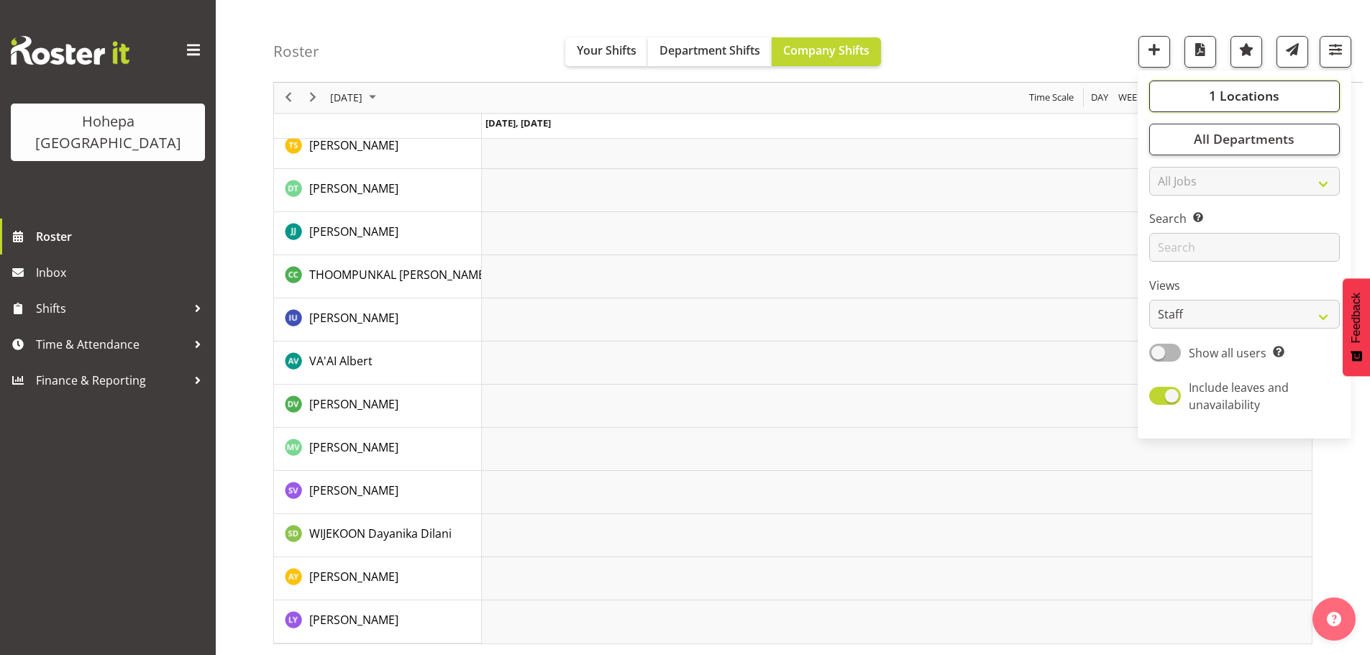
click at [1262, 99] on span "1 Locations" at bounding box center [1244, 96] width 70 height 17
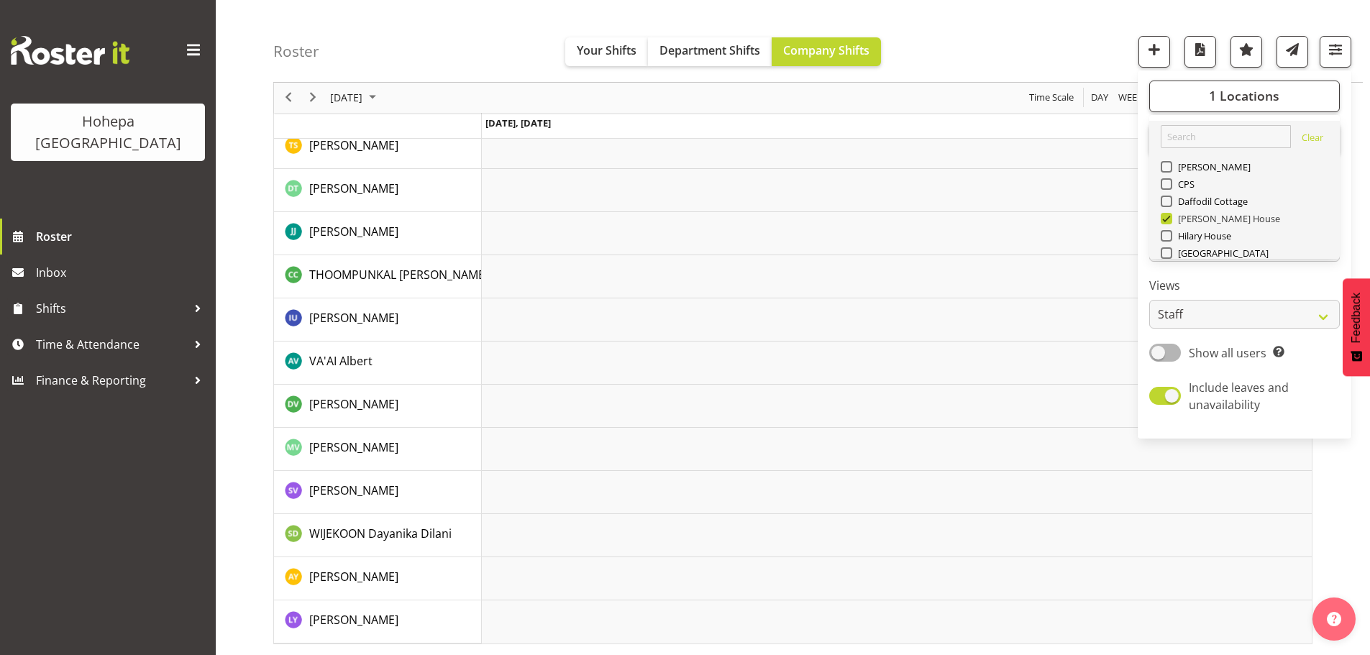
click at [1165, 218] on span at bounding box center [1167, 219] width 12 height 12
click at [1165, 218] on input "[PERSON_NAME] House" at bounding box center [1165, 218] width 9 height 9
checkbox input "false"
click at [1165, 206] on span at bounding box center [1167, 202] width 12 height 12
click at [1165, 206] on input "Daffodil Cottage" at bounding box center [1165, 201] width 9 height 9
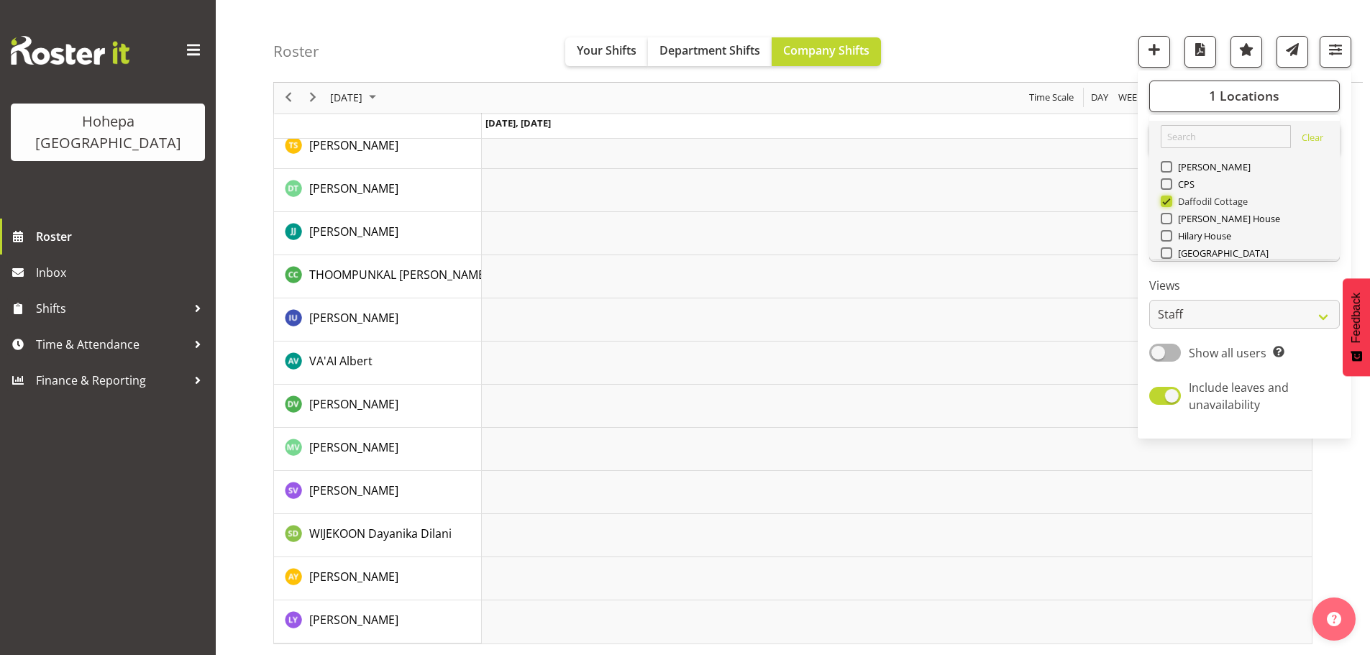
scroll to position [2795, 0]
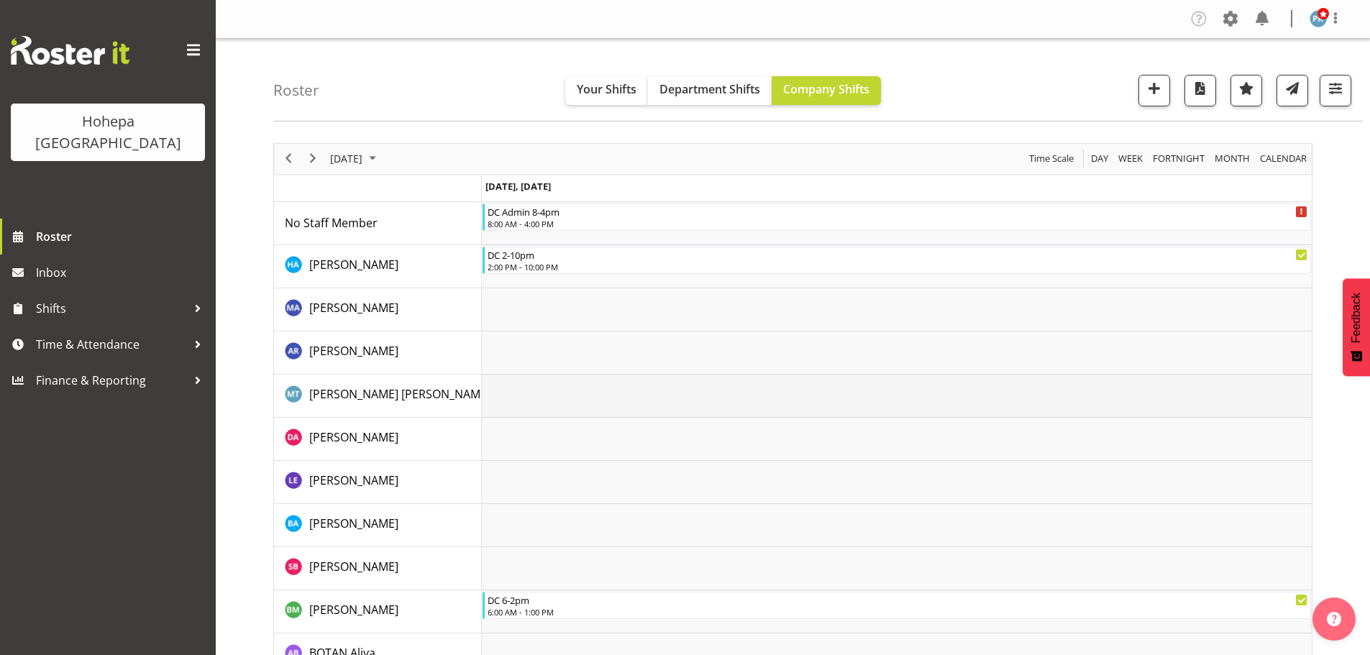
scroll to position [432, 0]
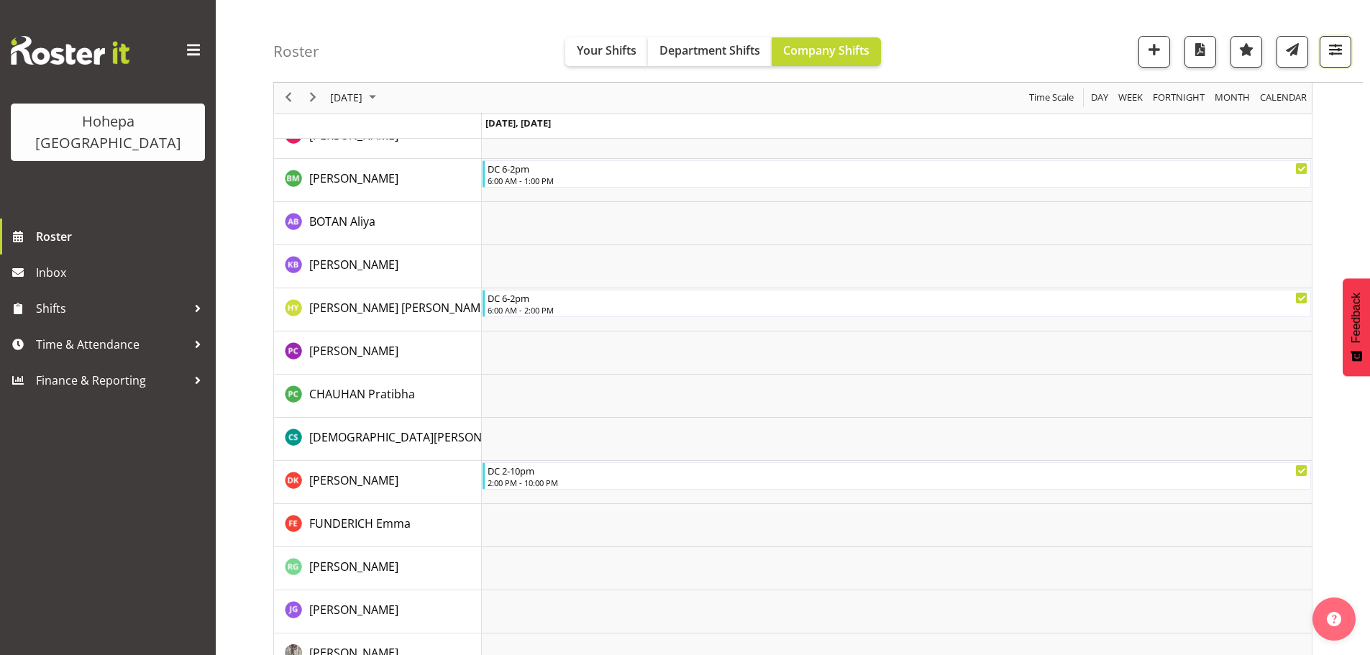
click at [1331, 50] on span "button" at bounding box center [1335, 49] width 19 height 19
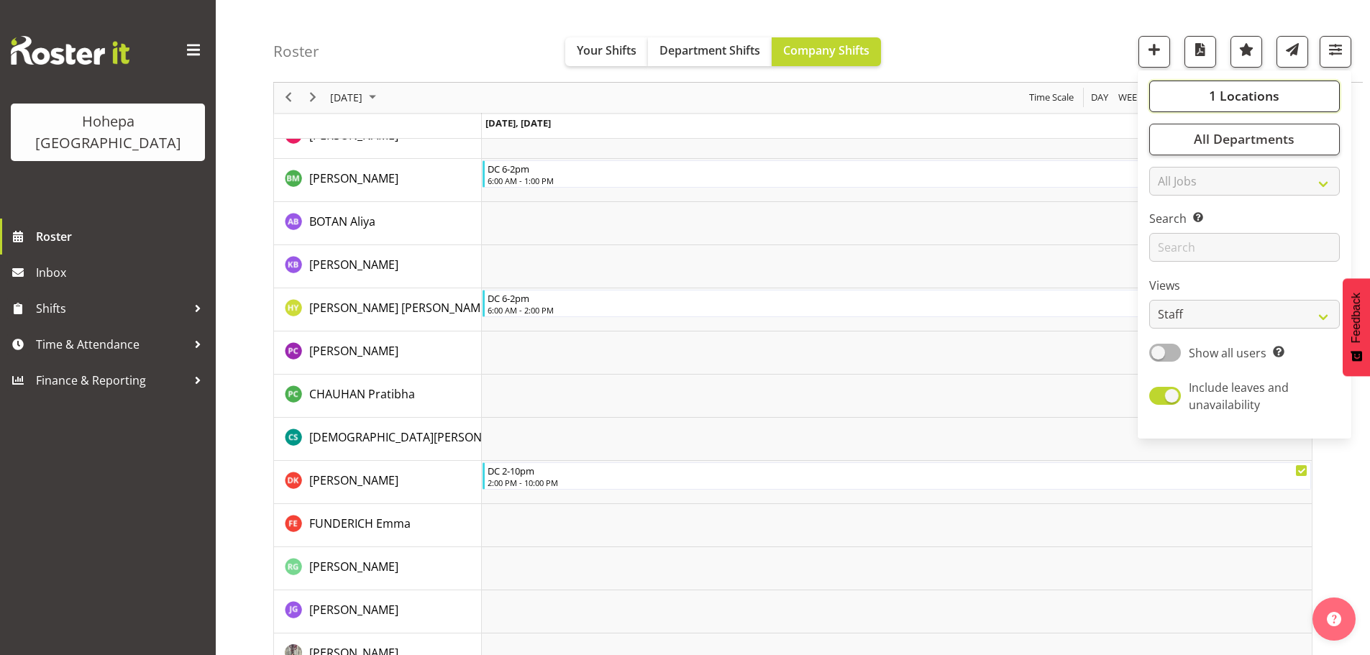
click at [1258, 99] on span "1 Locations" at bounding box center [1244, 96] width 70 height 17
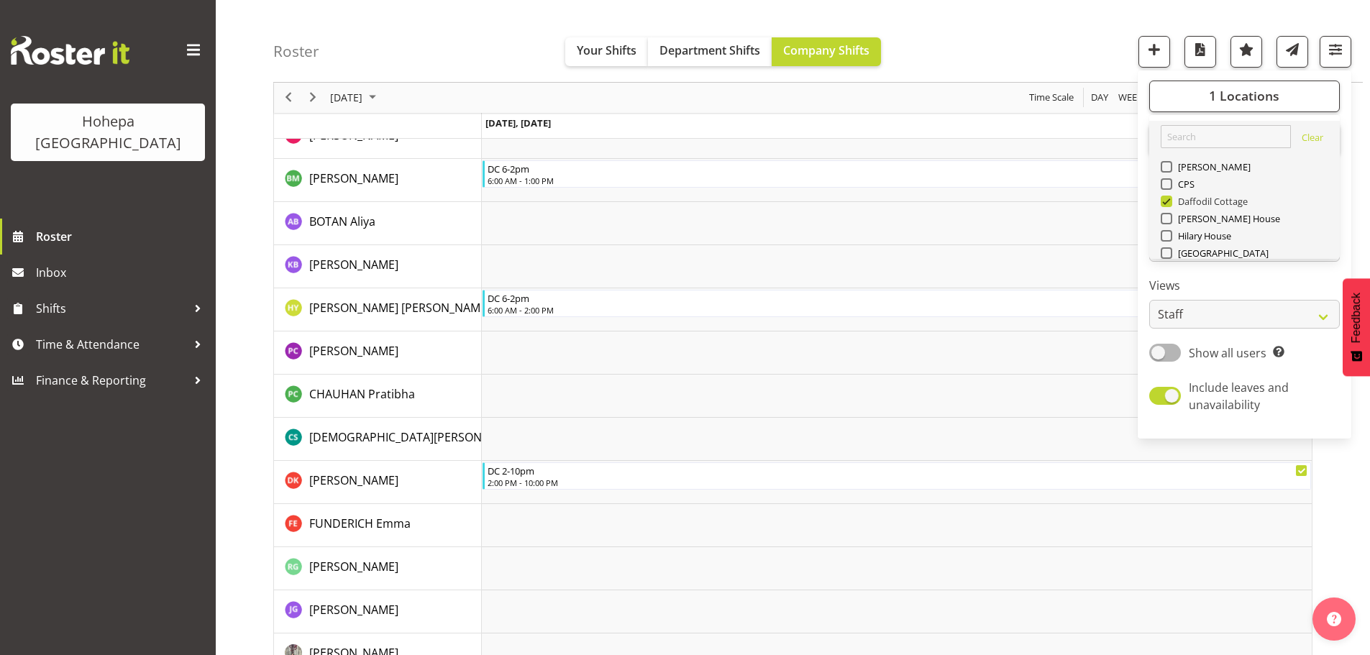
click at [1172, 198] on span at bounding box center [1167, 202] width 12 height 12
click at [1170, 198] on input "Daffodil Cottage" at bounding box center [1165, 201] width 9 height 9
checkbox input "false"
click at [1170, 231] on span at bounding box center [1167, 236] width 12 height 12
click at [1170, 232] on input "Hilary House" at bounding box center [1165, 236] width 9 height 9
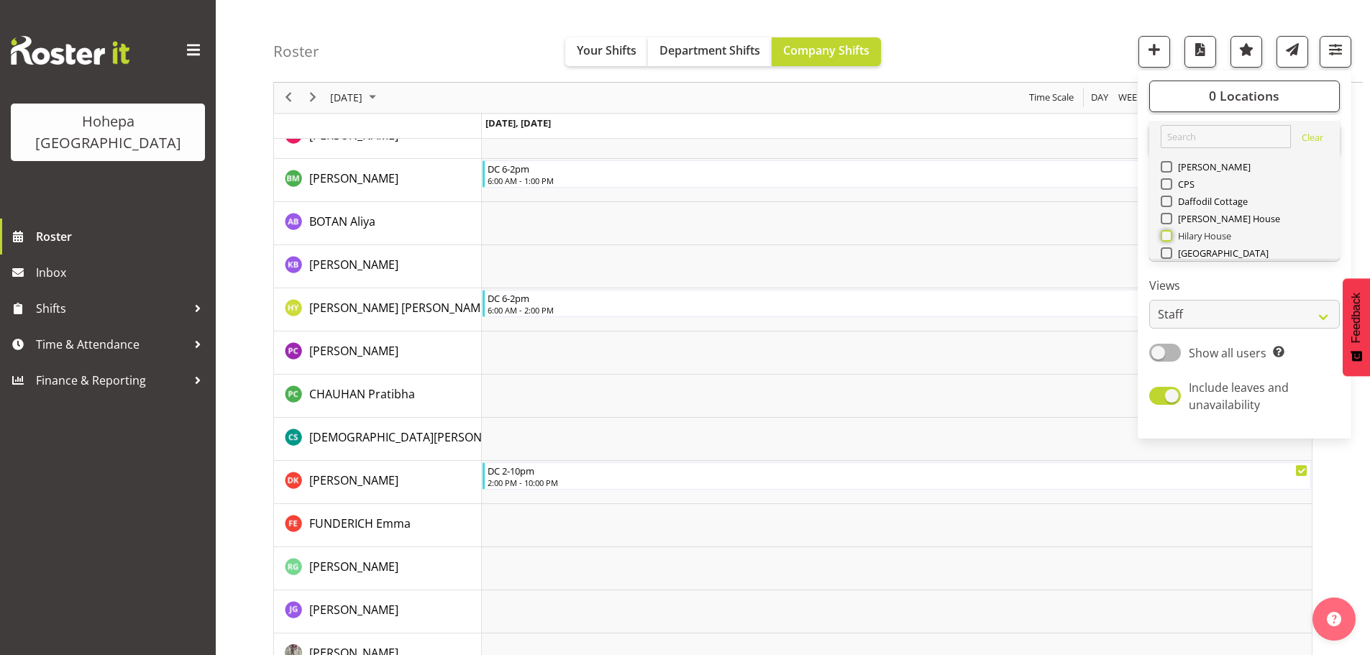
checkbox input "true"
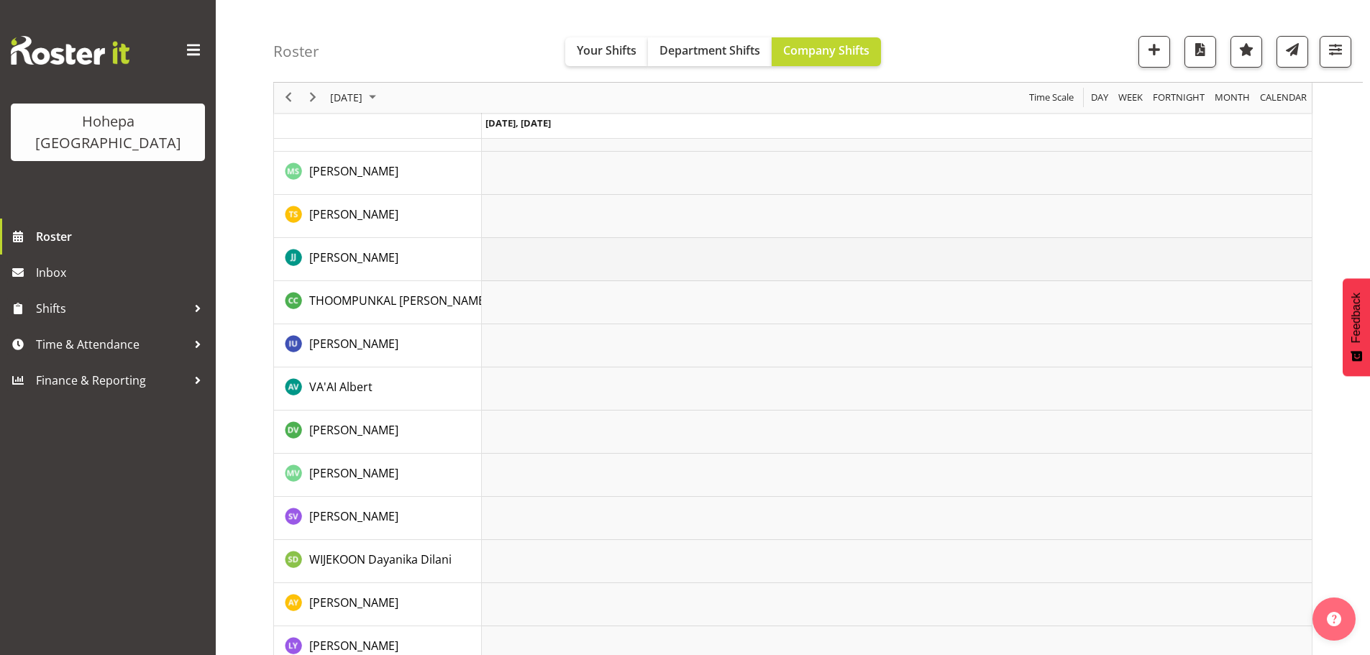
scroll to position [2665, 0]
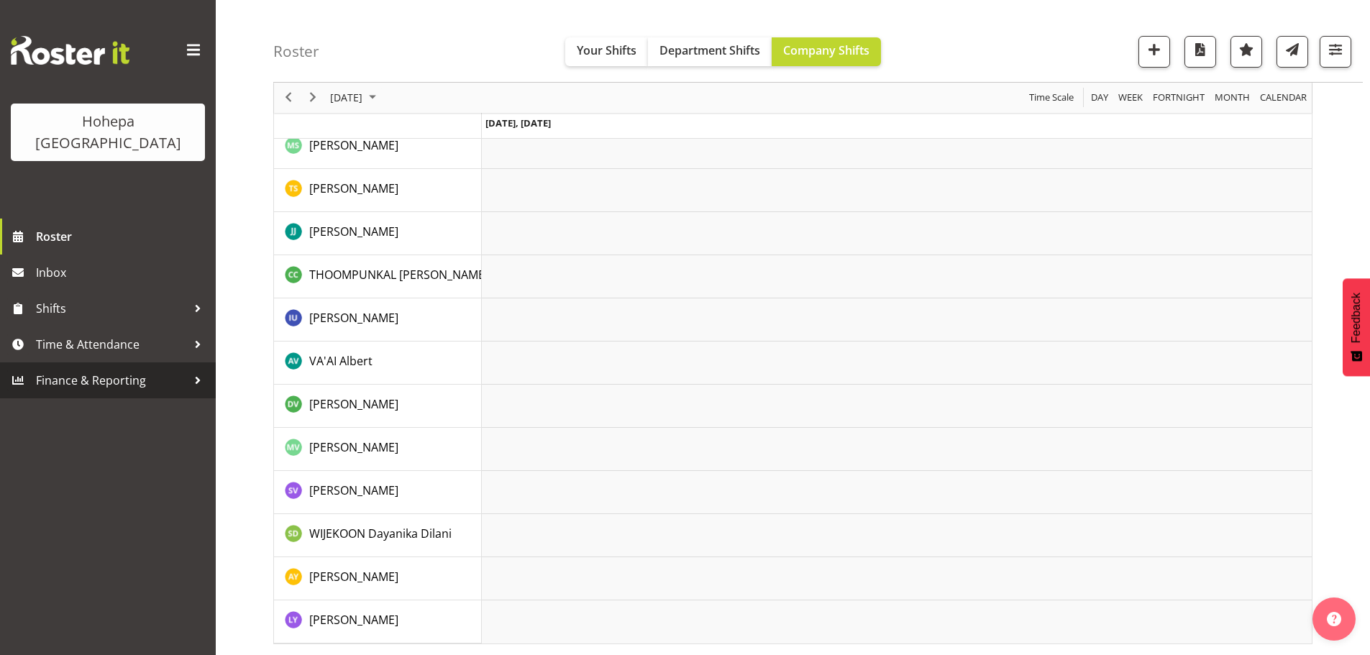
click at [99, 370] on span "Finance & Reporting" at bounding box center [111, 381] width 151 height 22
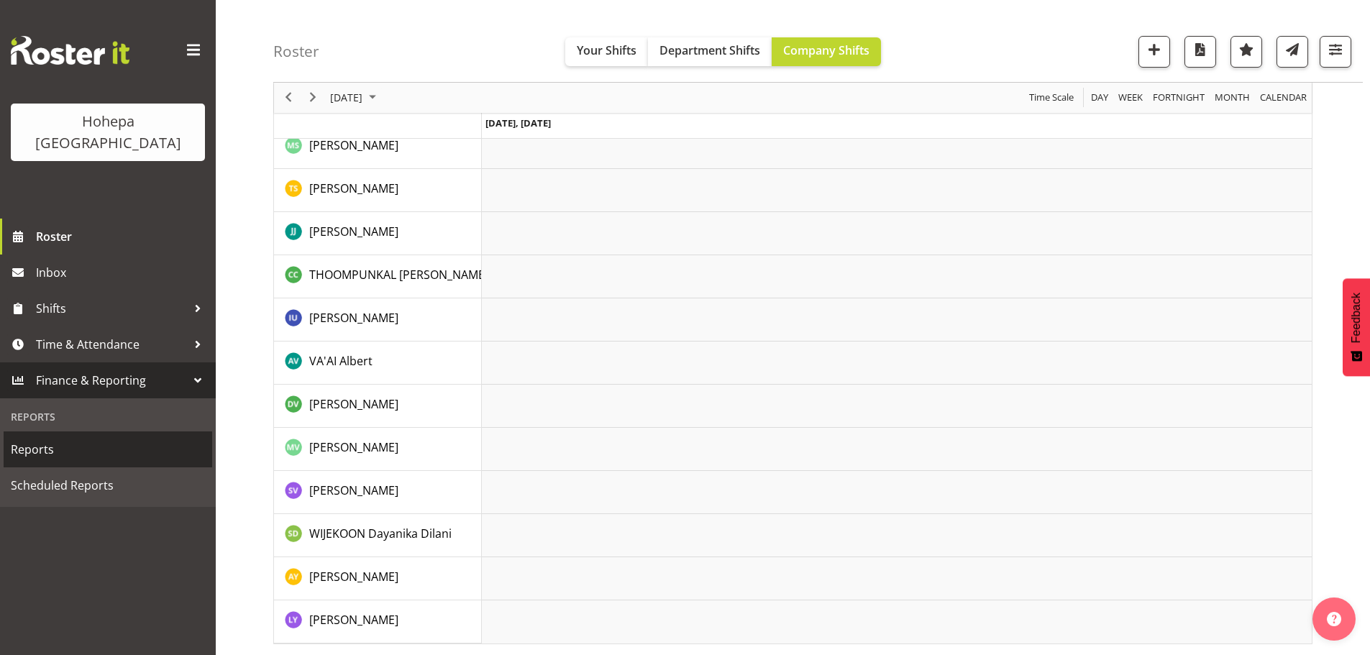
click at [27, 439] on span "Reports" at bounding box center [108, 450] width 194 height 22
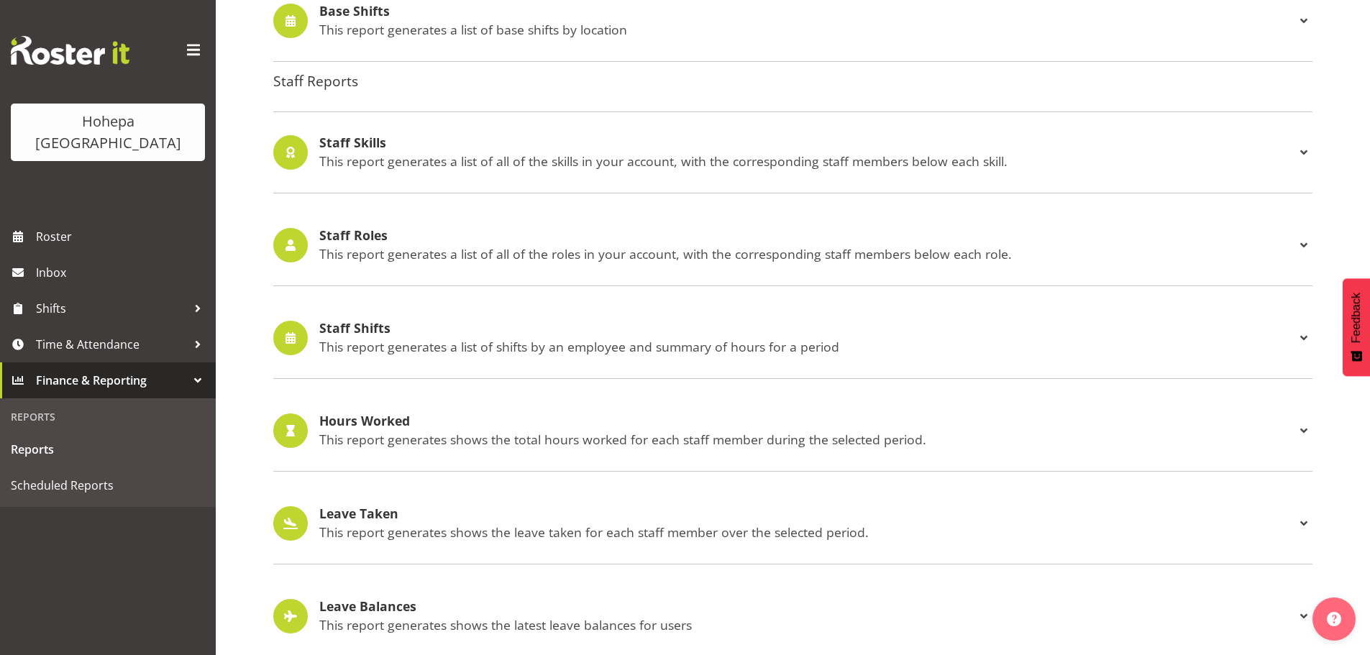
scroll to position [1339, 0]
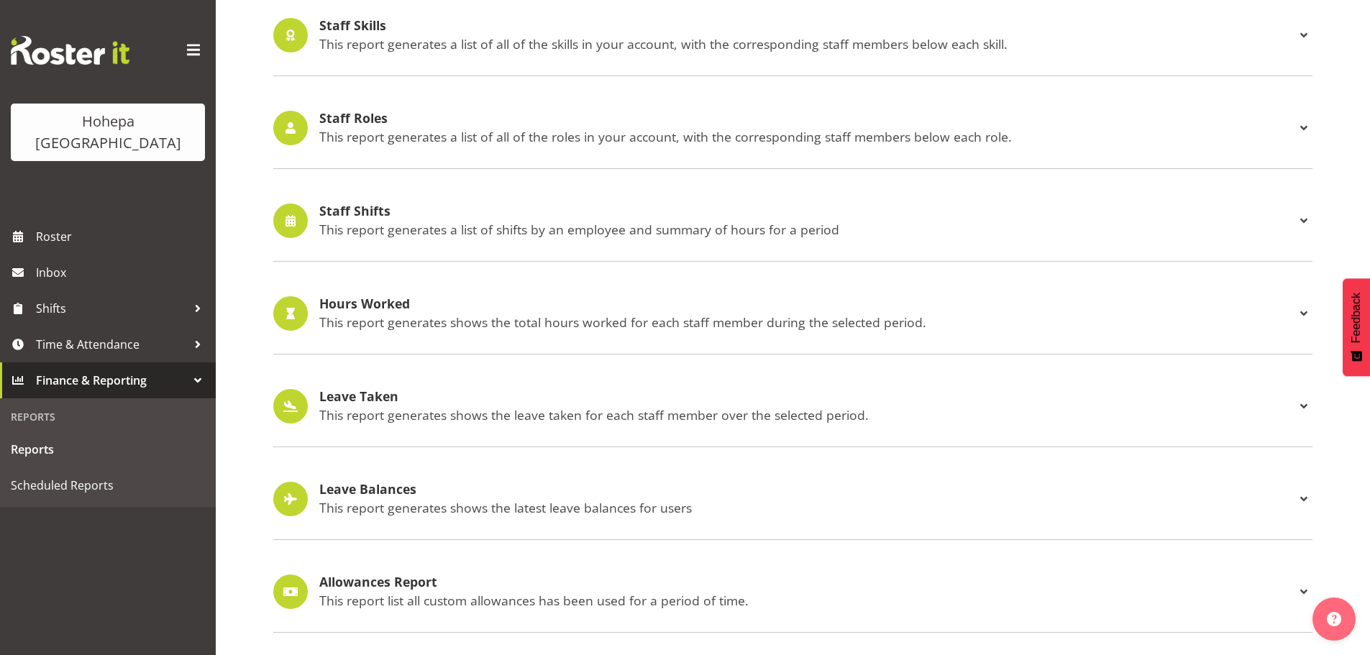
click at [388, 222] on p "This report generates a list of shifts by an employee and summary of hours for …" at bounding box center [807, 230] width 976 height 16
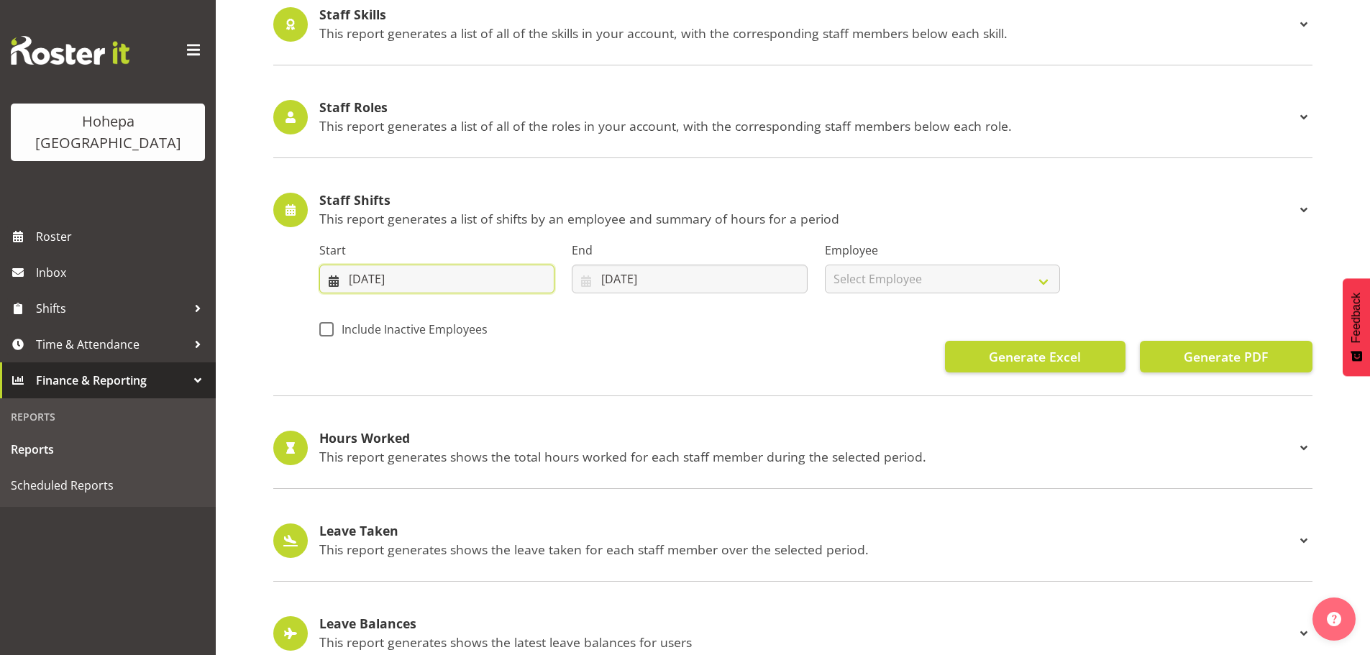
click at [355, 278] on input "20/09/2025" at bounding box center [436, 279] width 235 height 29
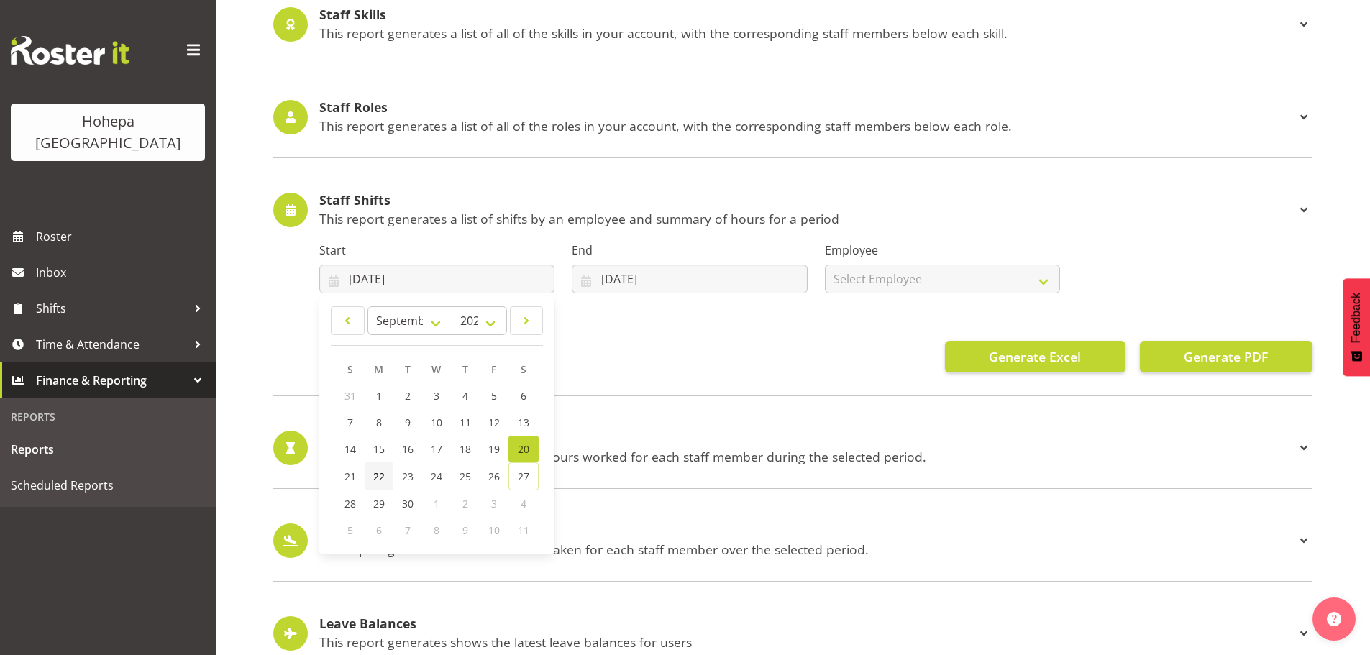
click at [375, 476] on span "22" at bounding box center [379, 477] width 12 height 14
type input "22/09/2025"
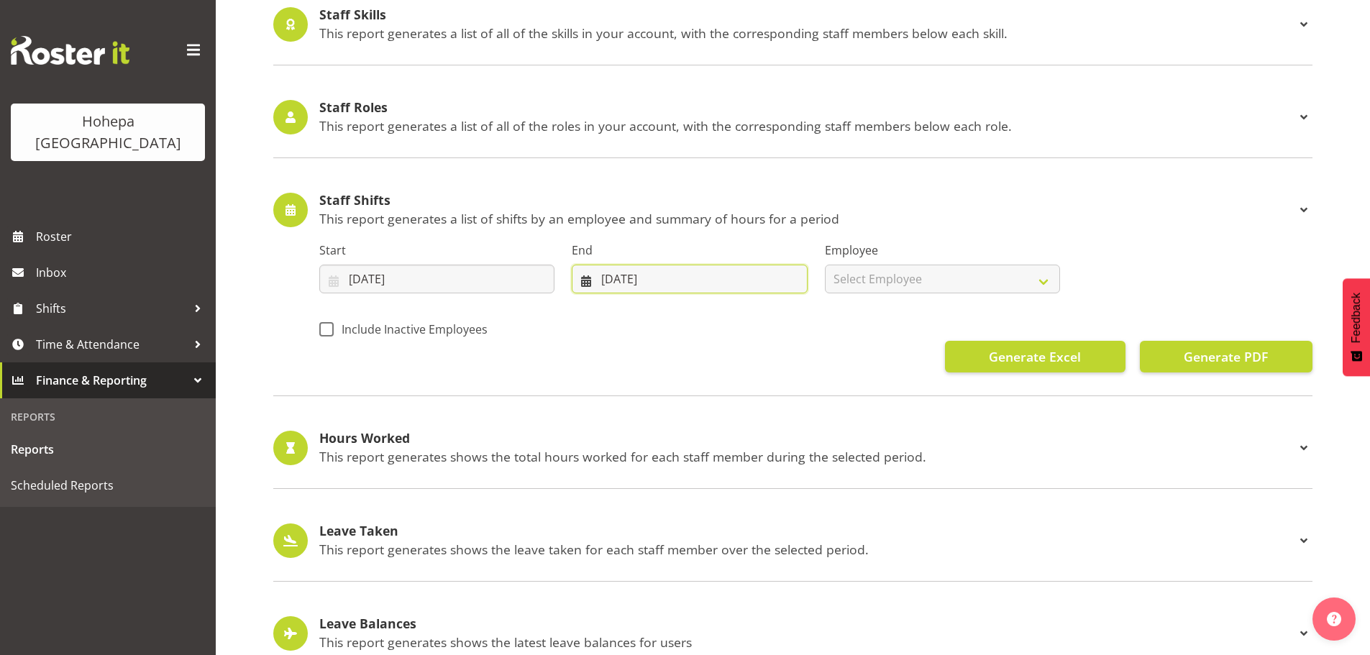
click at [608, 278] on input "[DATE]" at bounding box center [689, 279] width 235 height 29
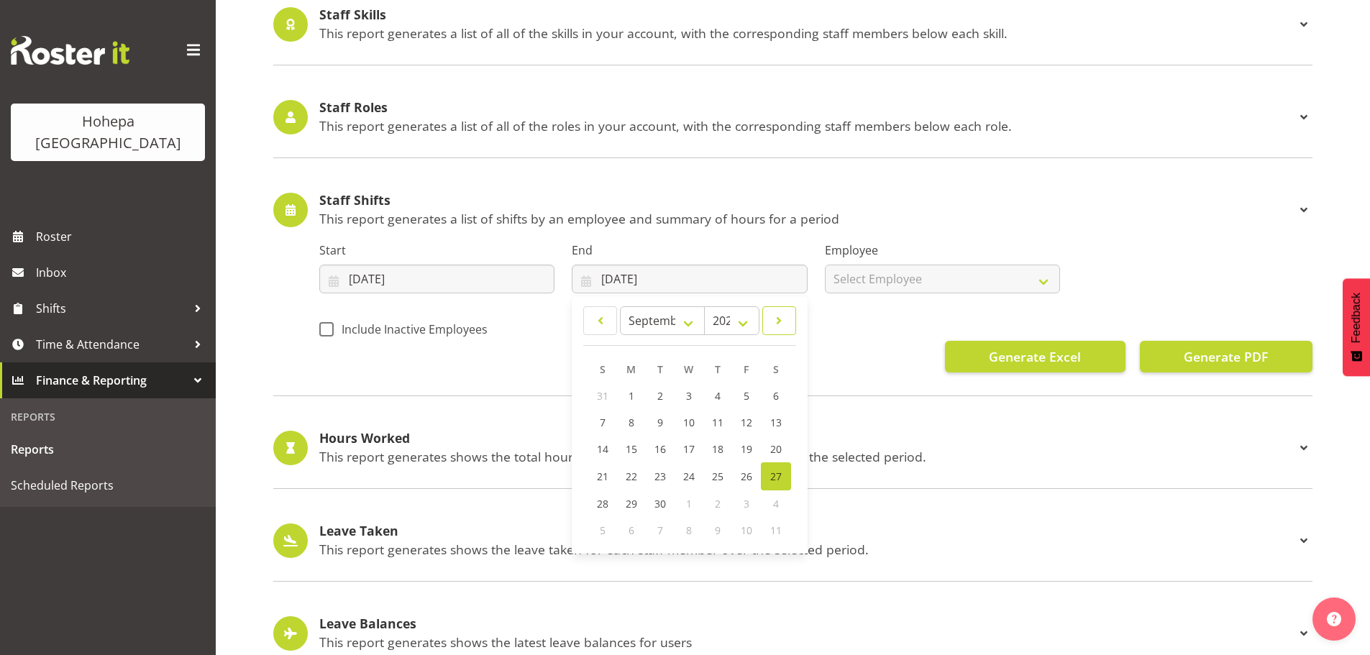
click at [781, 319] on span at bounding box center [779, 320] width 15 height 17
select select "9"
click at [602, 421] on span "5" at bounding box center [604, 423] width 6 height 14
type input "05/10/2025"
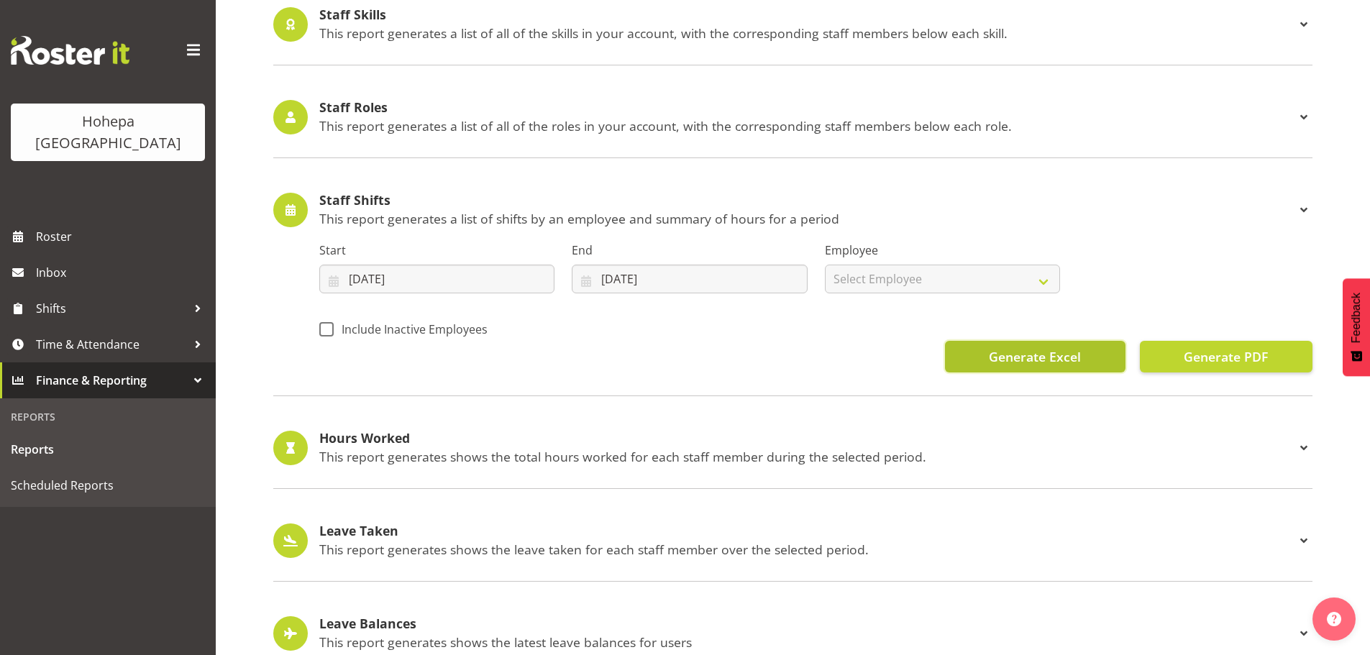
click at [1013, 361] on span "Generate Excel" at bounding box center [1035, 356] width 92 height 19
click at [993, 360] on span "Generate Excel" at bounding box center [1035, 356] width 92 height 19
